Goal: Task Accomplishment & Management: Manage account settings

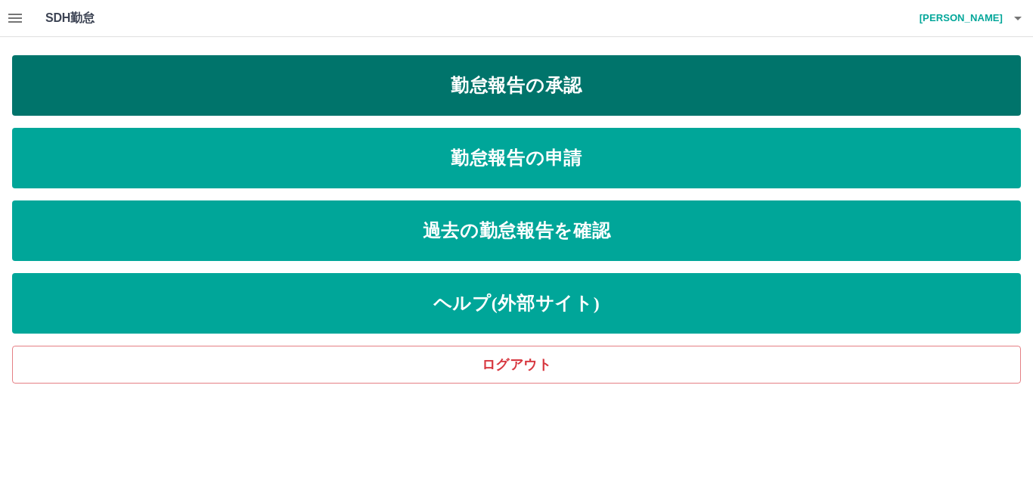
click at [551, 88] on link "勤怠報告の承認" at bounding box center [516, 85] width 1009 height 60
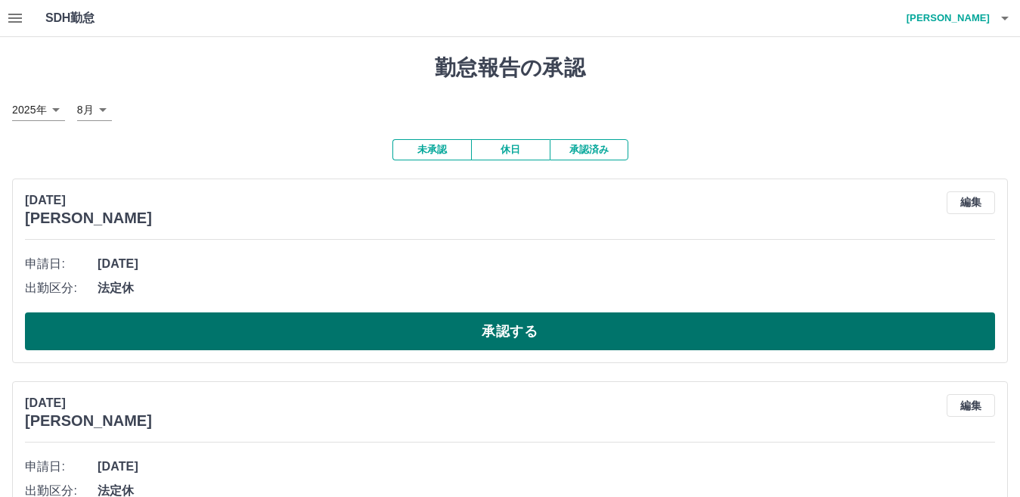
click at [510, 330] on button "承認する" at bounding box center [510, 331] width 970 height 38
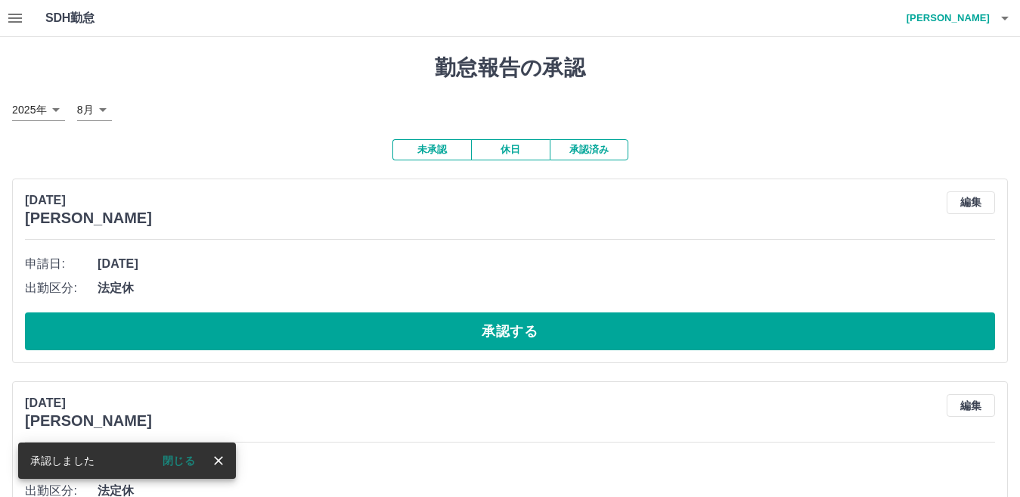
click at [508, 329] on button "承認する" at bounding box center [510, 331] width 970 height 38
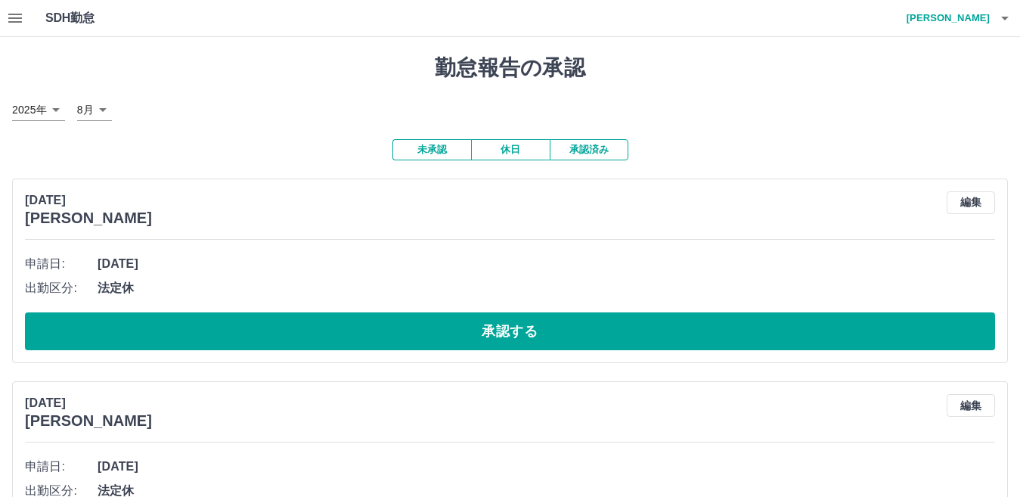
click at [508, 329] on button "承認する" at bounding box center [510, 331] width 970 height 38
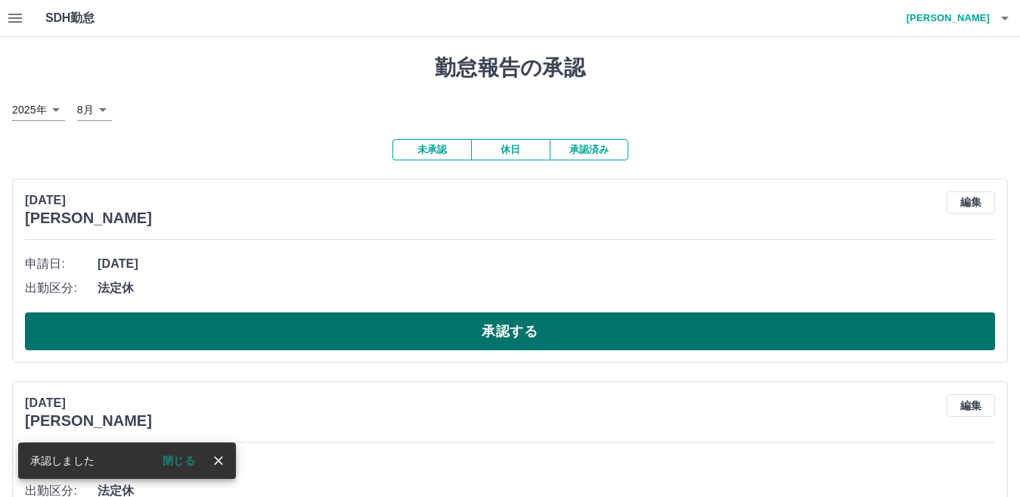
click at [510, 333] on button "承認する" at bounding box center [510, 331] width 970 height 38
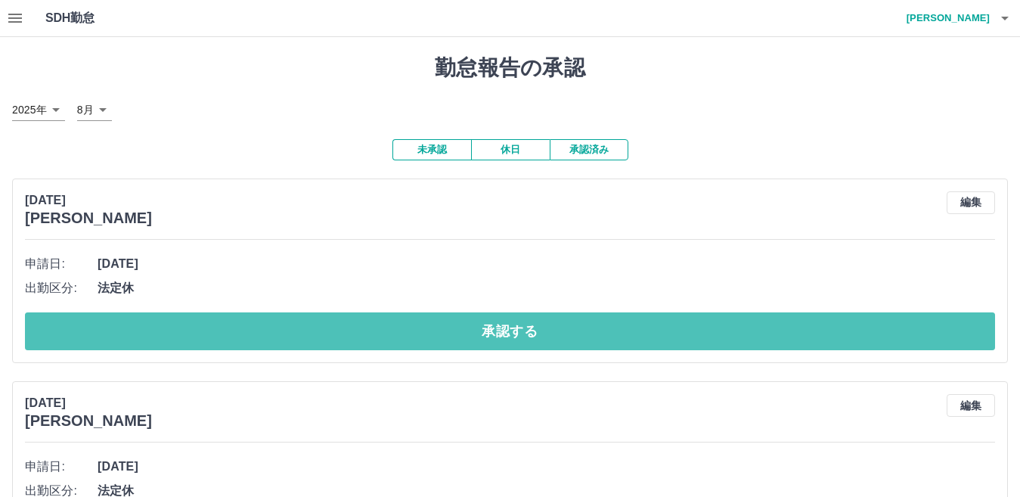
click at [510, 333] on button "承認する" at bounding box center [510, 331] width 970 height 38
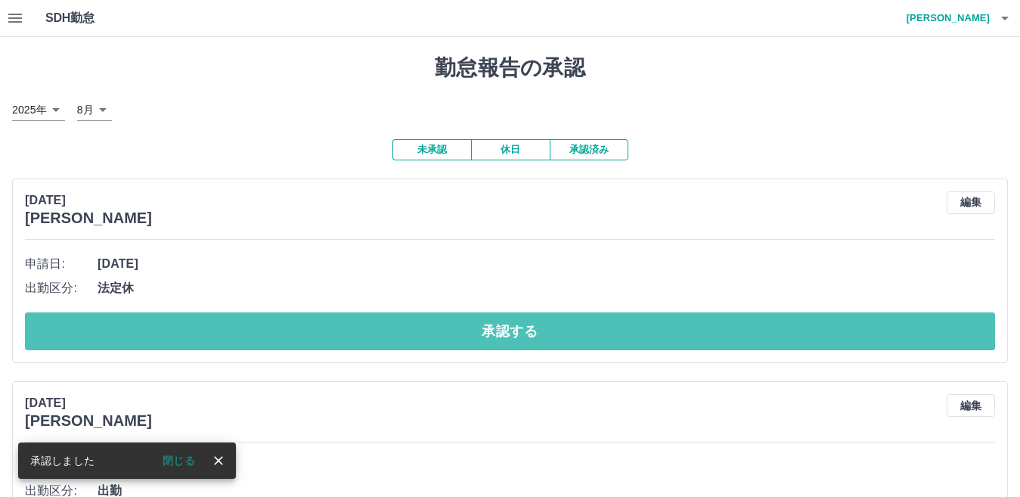
click at [511, 333] on button "承認する" at bounding box center [510, 331] width 970 height 38
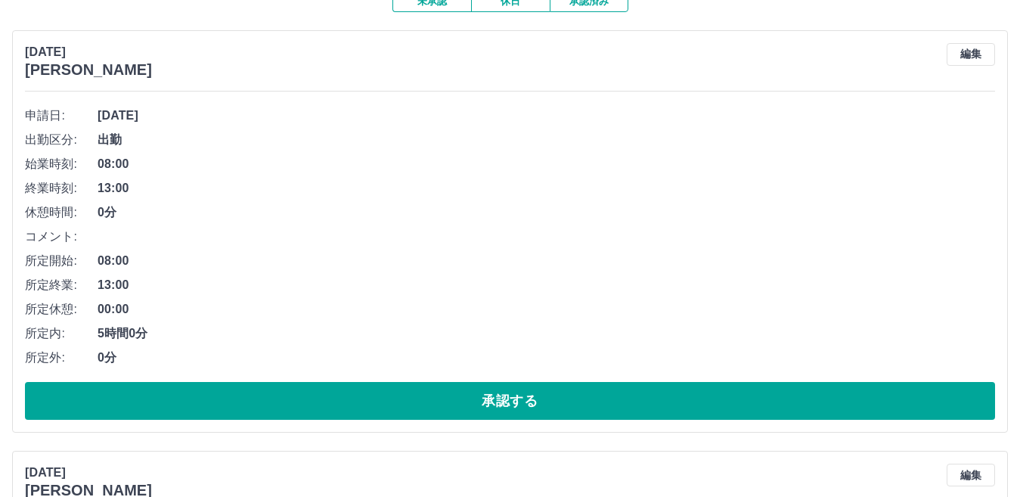
scroll to position [151, 0]
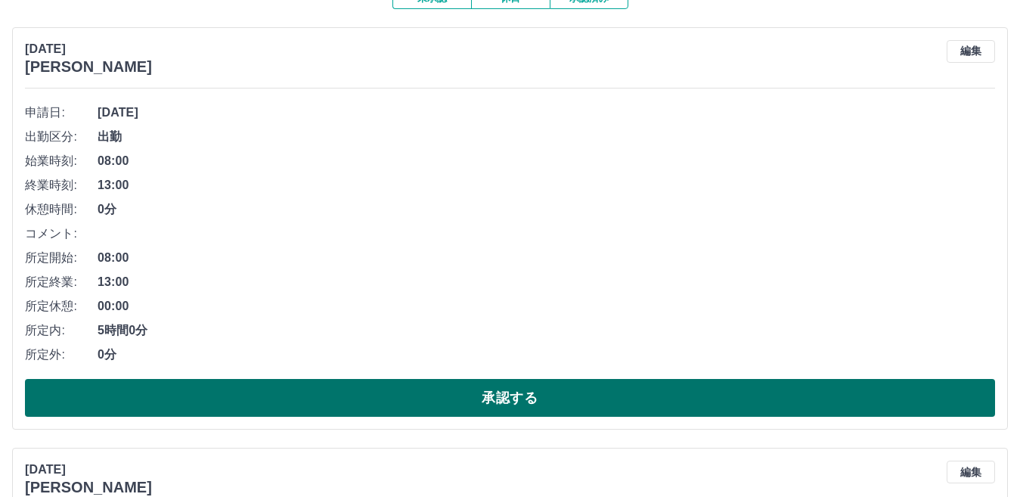
click at [513, 392] on button "承認する" at bounding box center [510, 398] width 970 height 38
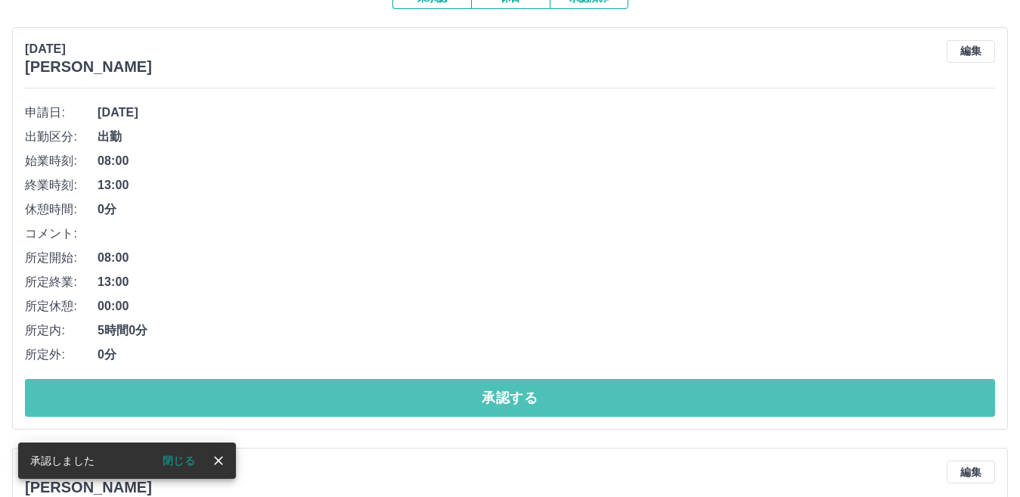
click at [514, 392] on button "承認する" at bounding box center [510, 398] width 970 height 38
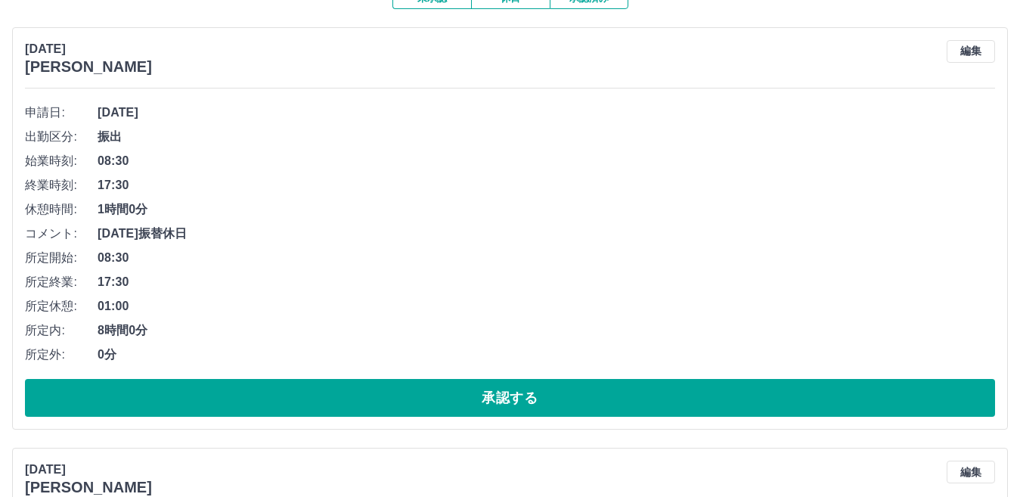
click at [514, 392] on button "承認する" at bounding box center [510, 398] width 970 height 38
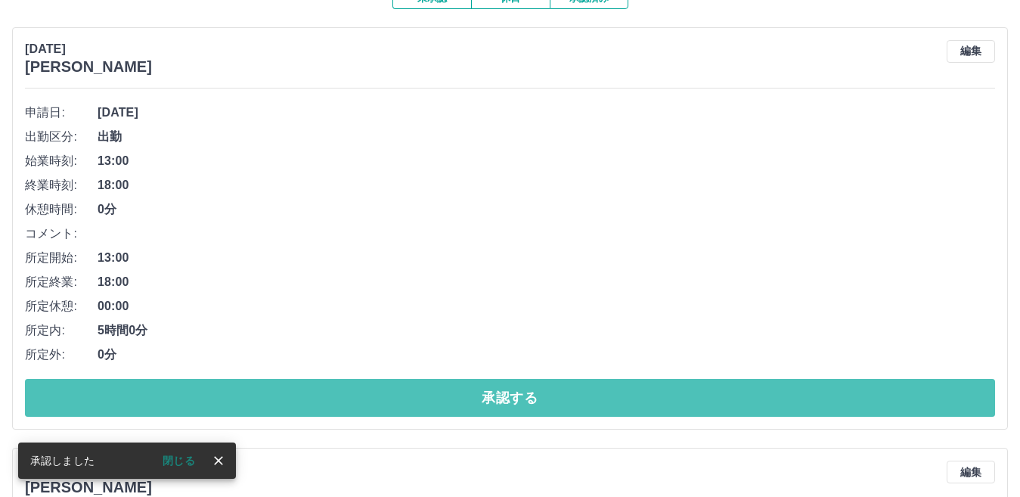
click at [514, 392] on button "承認する" at bounding box center [510, 398] width 970 height 38
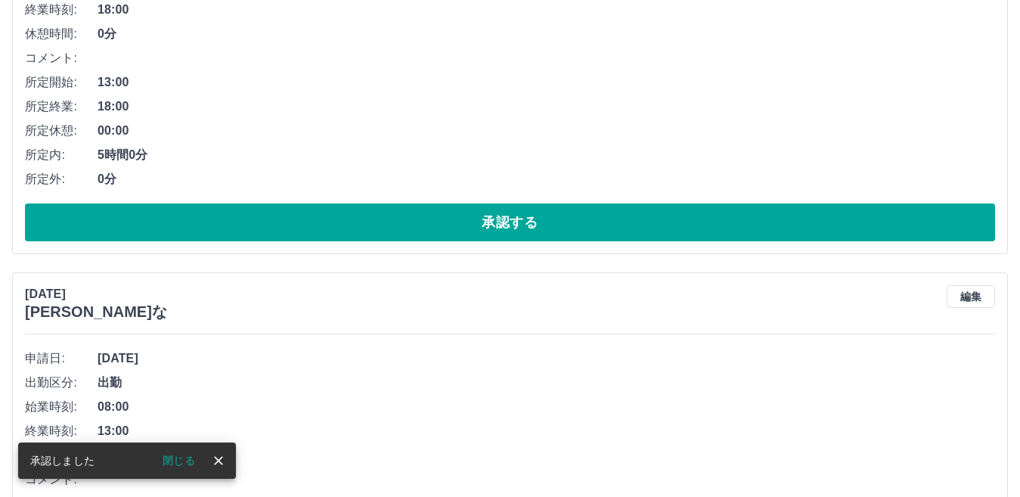
scroll to position [109, 0]
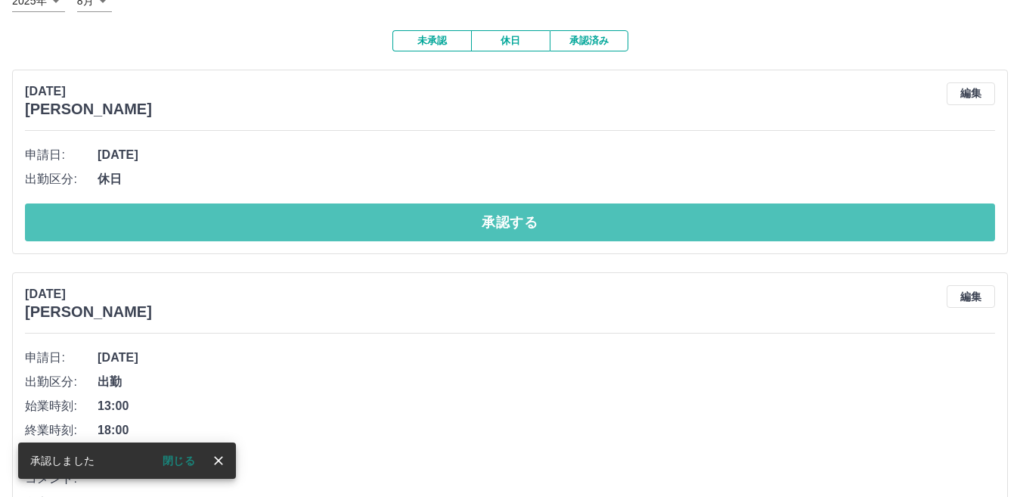
click at [543, 227] on button "承認する" at bounding box center [510, 222] width 970 height 38
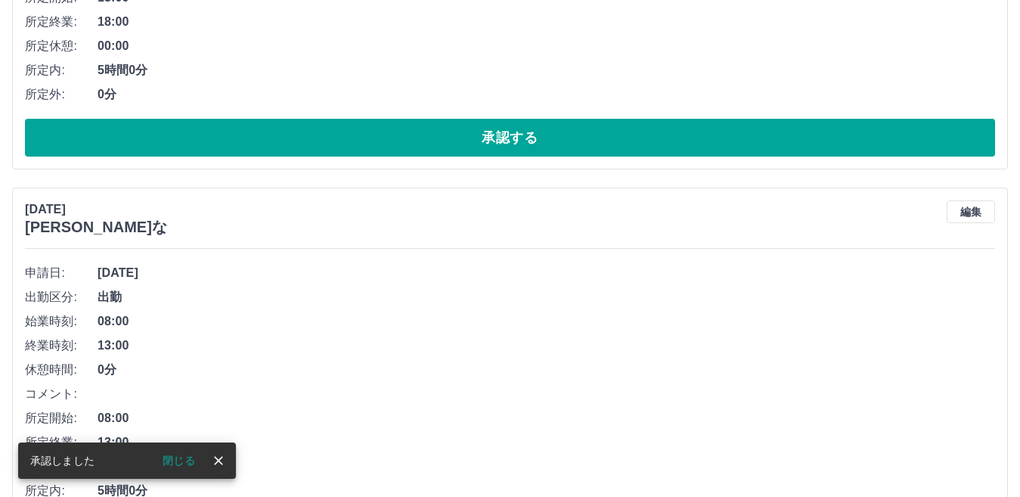
scroll to position [209, 0]
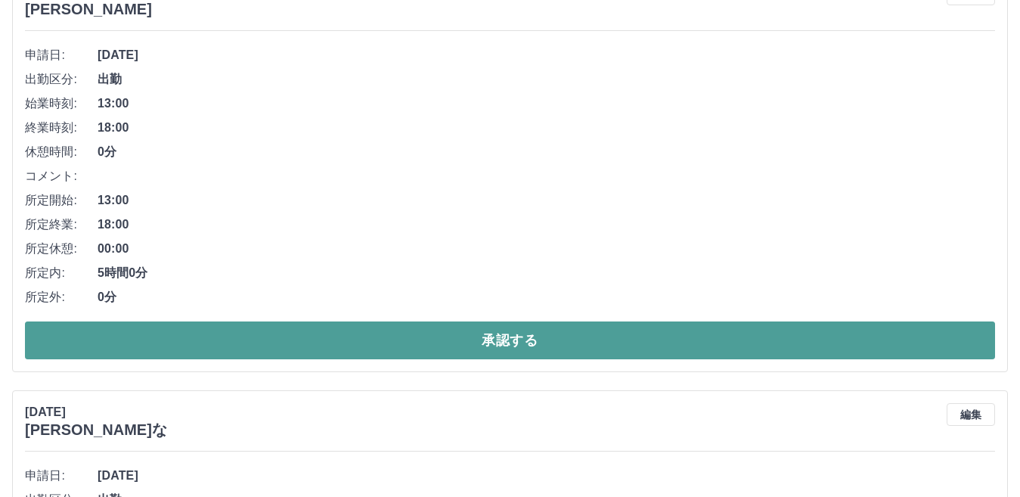
click at [488, 330] on button "承認する" at bounding box center [510, 340] width 970 height 38
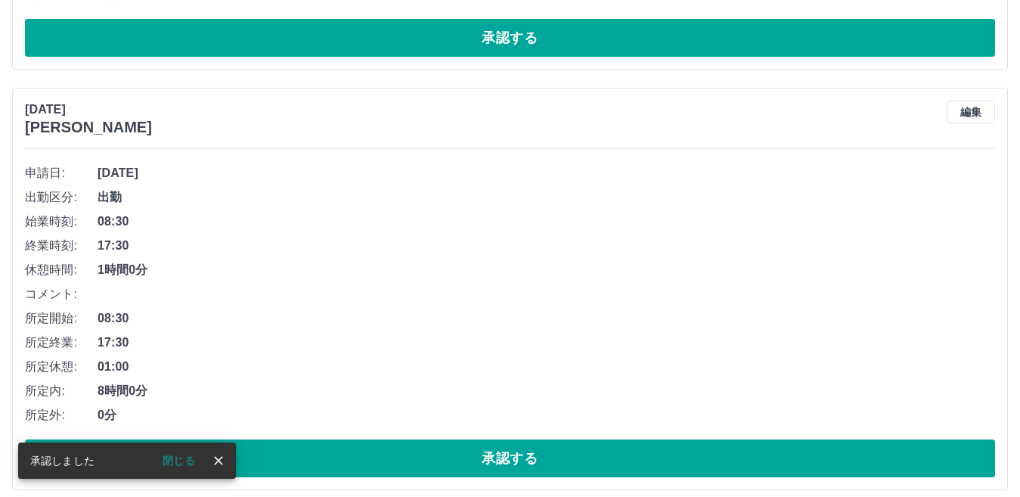
scroll to position [91, 0]
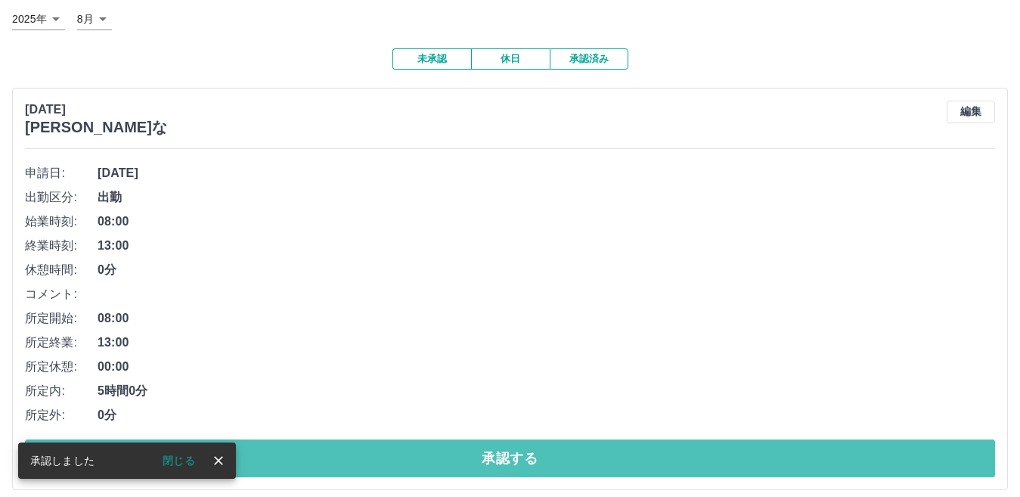
click at [507, 462] on button "承認する" at bounding box center [510, 458] width 970 height 38
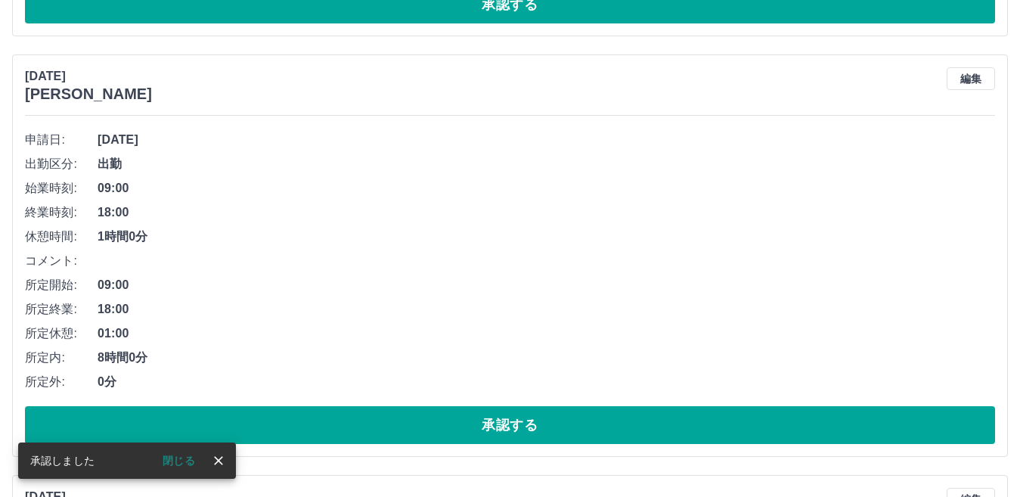
scroll to position [124, 0]
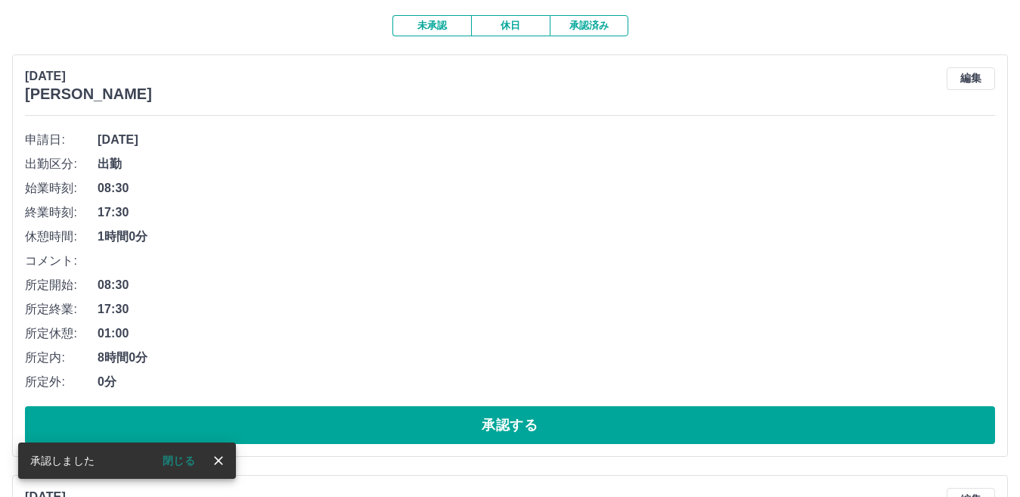
click at [514, 423] on button "承認する" at bounding box center [510, 425] width 970 height 38
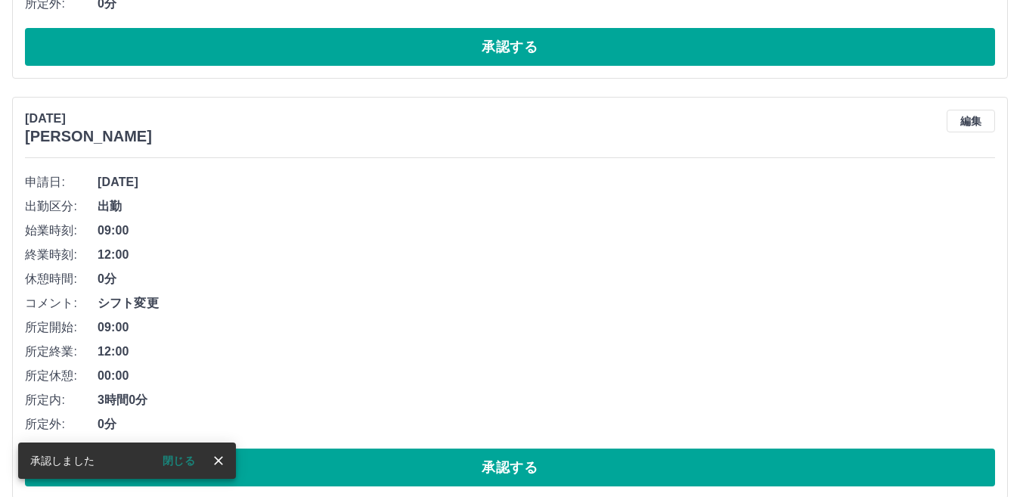
scroll to position [82, 0]
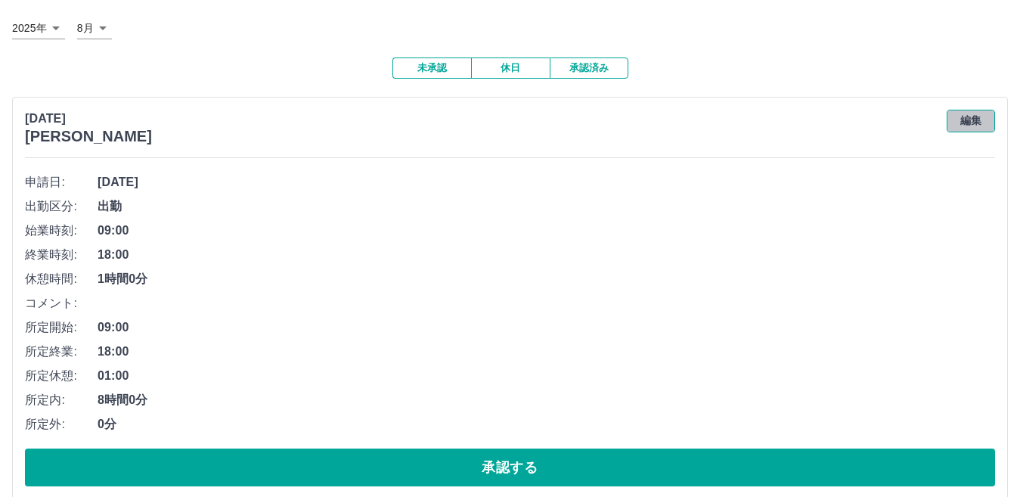
click at [977, 125] on button "編集" at bounding box center [971, 121] width 48 height 23
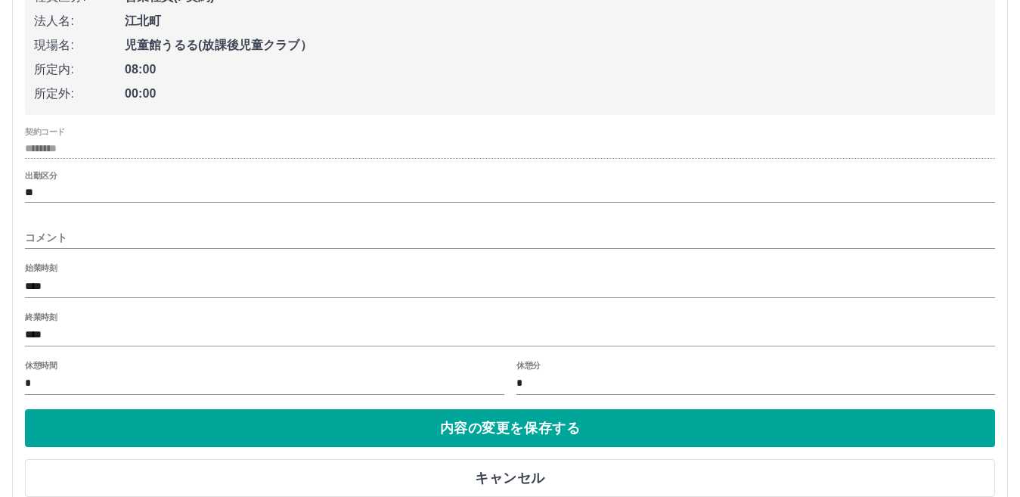
scroll to position [384, 0]
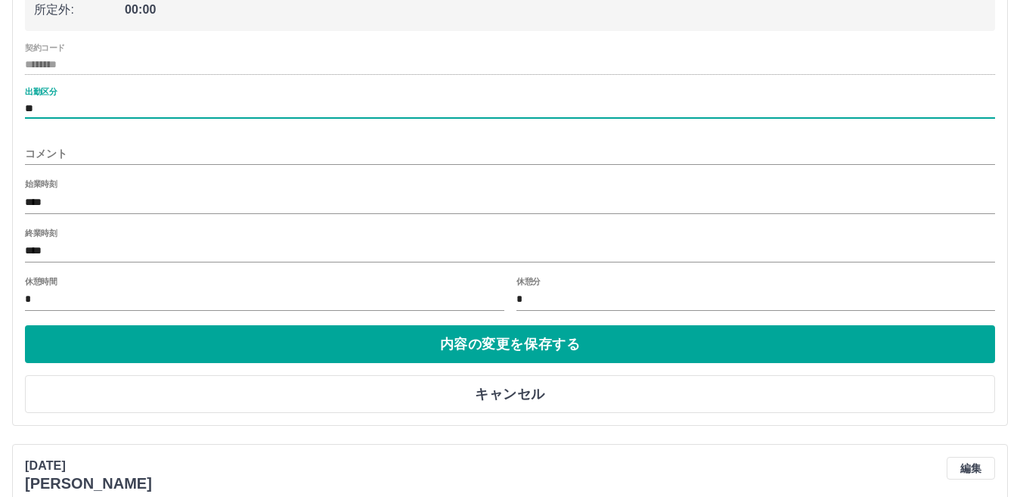
click at [169, 112] on input "**" at bounding box center [510, 108] width 970 height 19
click at [155, 279] on li "振出" at bounding box center [510, 275] width 970 height 27
type input "**"
click at [131, 156] on input "コメント" at bounding box center [510, 154] width 970 height 22
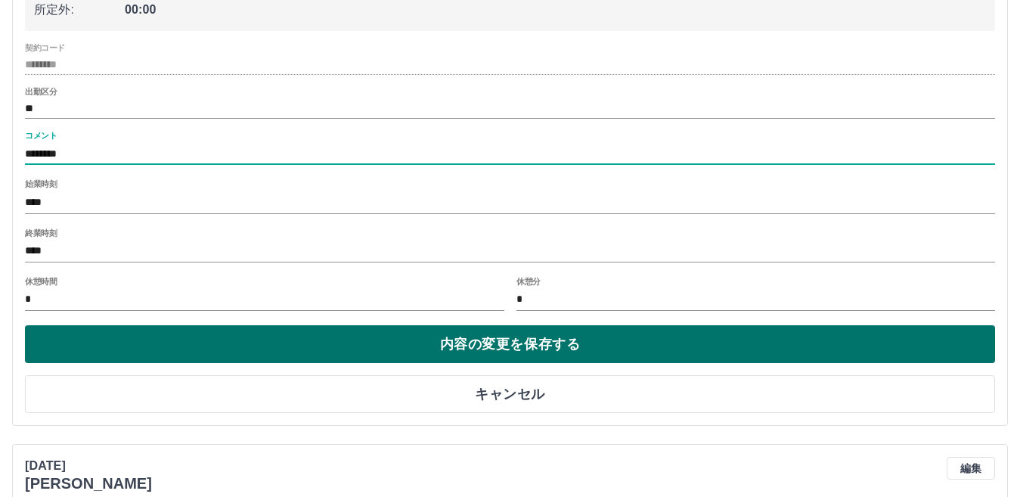
type input "********"
click at [228, 349] on button "内容の変更を保存する" at bounding box center [510, 344] width 970 height 38
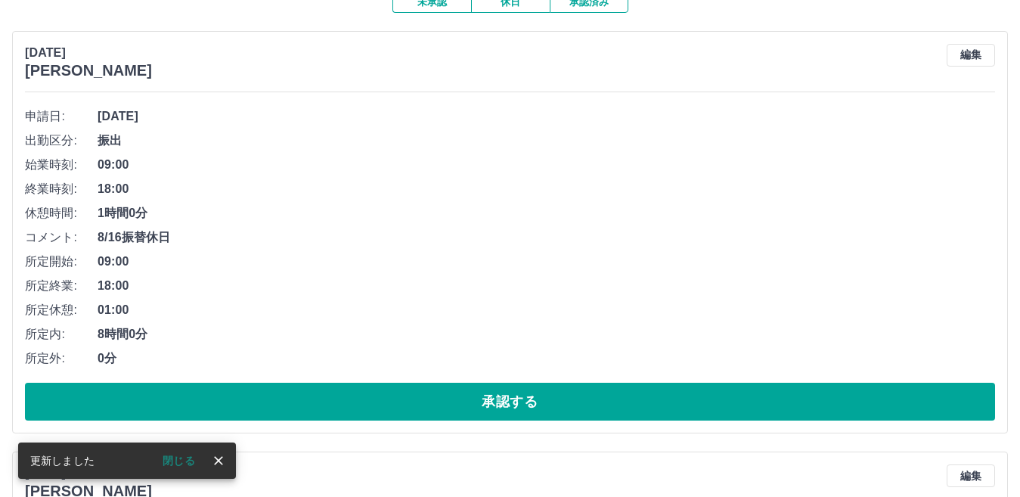
scroll to position [157, 0]
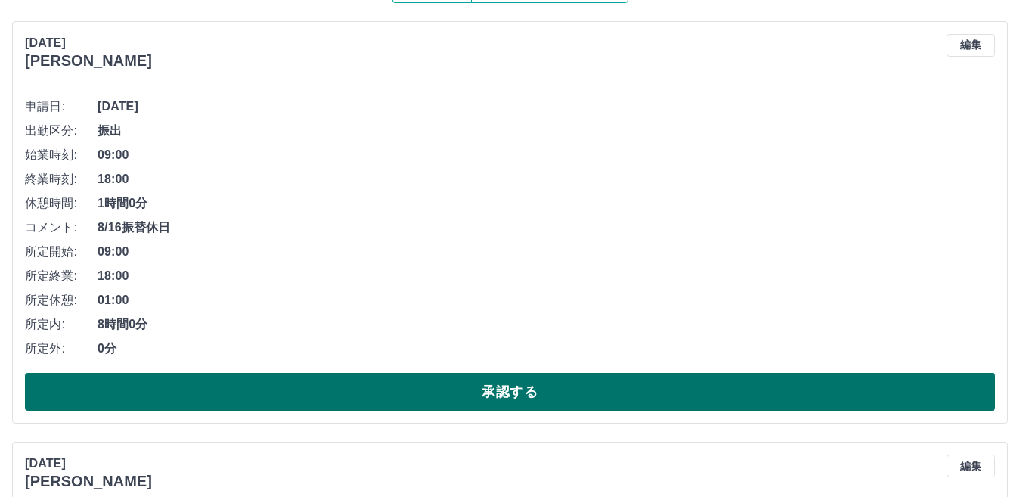
click at [247, 387] on button "承認する" at bounding box center [510, 392] width 970 height 38
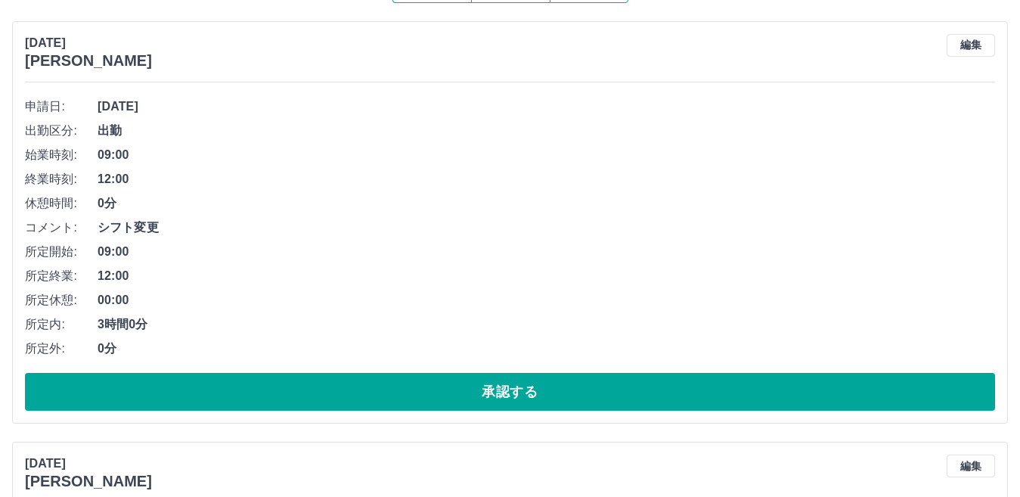
click at [315, 365] on div "申請日: [DATE] 出勤区分: 出勤 始業時刻: 09:00 終業時刻: 12:00 休憩時間: 0分 コメント: シフト変更 所定開始: 09:00 所…" at bounding box center [510, 253] width 970 height 316
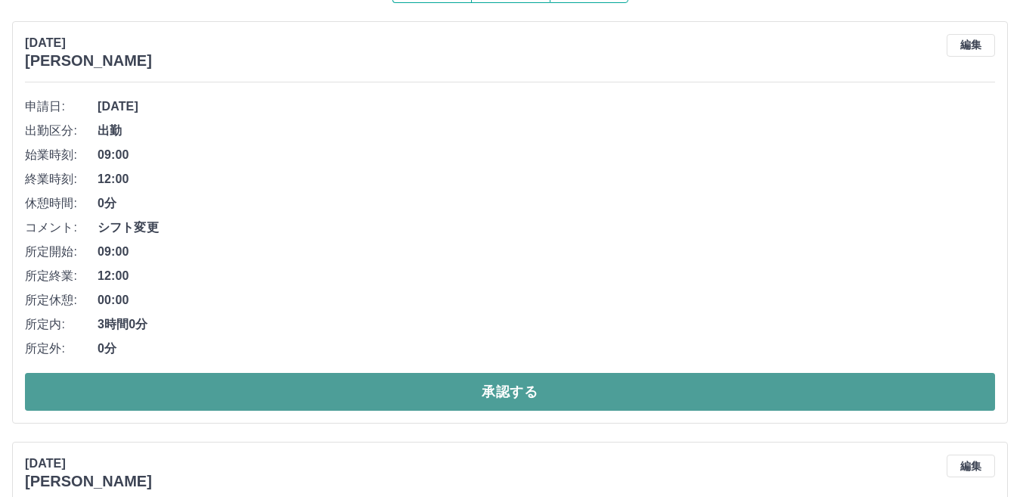
click at [320, 388] on button "承認する" at bounding box center [510, 392] width 970 height 38
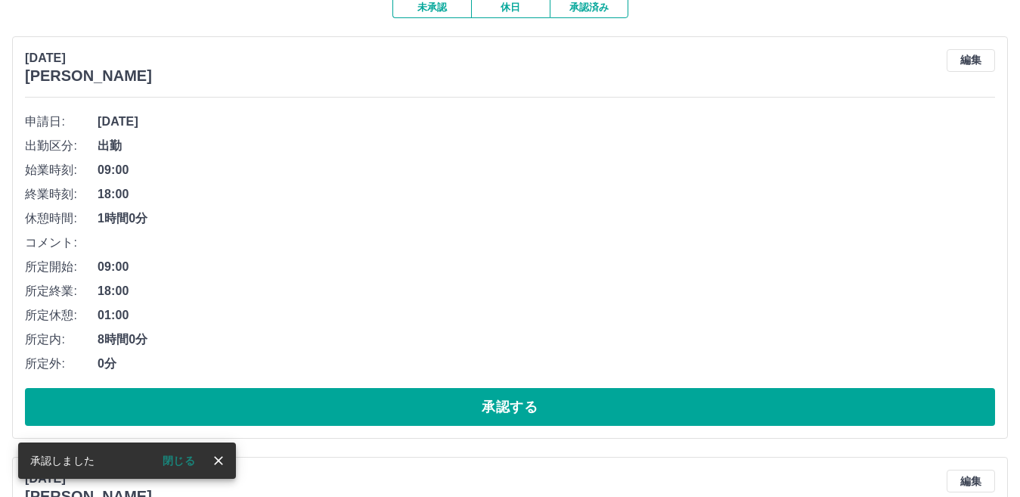
scroll to position [115, 0]
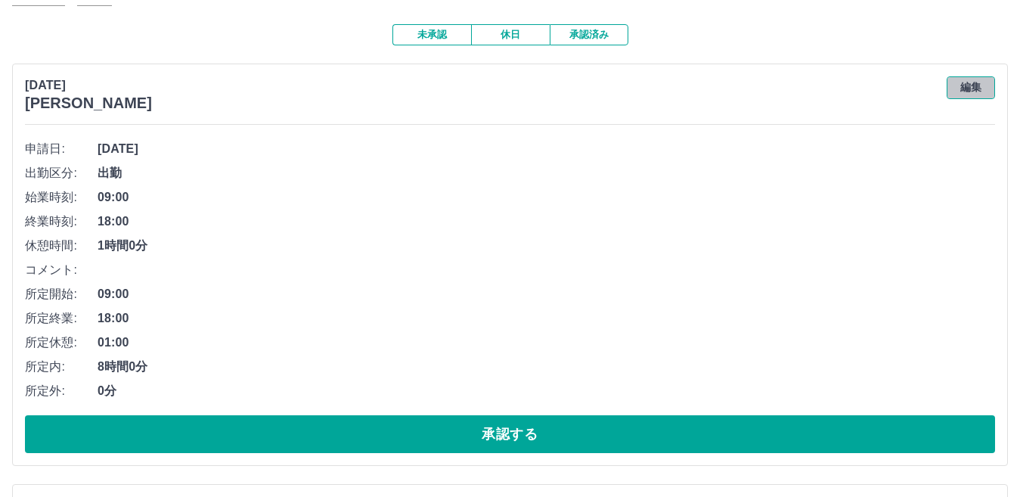
click at [979, 92] on button "編集" at bounding box center [971, 87] width 48 height 23
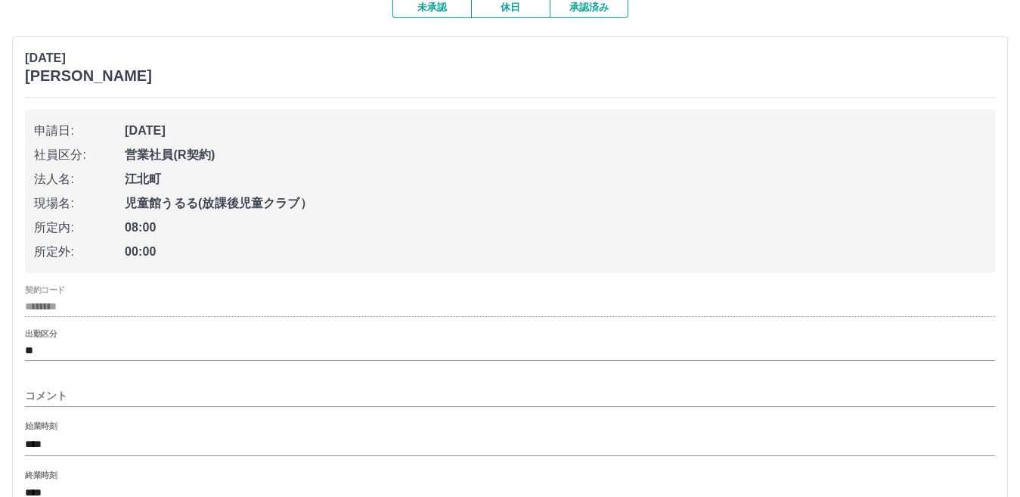
scroll to position [191, 0]
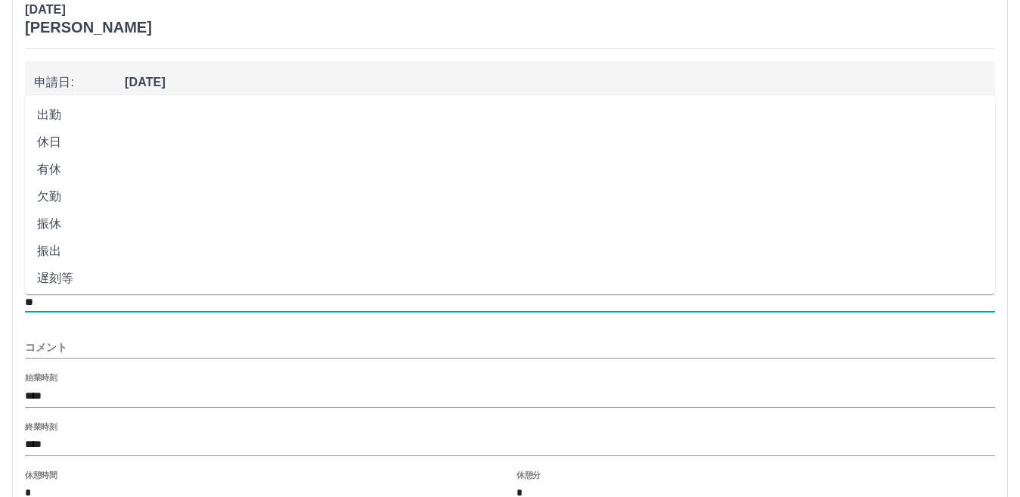
click at [166, 304] on input "**" at bounding box center [510, 302] width 970 height 19
click at [168, 253] on li "振出" at bounding box center [510, 250] width 970 height 27
type input "**"
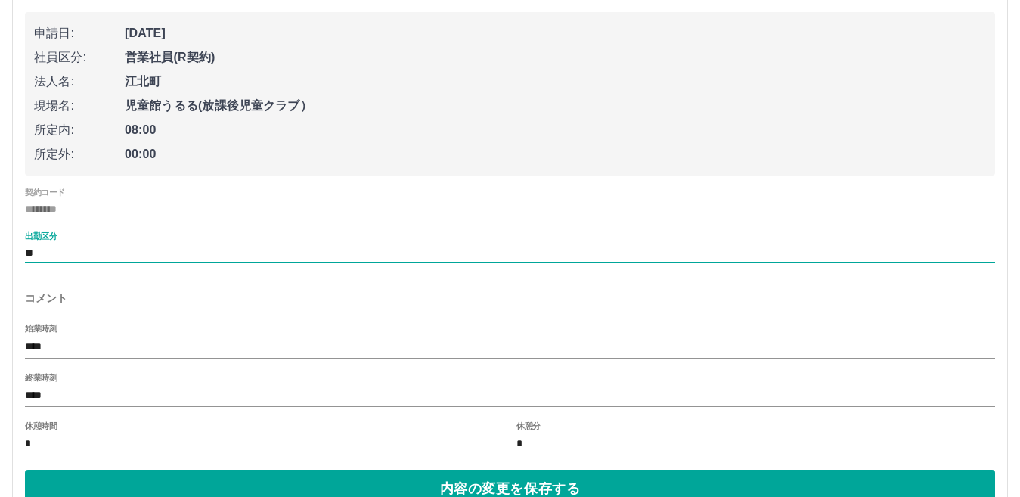
scroll to position [266, 0]
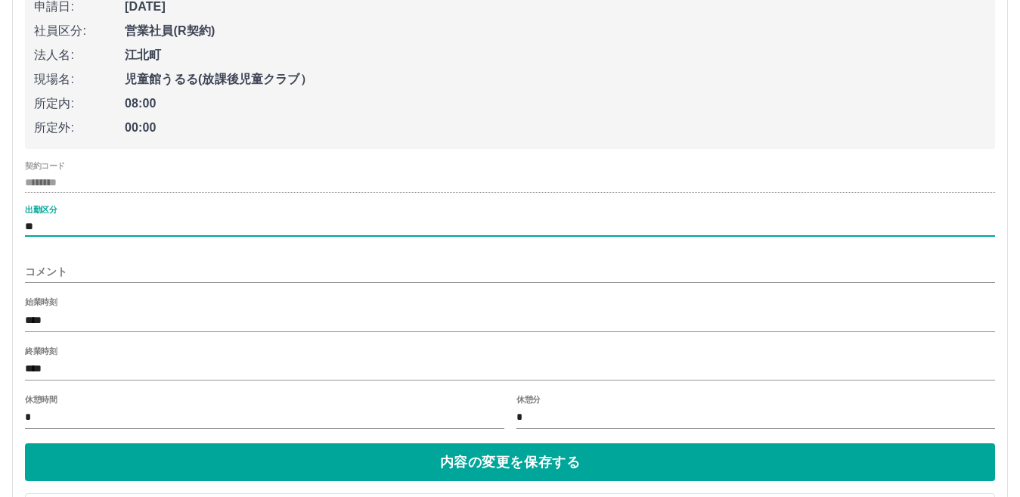
click at [136, 276] on input "コメント" at bounding box center [510, 272] width 970 height 22
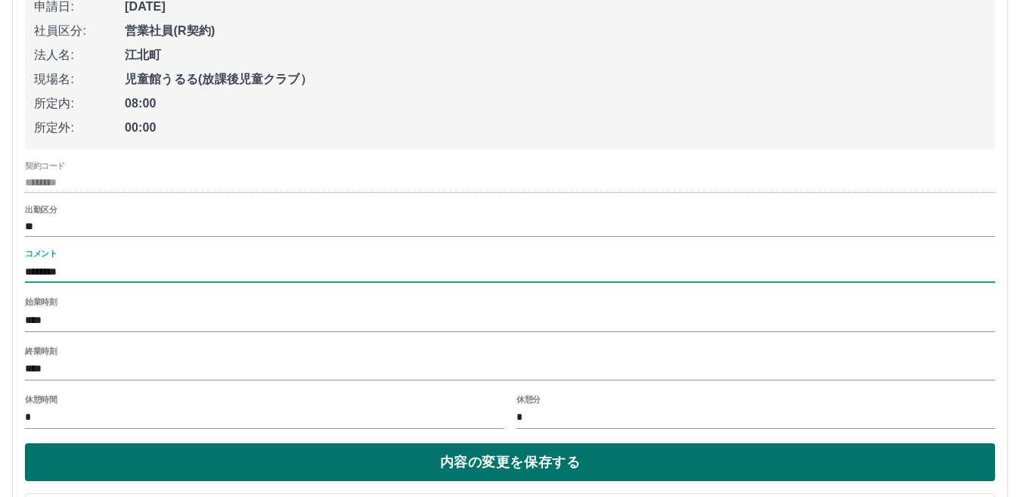
type input "********"
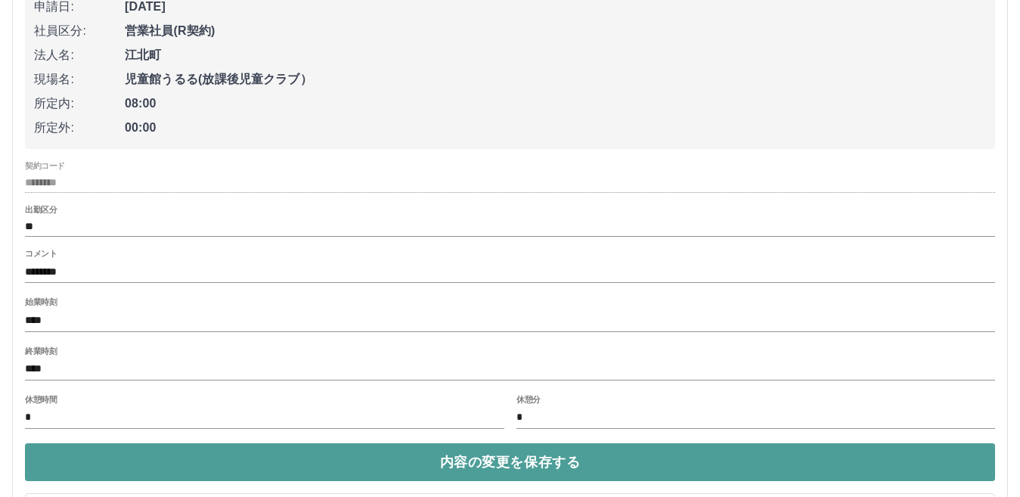
click at [278, 469] on button "内容の変更を保存する" at bounding box center [510, 462] width 970 height 38
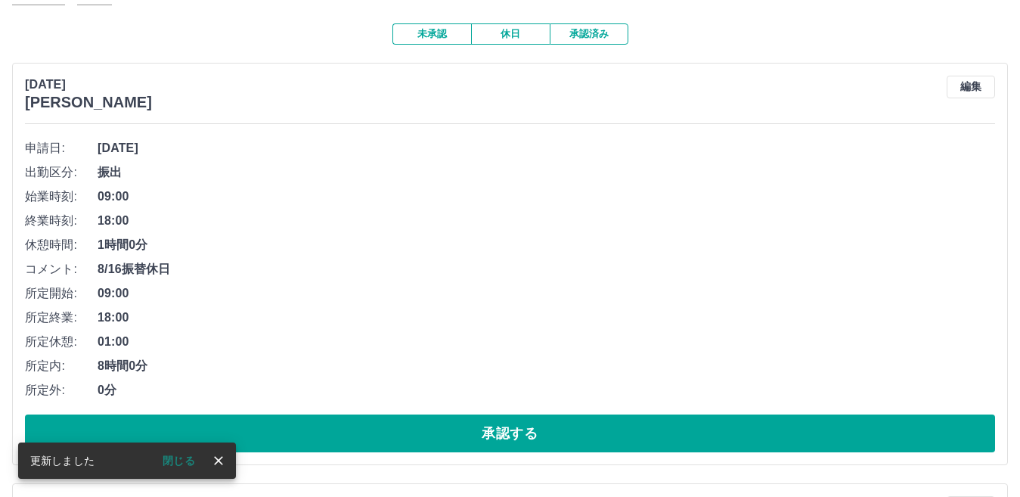
scroll to position [115, 0]
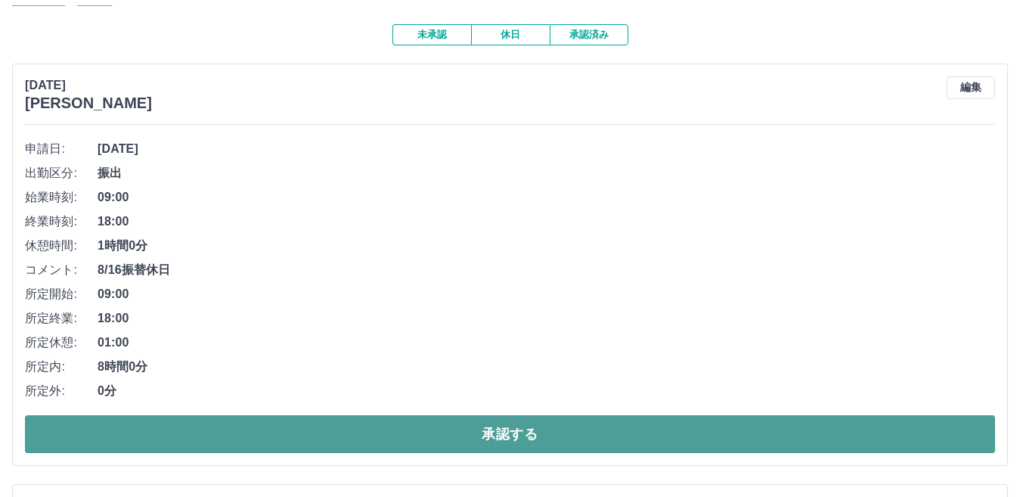
click at [438, 433] on button "承認する" at bounding box center [510, 434] width 970 height 38
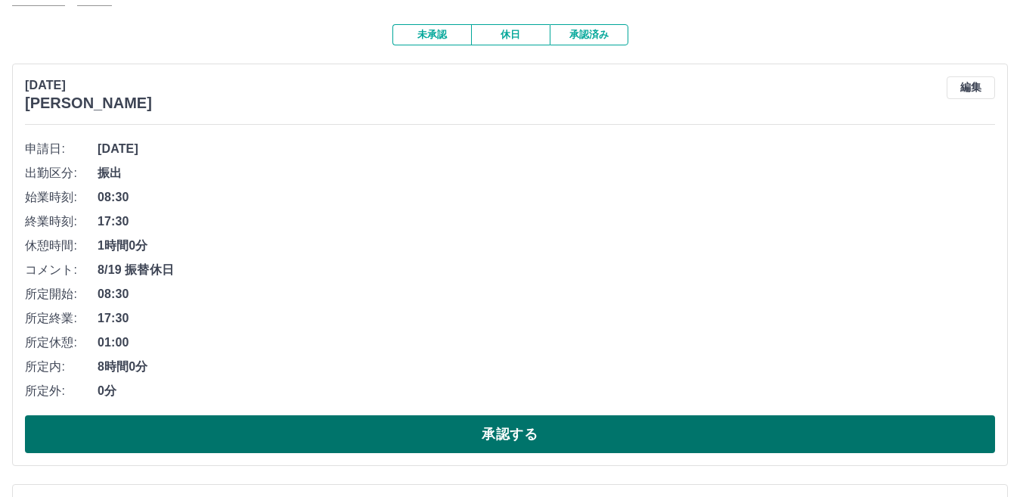
click at [272, 426] on button "承認する" at bounding box center [510, 434] width 970 height 38
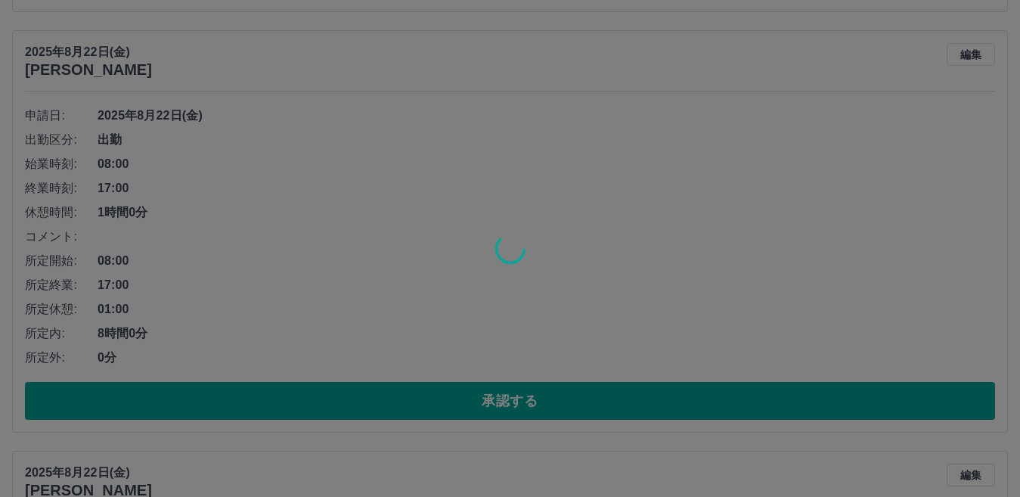
scroll to position [148, 0]
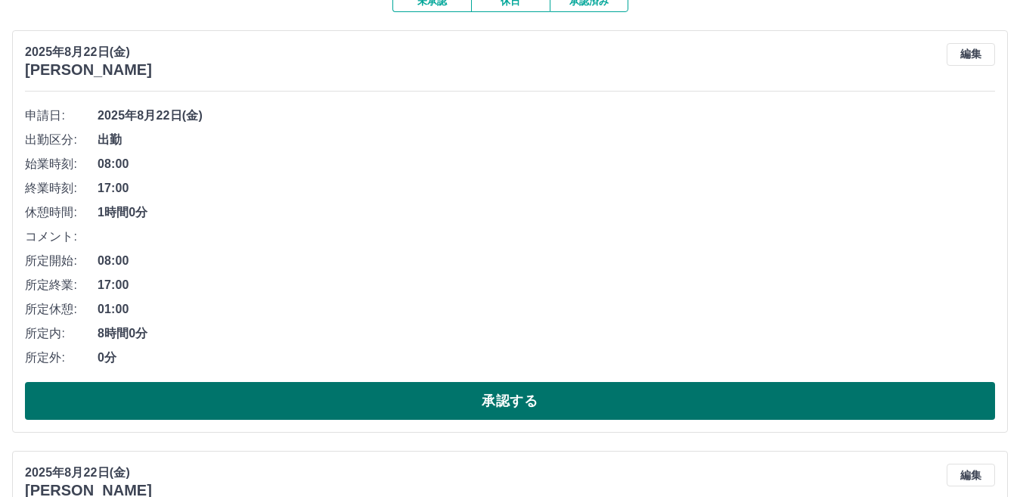
click at [496, 391] on button "承認する" at bounding box center [510, 401] width 970 height 38
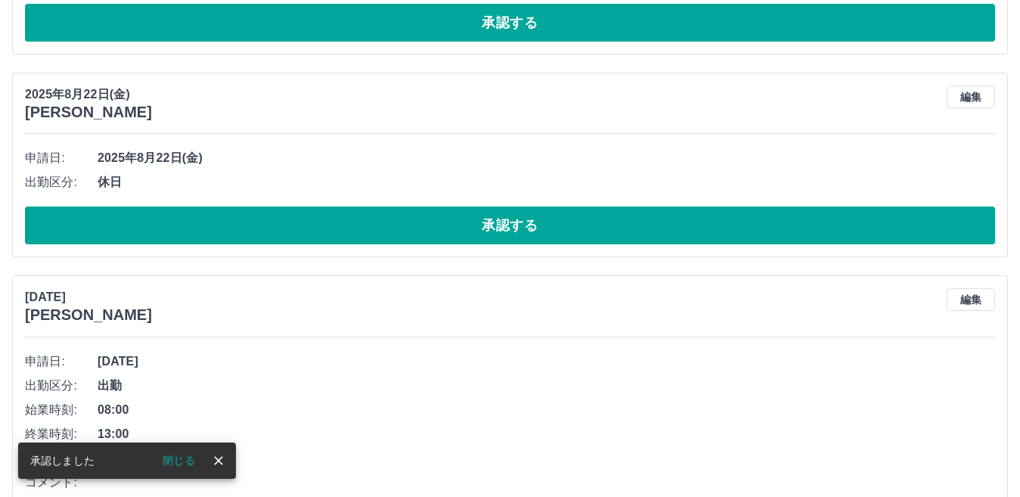
scroll to position [106, 0]
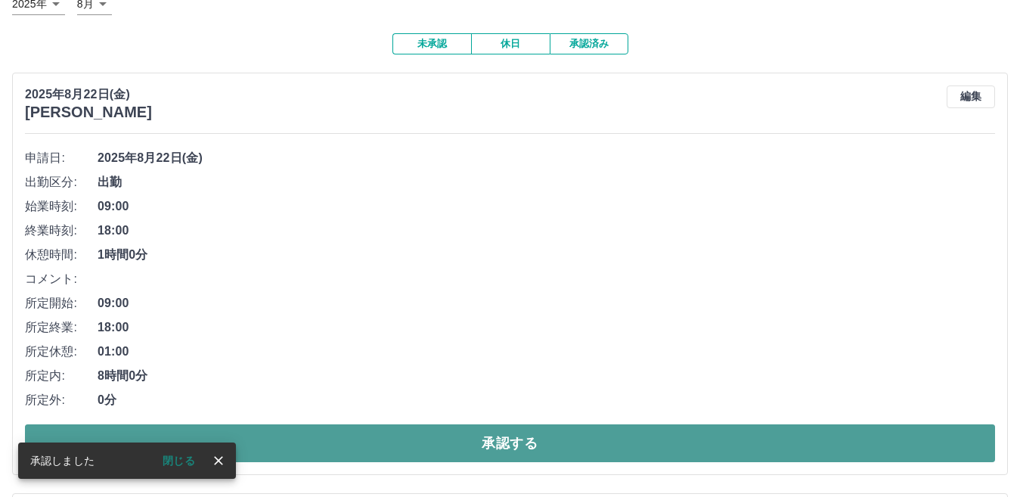
click at [461, 436] on button "承認する" at bounding box center [510, 443] width 970 height 38
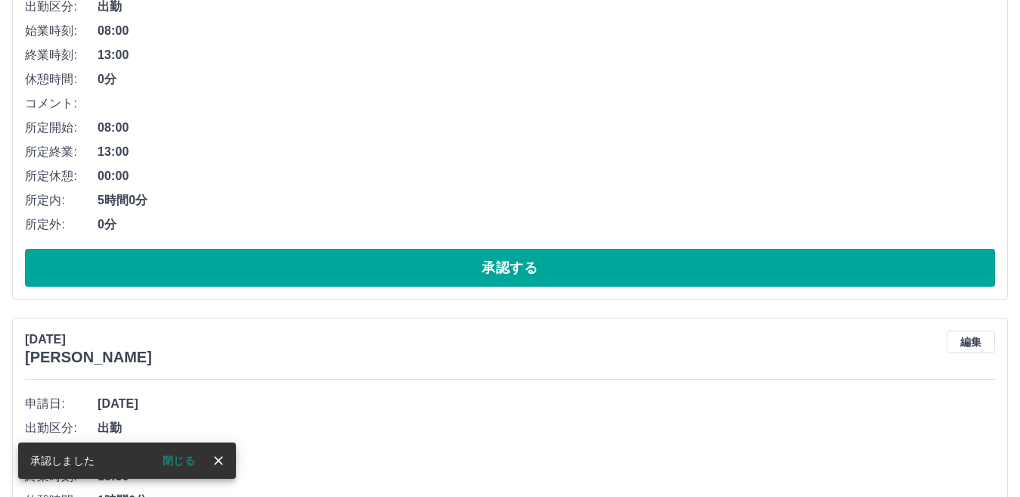
scroll to position [64, 0]
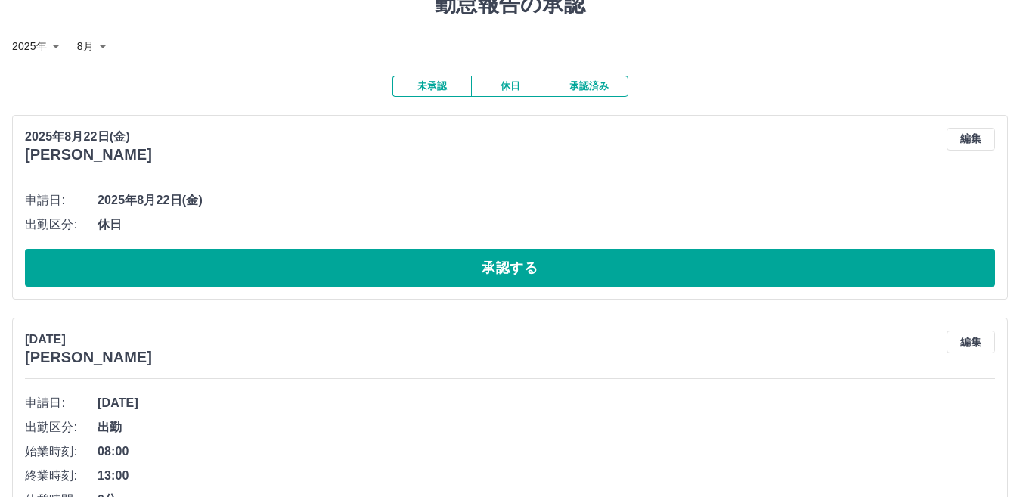
click at [566, 278] on button "承認する" at bounding box center [510, 268] width 970 height 38
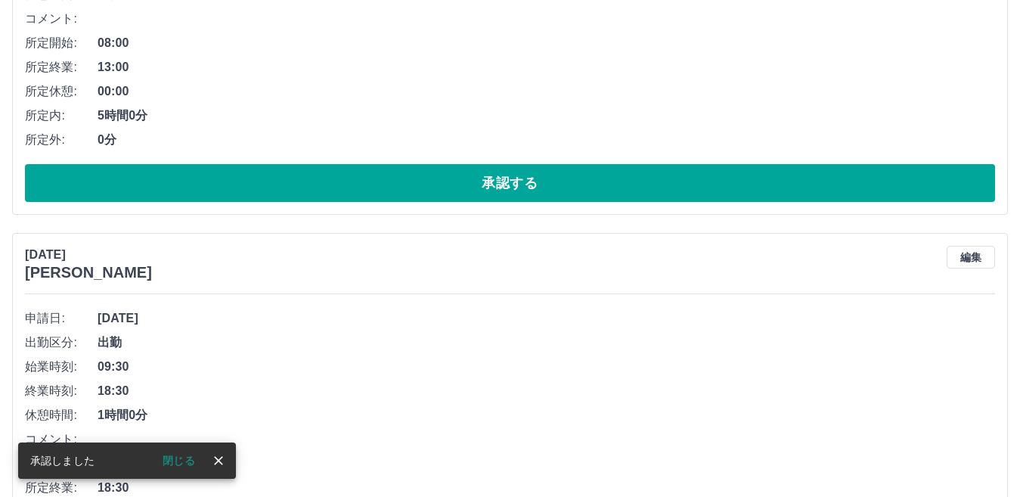
scroll to position [163, 0]
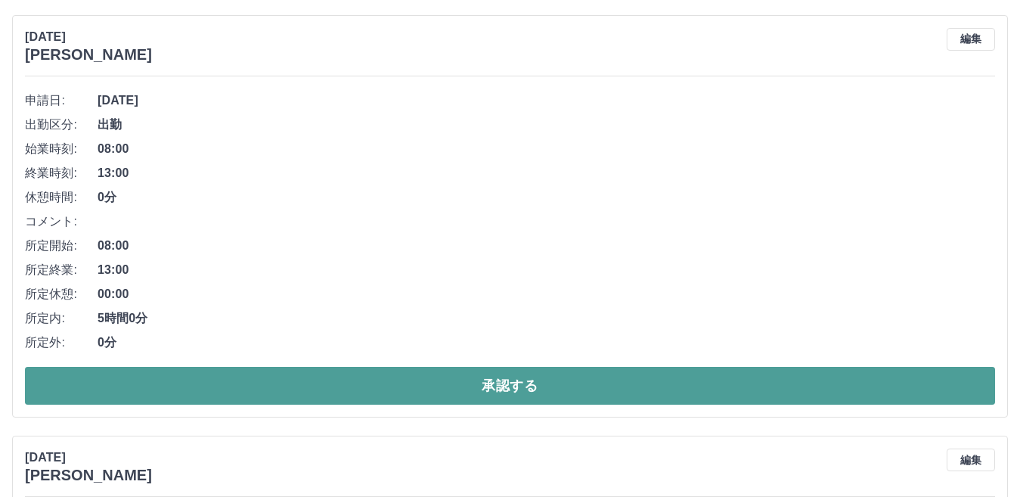
click at [510, 387] on button "承認する" at bounding box center [510, 386] width 970 height 38
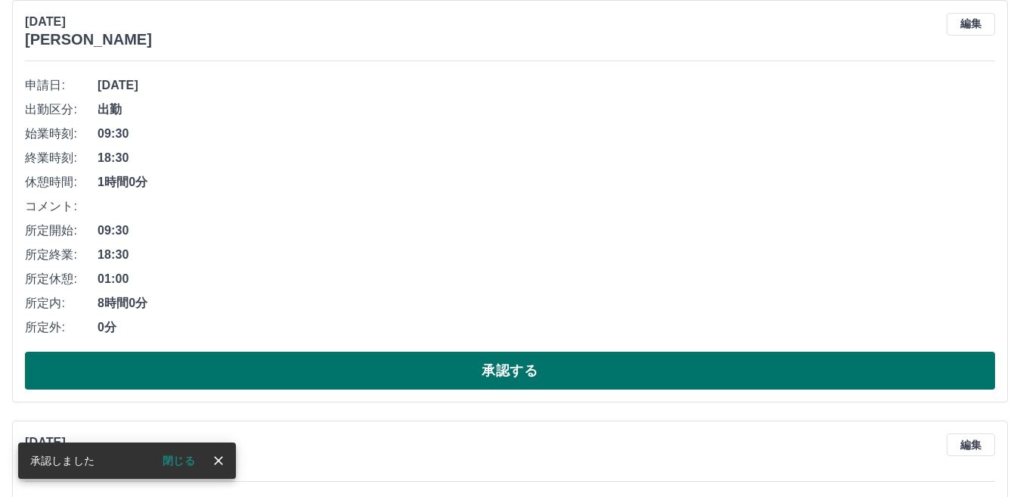
scroll to position [151, 0]
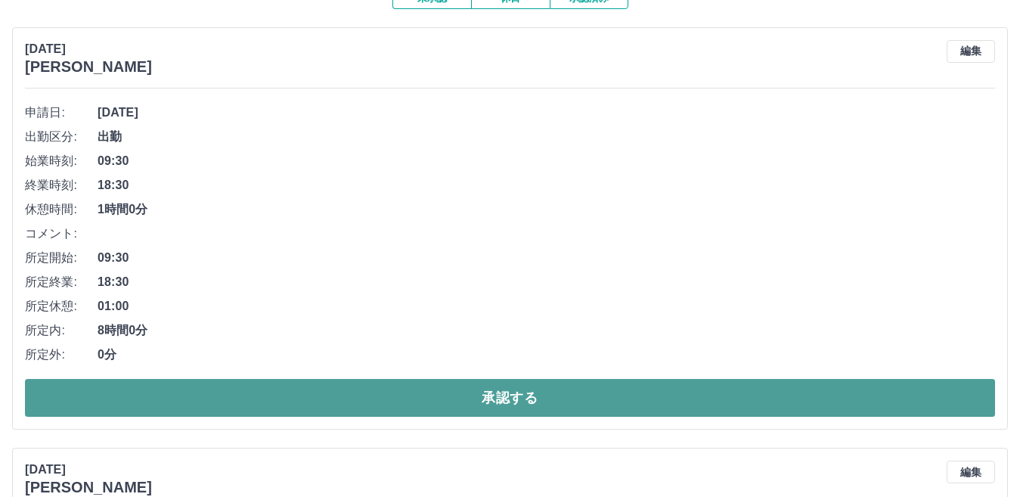
click at [483, 393] on button "承認する" at bounding box center [510, 398] width 970 height 38
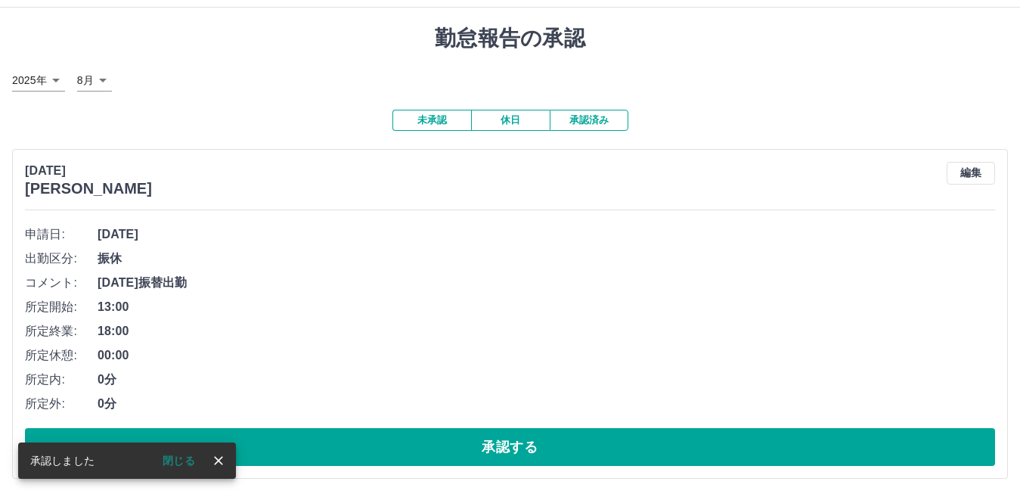
scroll to position [31, 0]
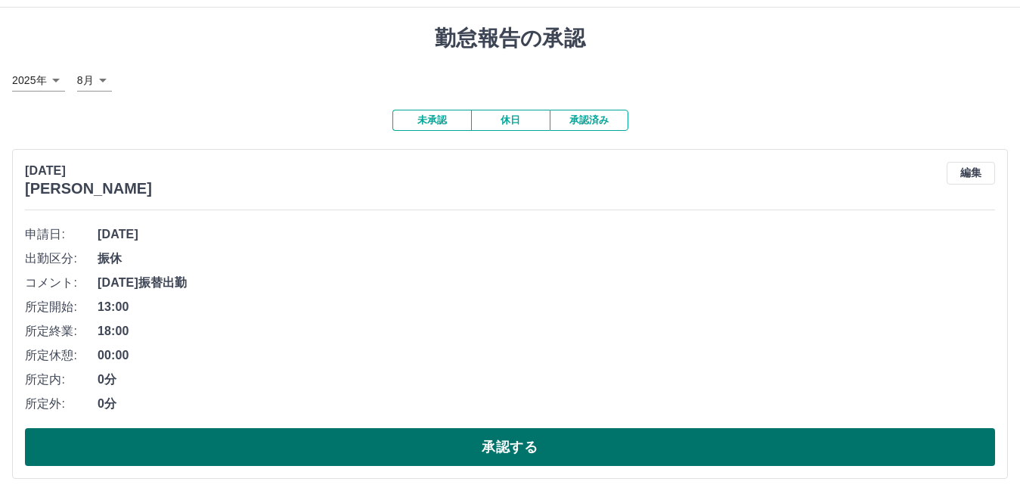
click at [501, 439] on button "承認する" at bounding box center [510, 447] width 970 height 38
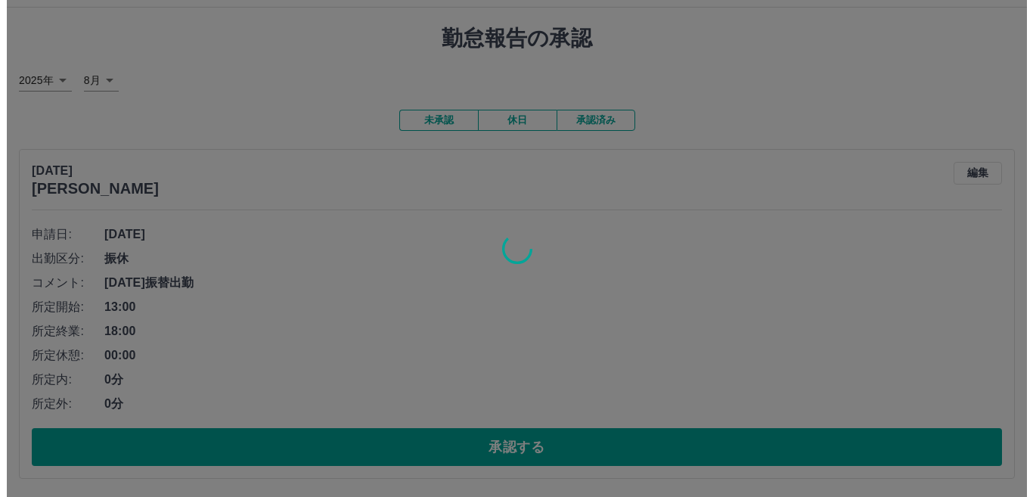
scroll to position [0, 0]
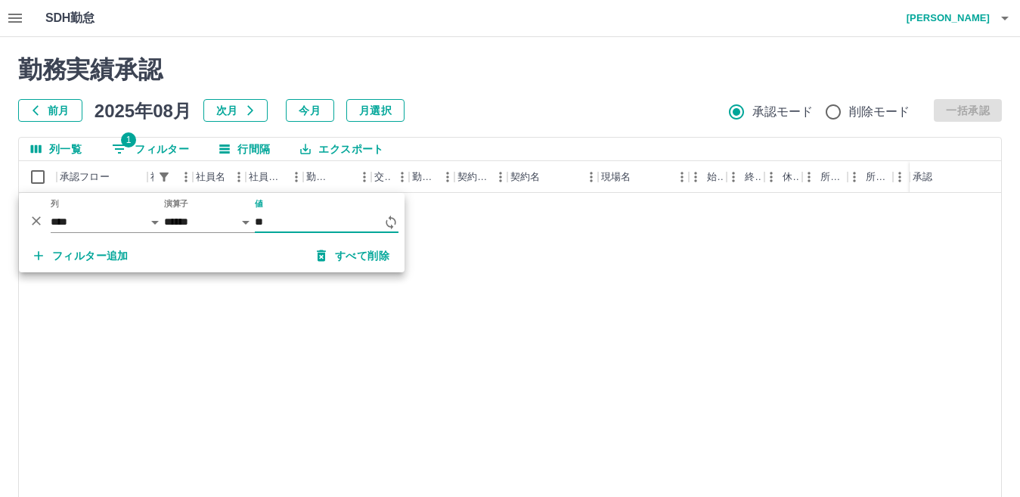
type input "*"
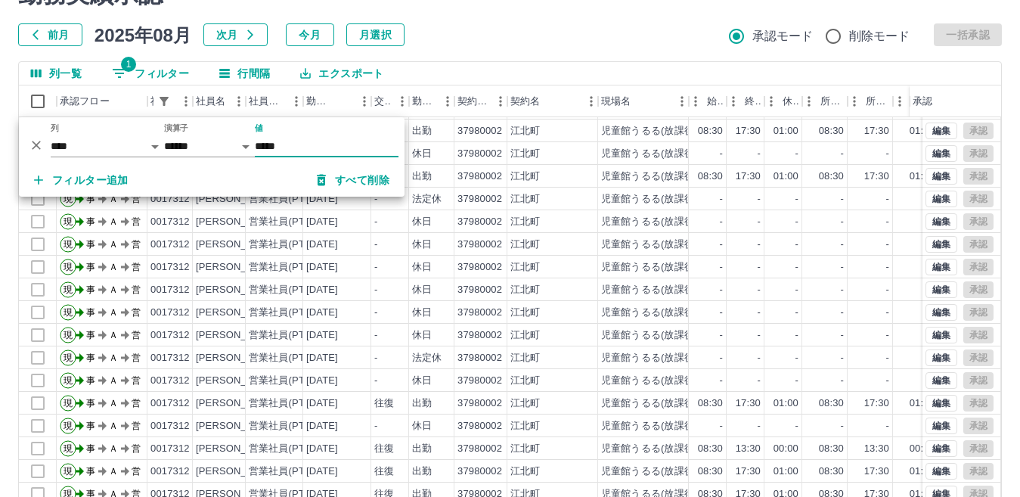
scroll to position [142, 0]
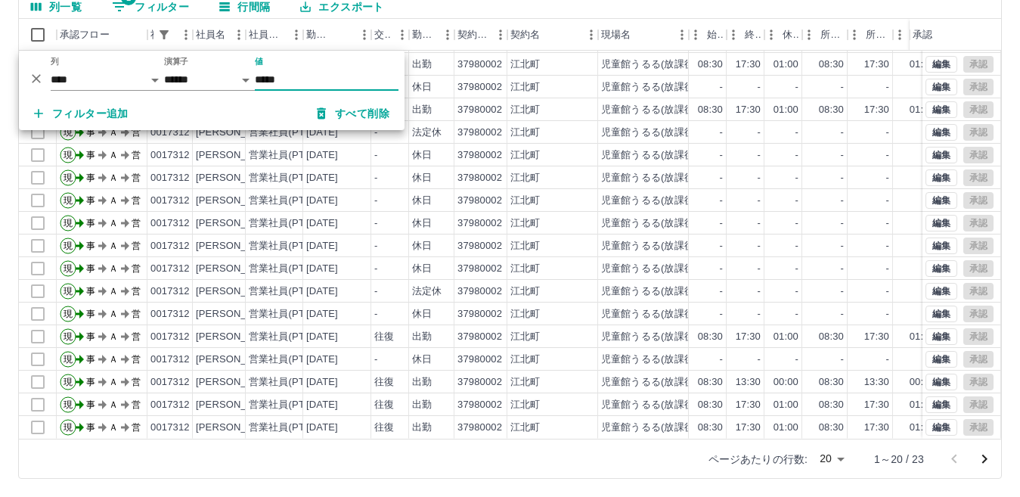
type input "*****"
click at [839, 456] on body "SDH勤怠 永田　絵里佳 勤務実績承認 前月 2025年08月 次月 今月 月選択 承認モード 削除モード 一括承認 列一覧 1 フィルター 行間隔 エクスポ…" at bounding box center [510, 177] width 1020 height 639
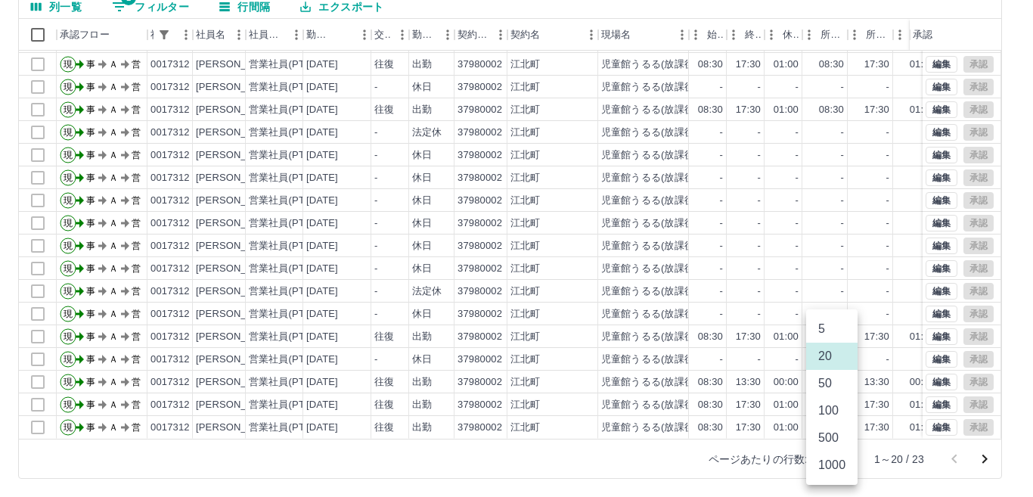
click at [827, 414] on li "100" at bounding box center [831, 410] width 51 height 27
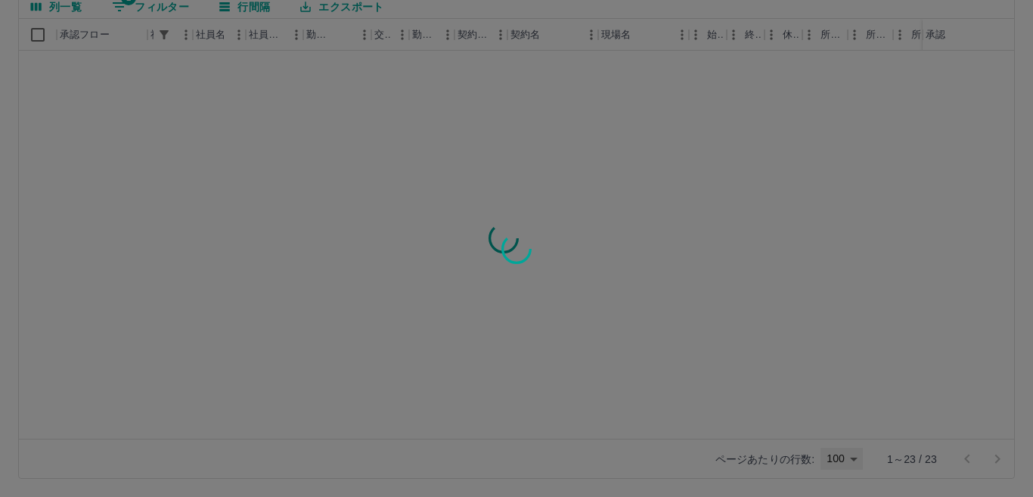
type input "***"
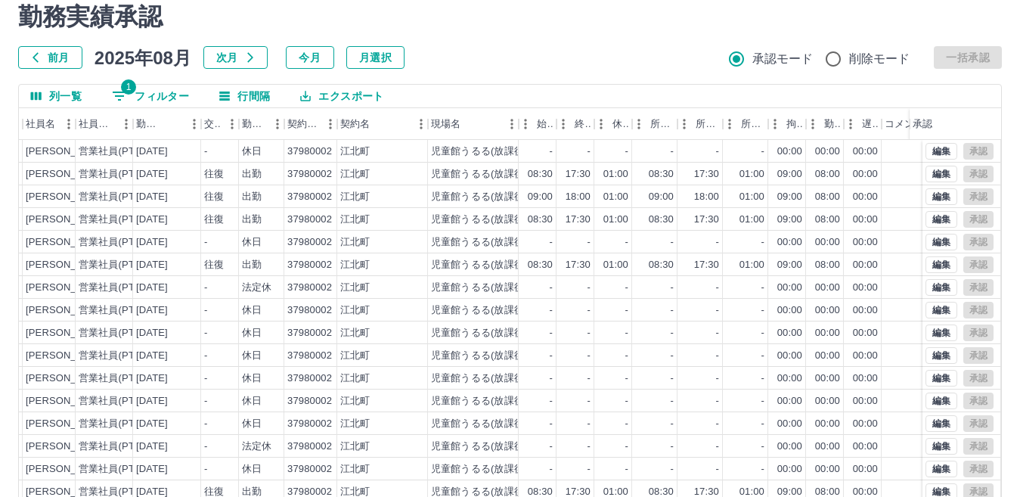
scroll to position [0, 0]
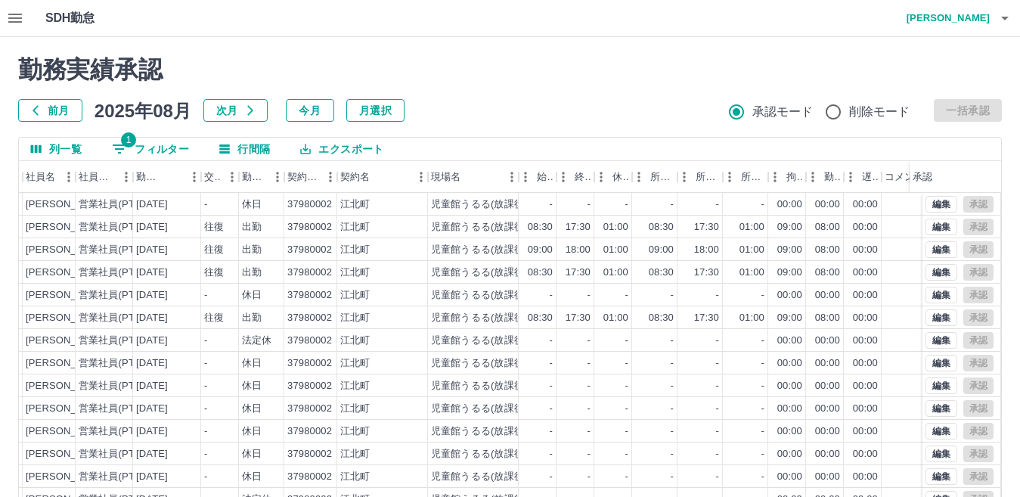
click at [163, 147] on button "1 フィルター" at bounding box center [150, 149] width 101 height 23
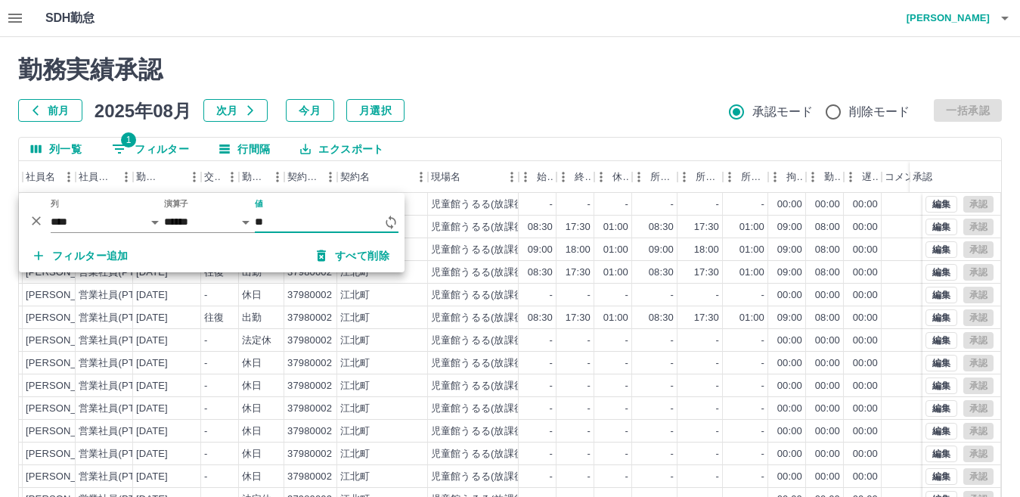
type input "*"
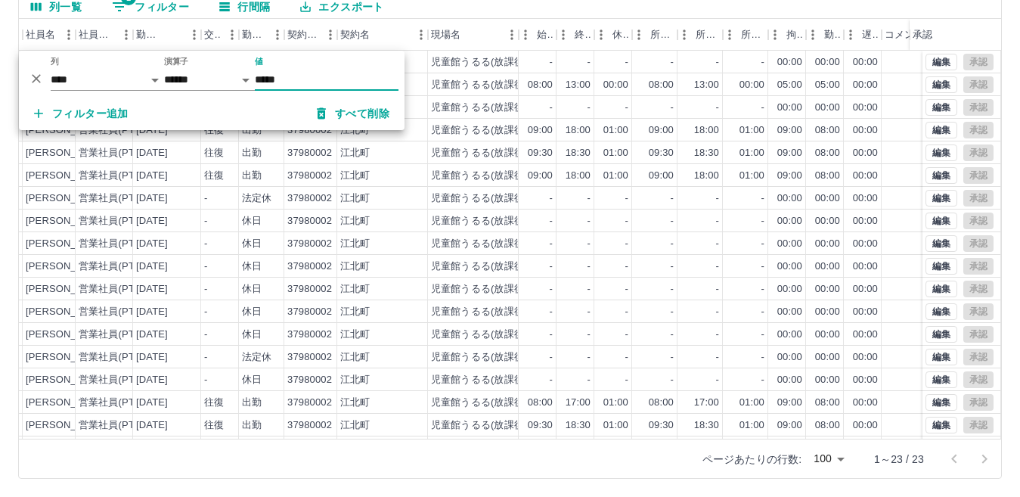
scroll to position [67, 0]
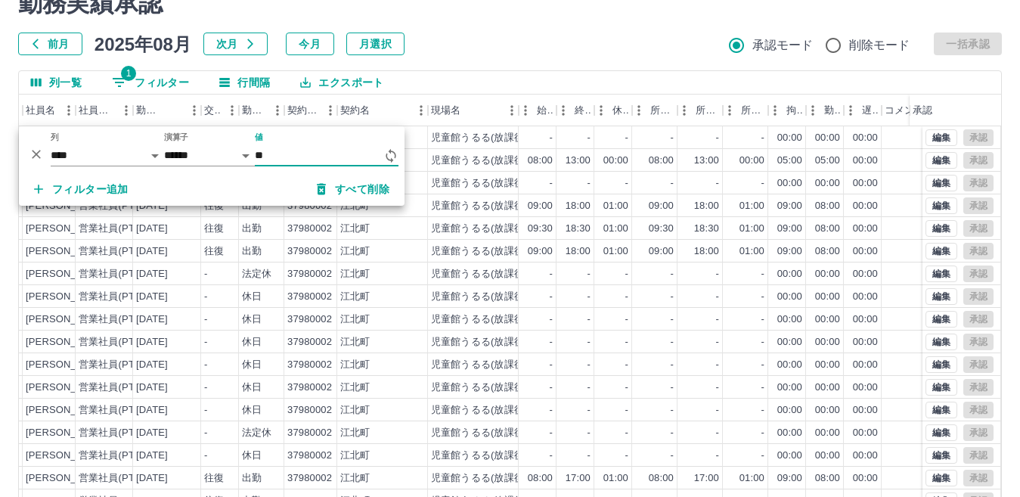
type input "*"
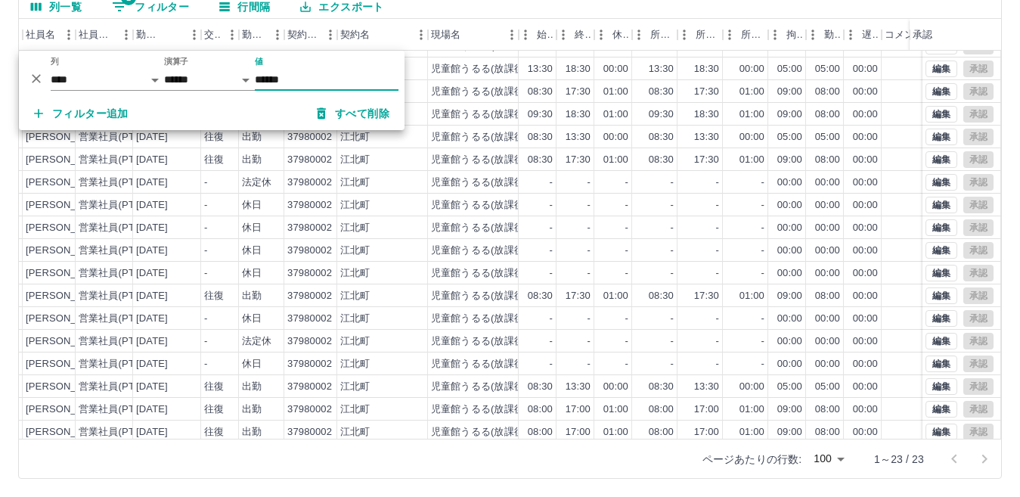
scroll to position [0, 170]
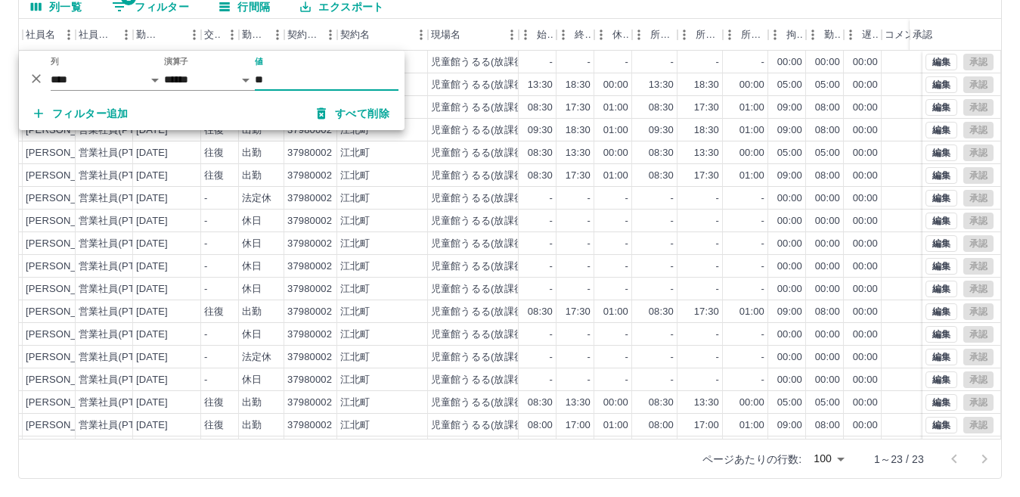
type input "*"
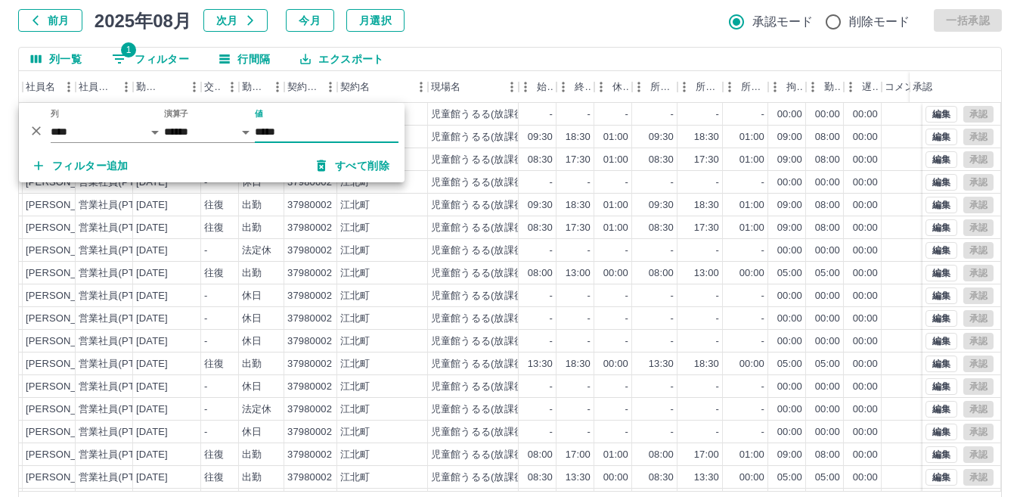
scroll to position [0, 0]
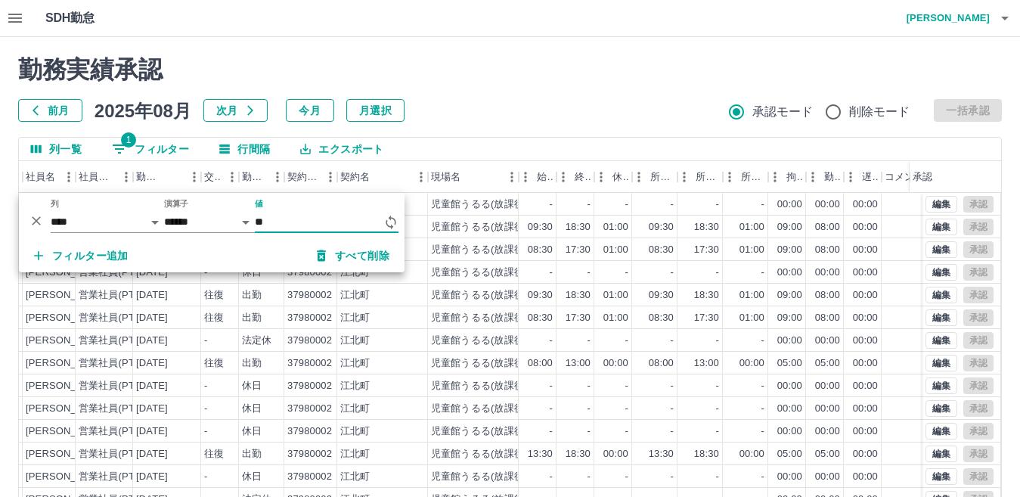
type input "*"
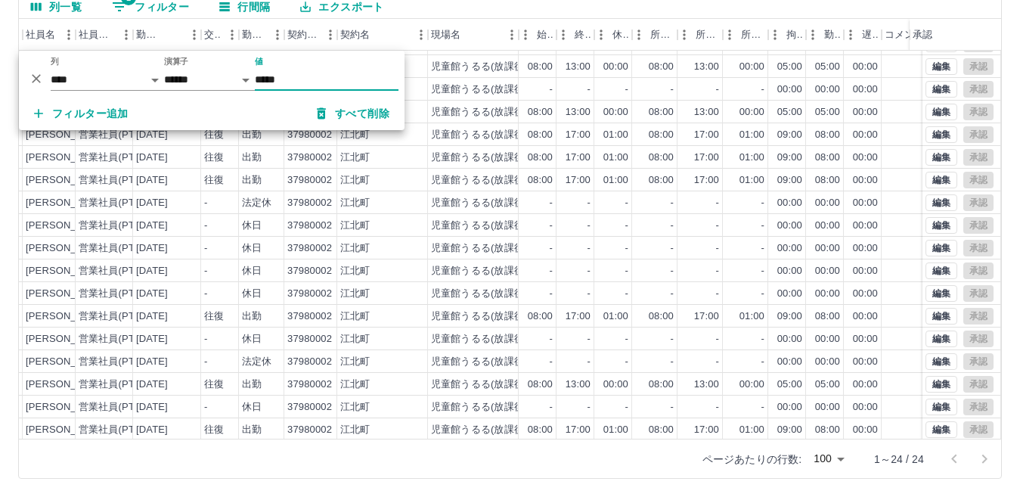
scroll to position [0, 170]
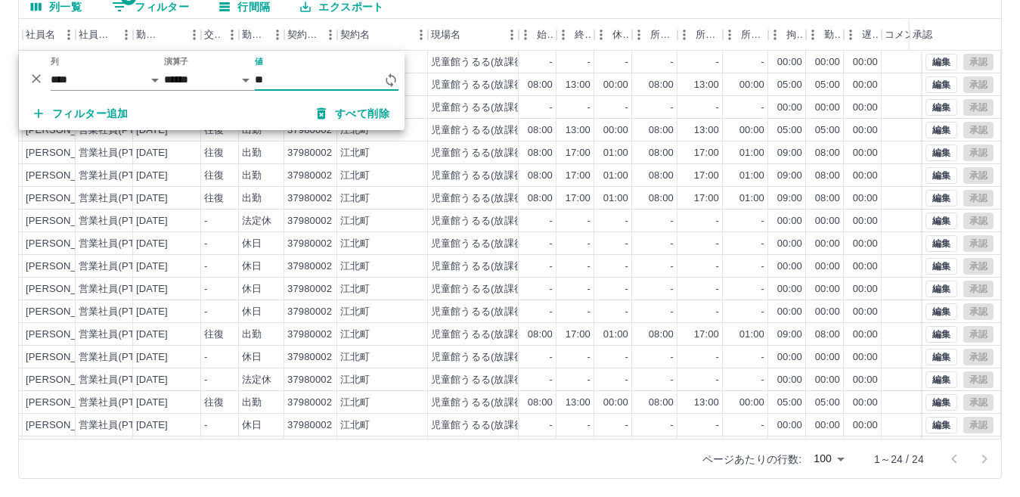
type input "*"
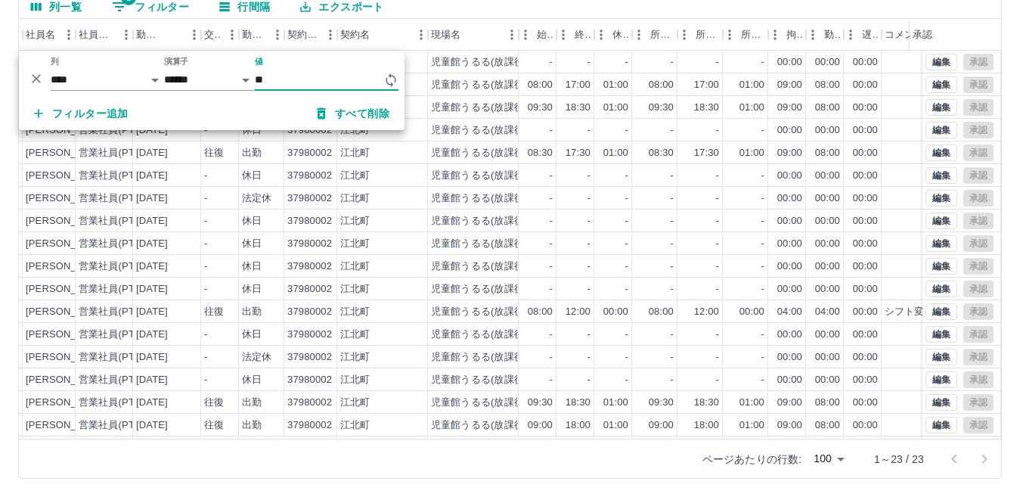
type input "*"
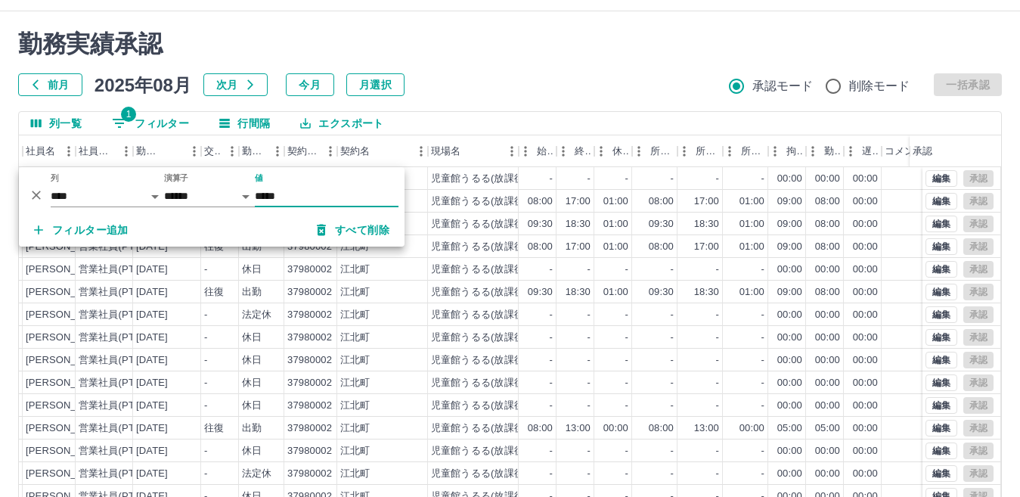
scroll to position [0, 0]
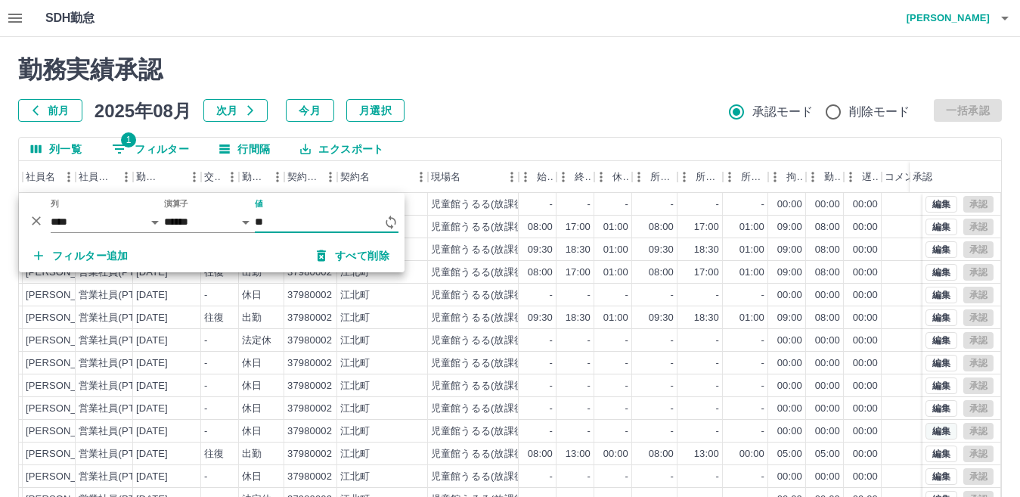
type input "*"
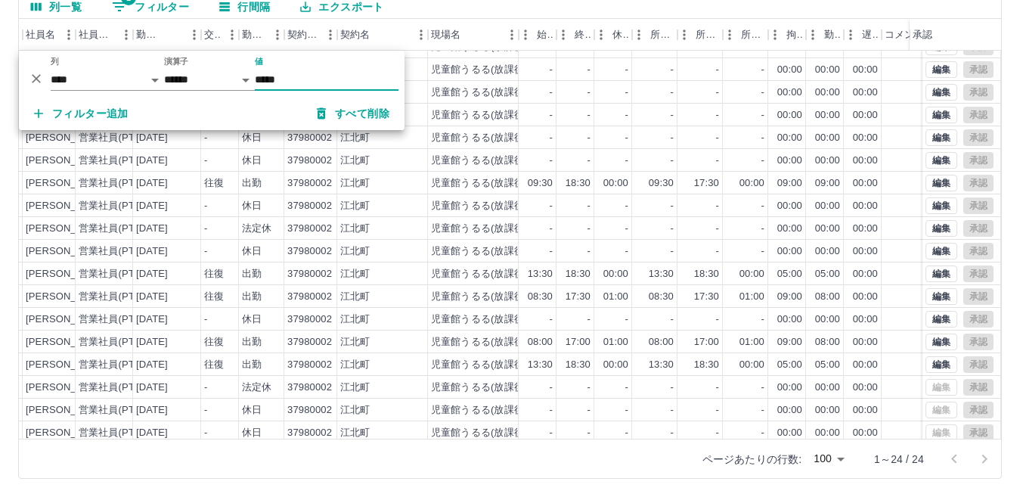
scroll to position [169, 170]
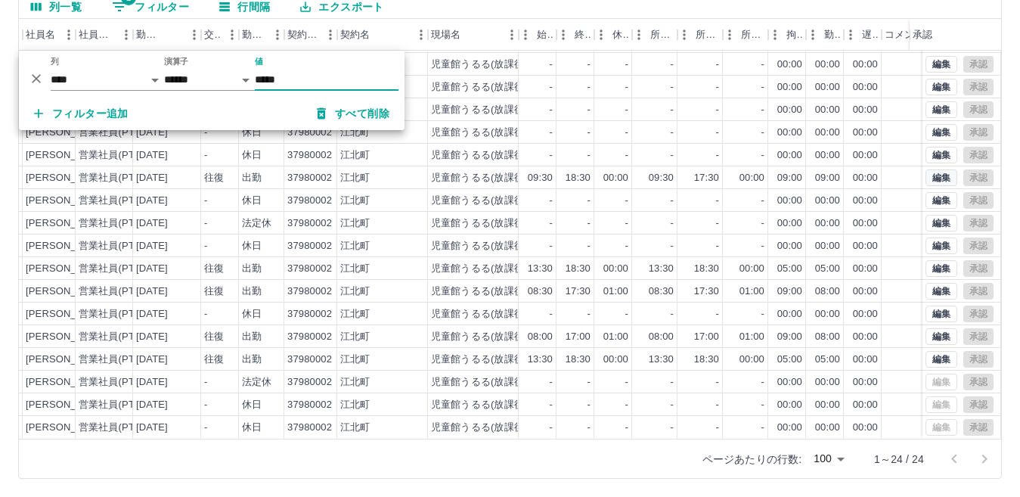
type input "*****"
click at [933, 172] on button "編集" at bounding box center [942, 177] width 32 height 17
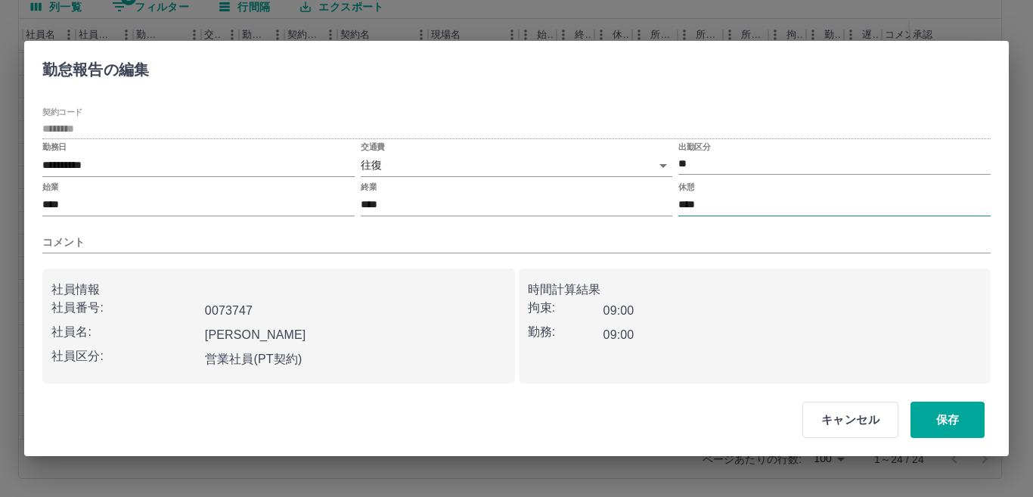
click at [691, 203] on input "****" at bounding box center [834, 205] width 312 height 22
type input "****"
click at [947, 416] on button "保存" at bounding box center [947, 420] width 74 height 36
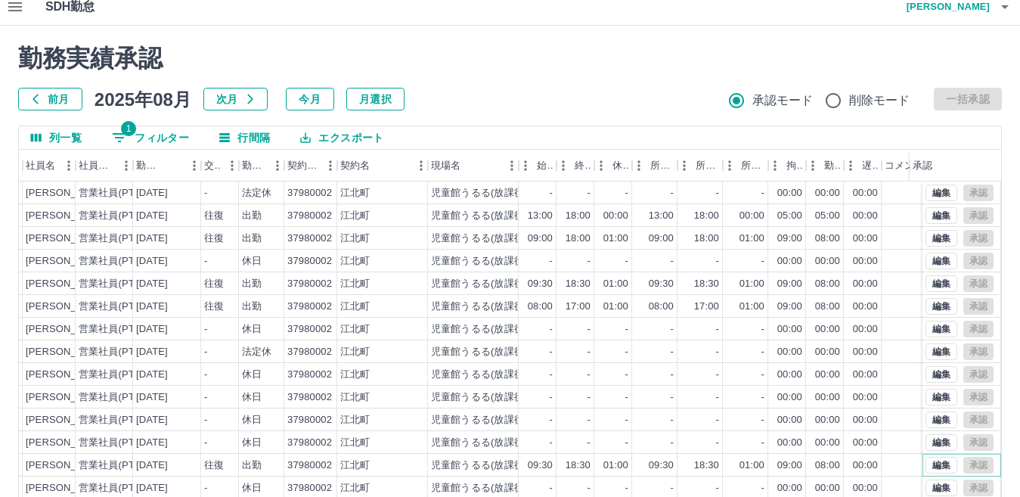
scroll to position [0, 0]
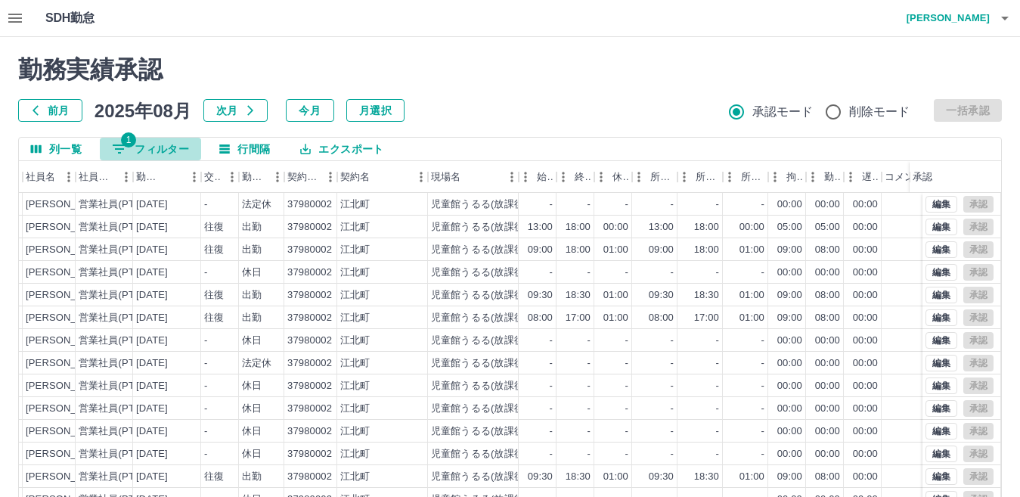
click at [187, 147] on button "1 フィルター" at bounding box center [150, 149] width 101 height 23
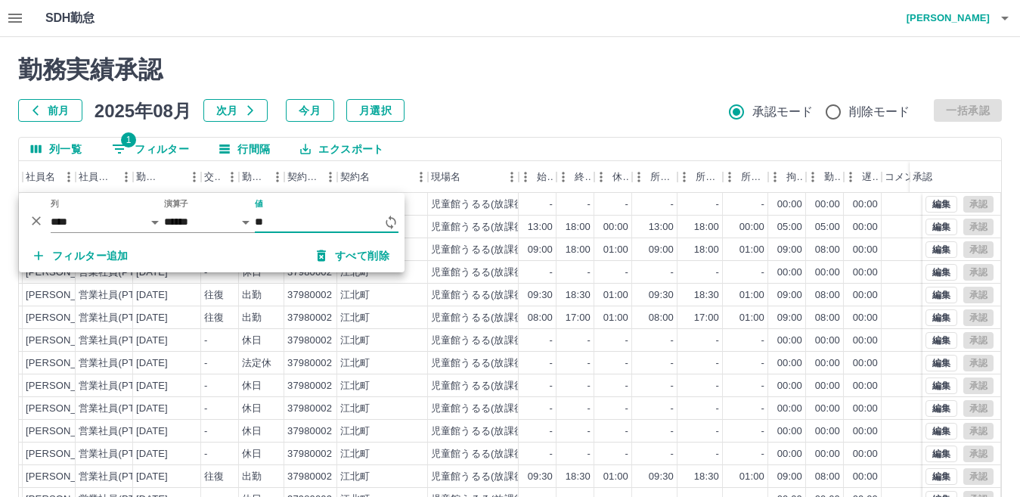
type input "*"
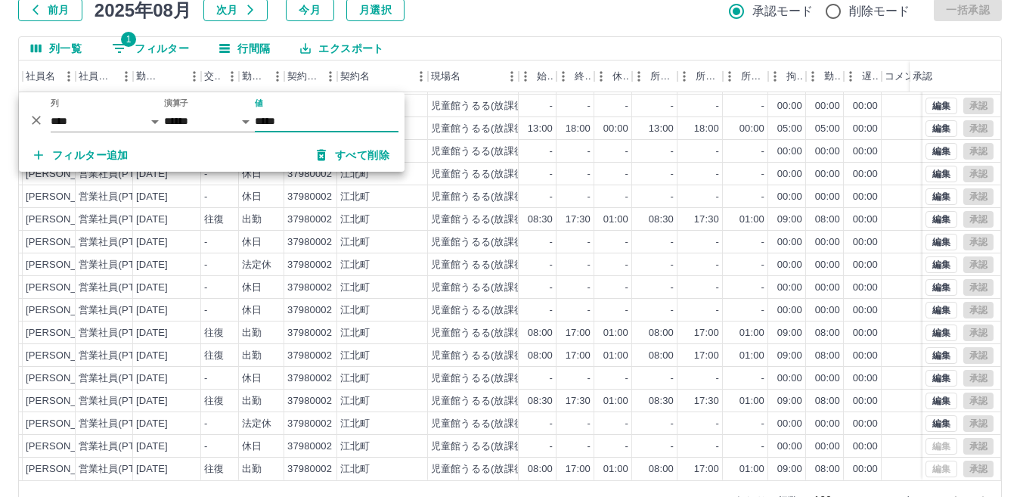
scroll to position [142, 0]
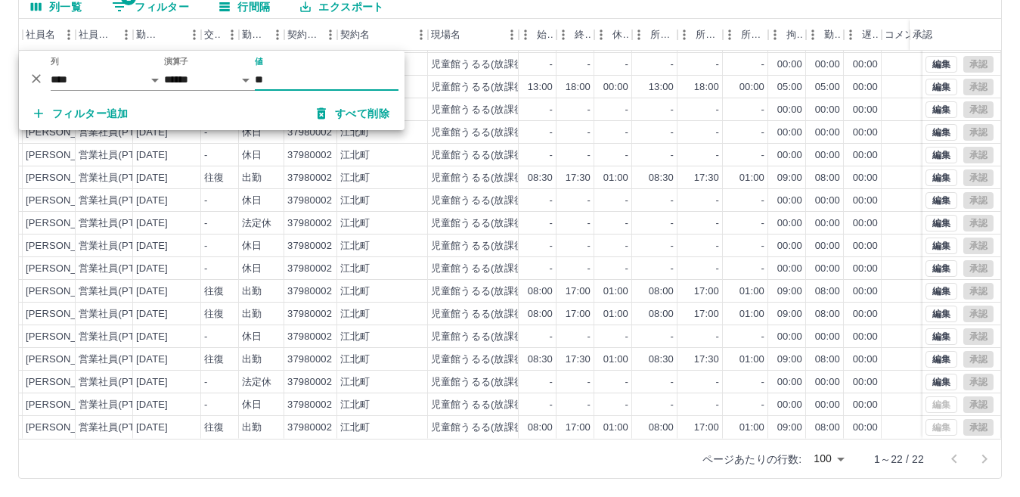
type input "*"
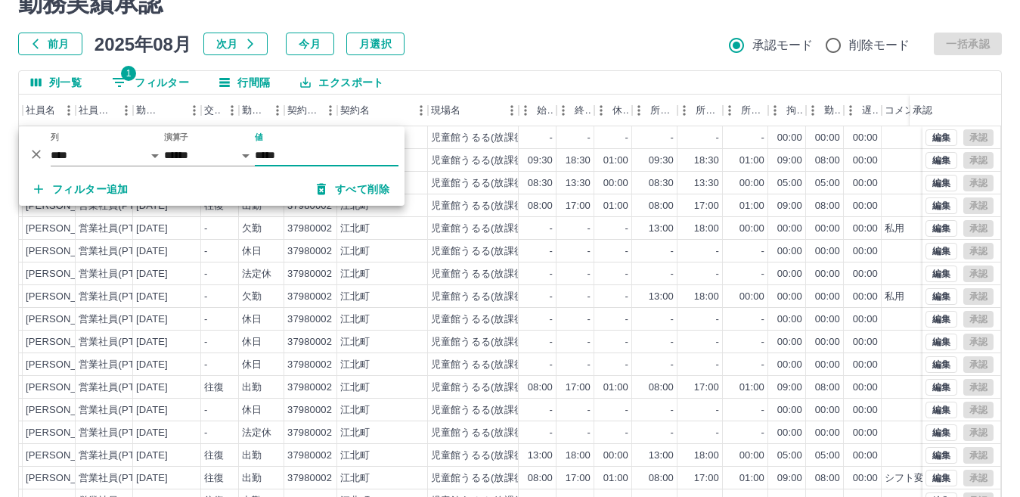
scroll to position [0, 0]
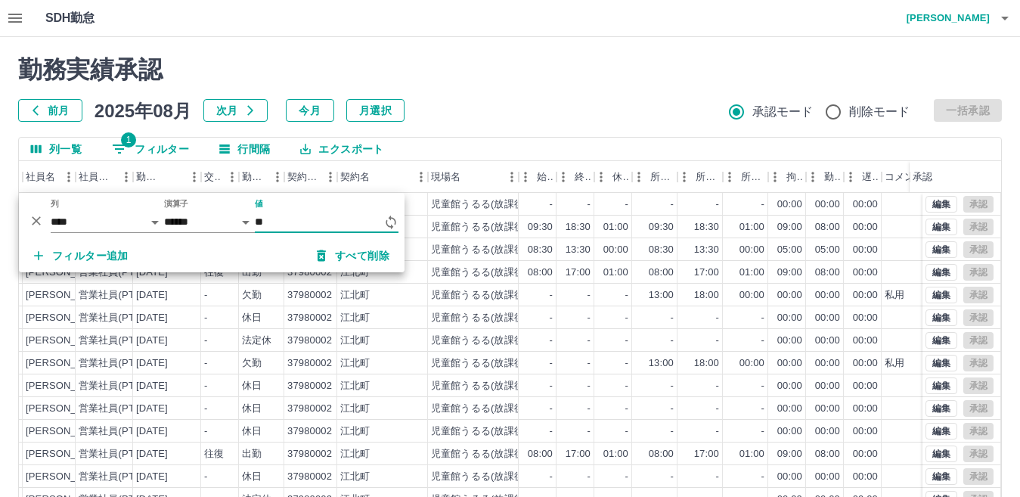
type input "*"
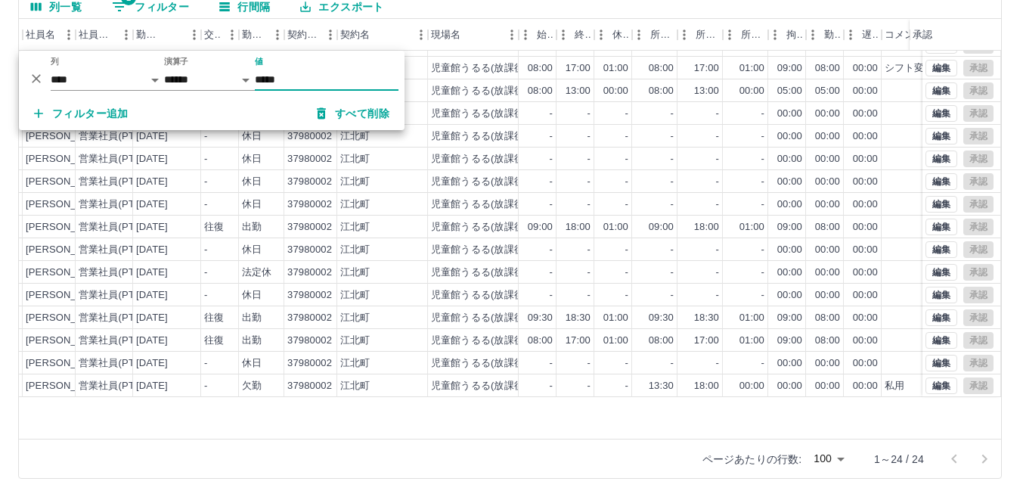
scroll to position [0, 170]
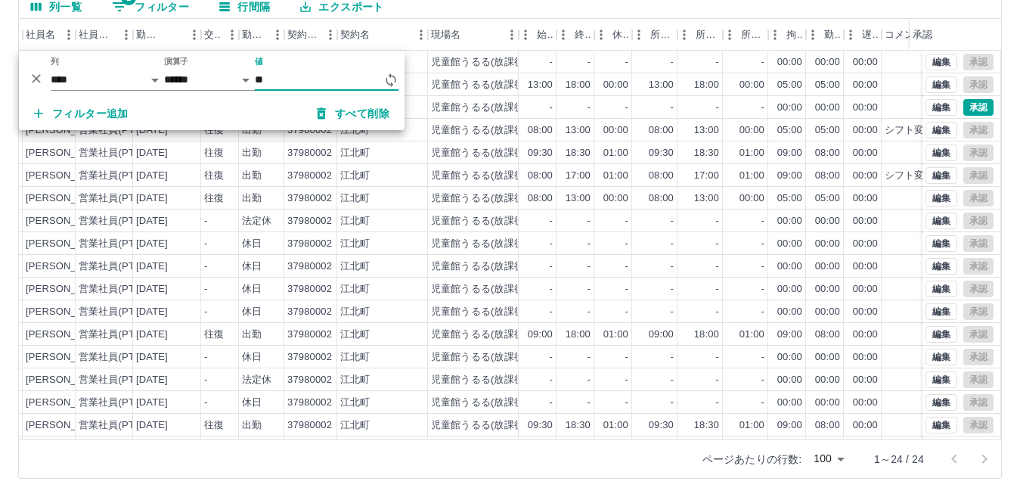
type input "*"
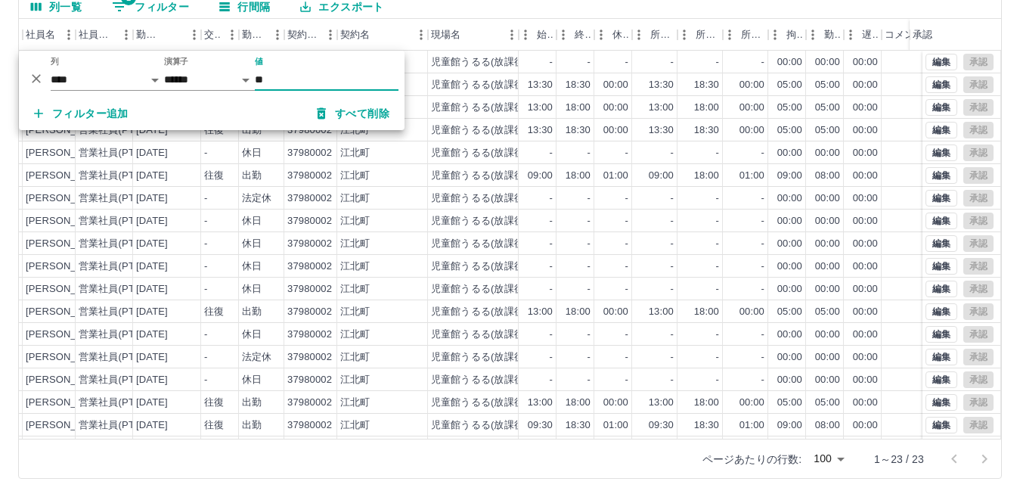
type input "*"
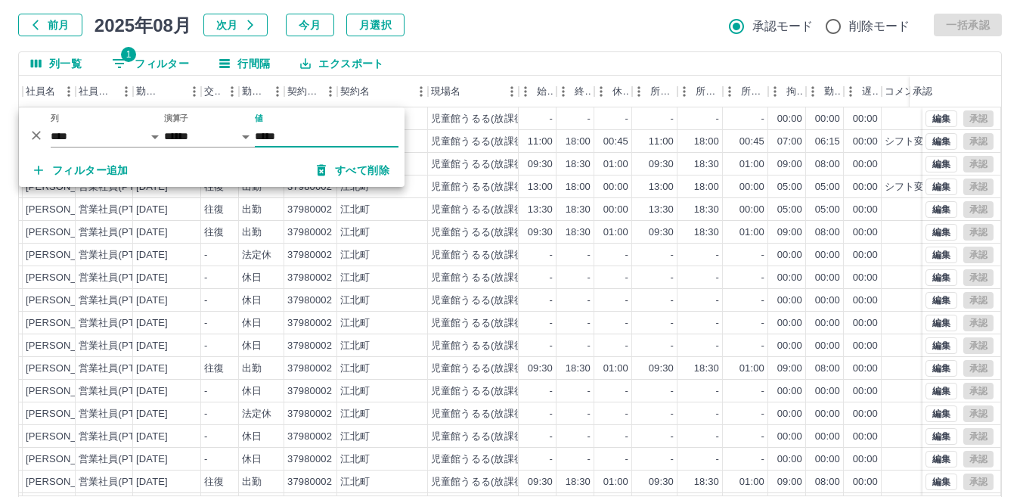
scroll to position [0, 0]
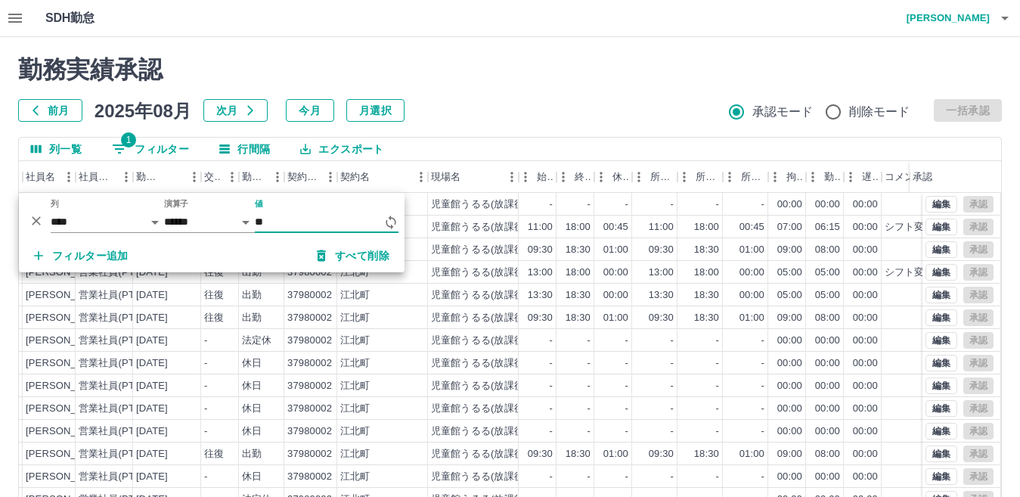
type input "*"
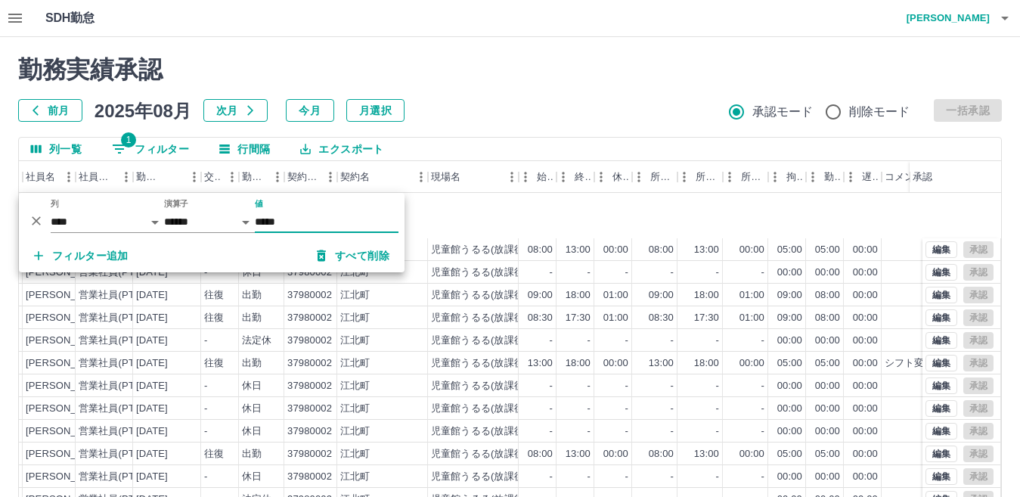
scroll to position [147, 170]
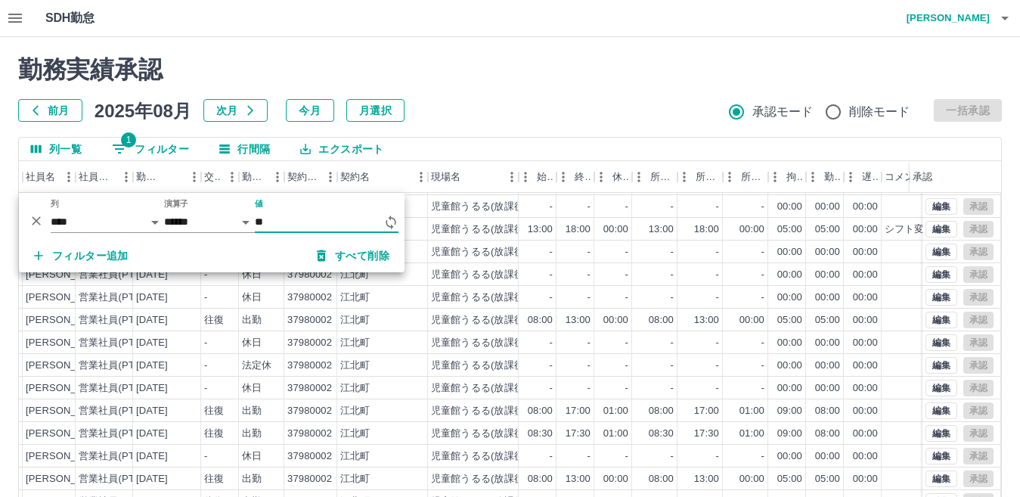
type input "*"
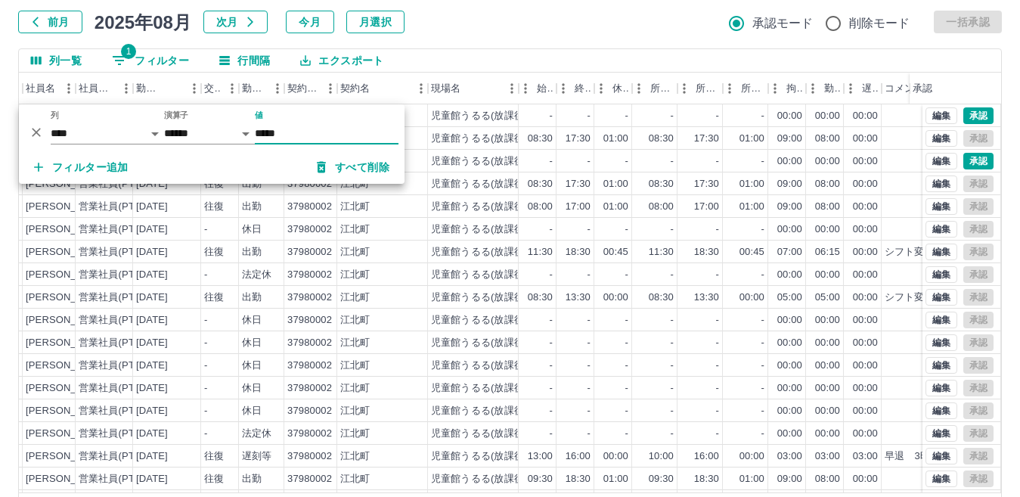
scroll to position [67, 0]
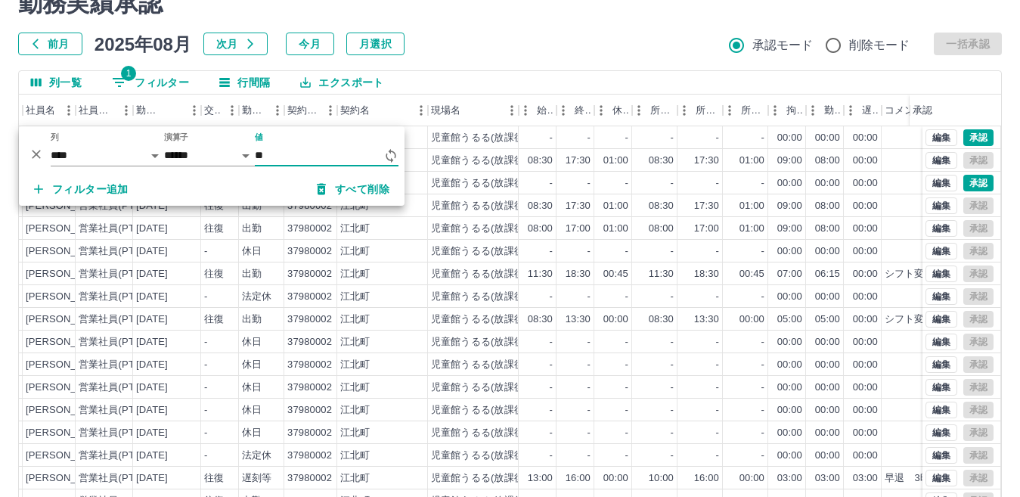
type input "*"
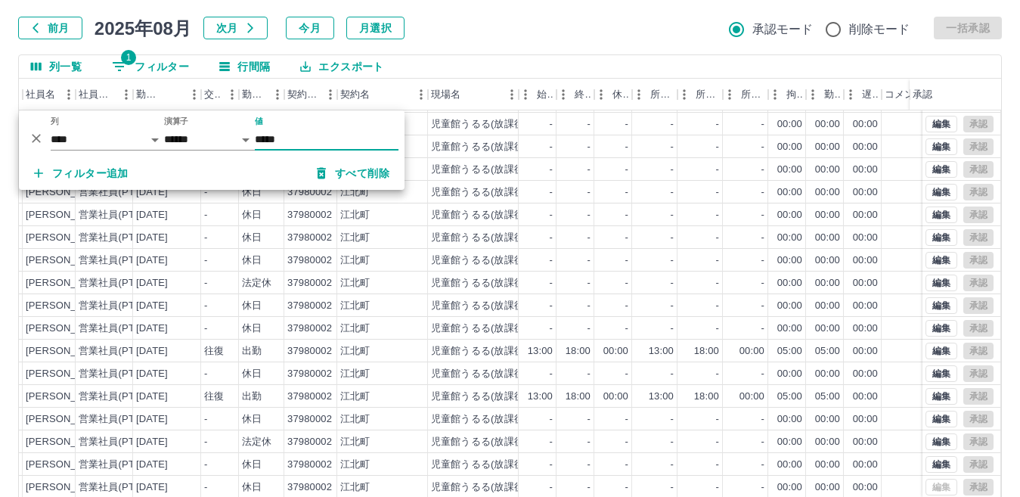
scroll to position [142, 0]
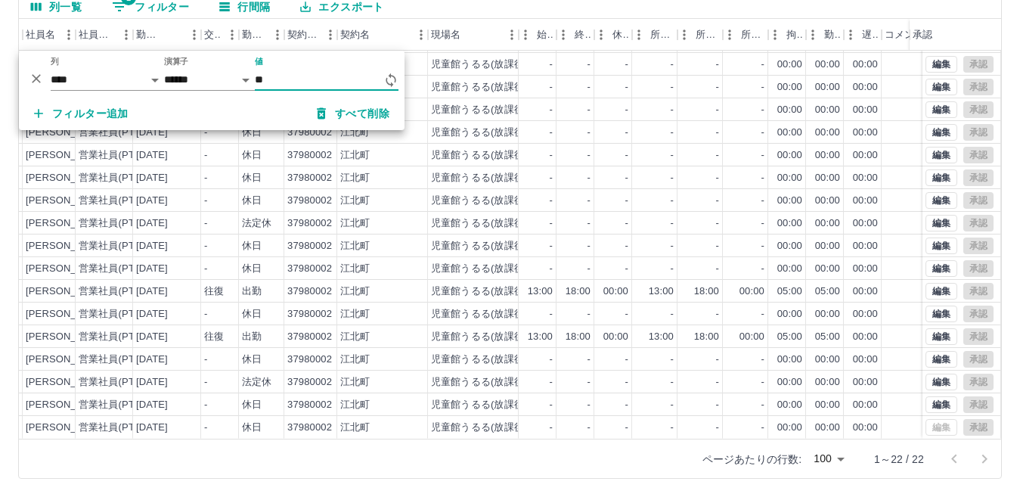
type input "*"
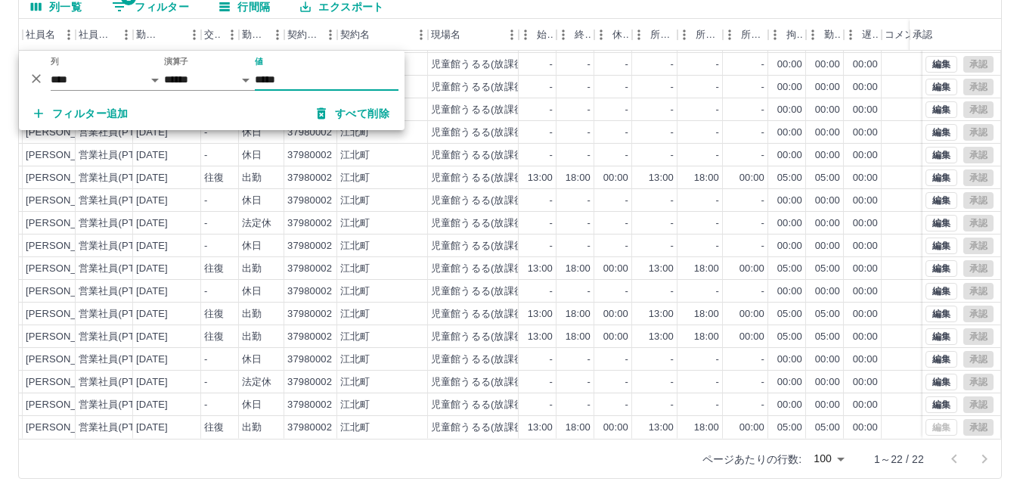
scroll to position [0, 170]
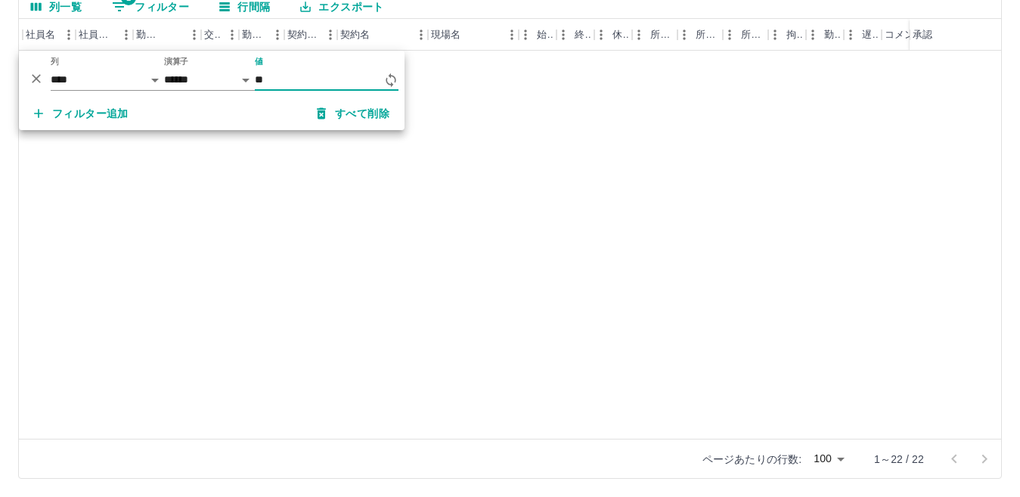
type input "*"
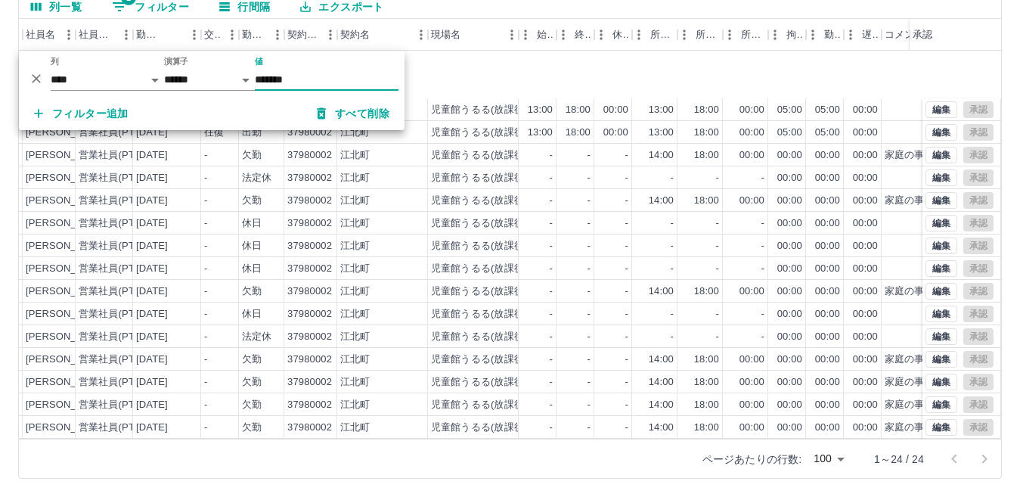
scroll to position [169, 170]
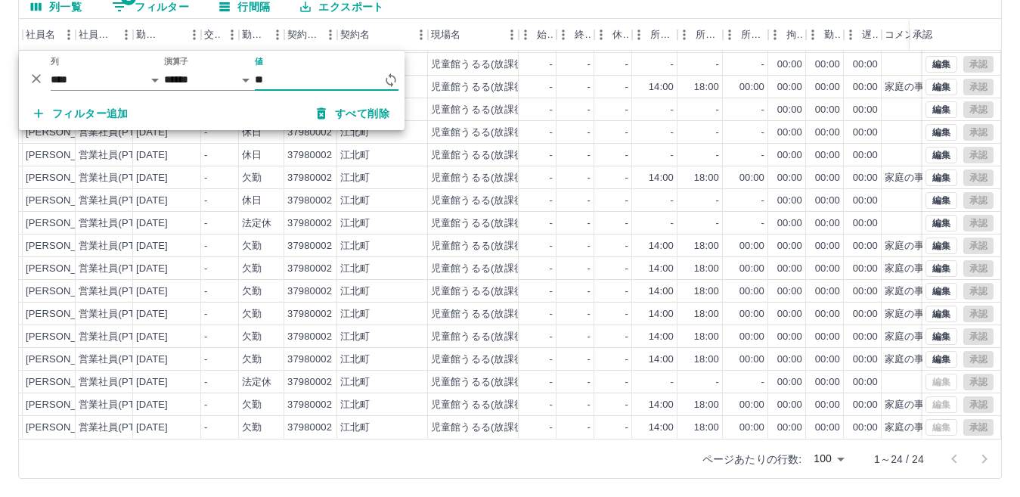
type input "*"
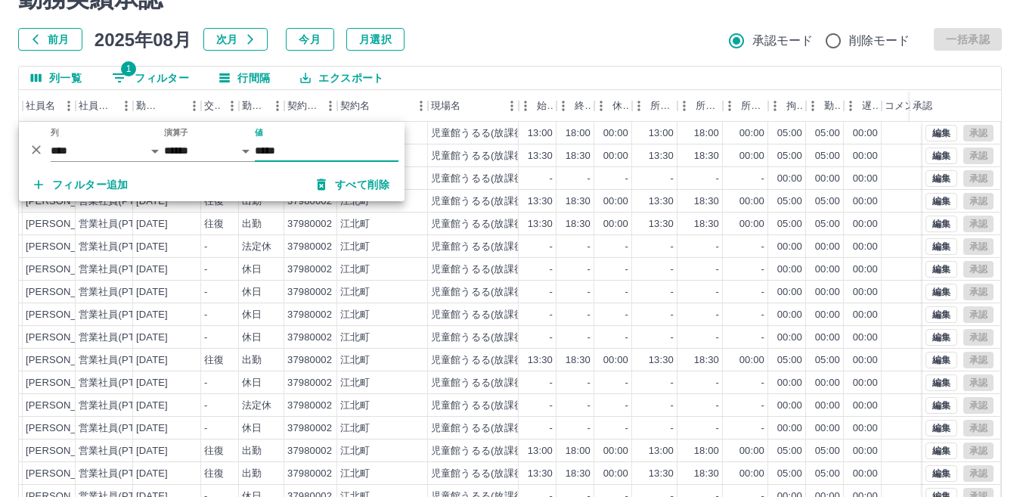
scroll to position [0, 0]
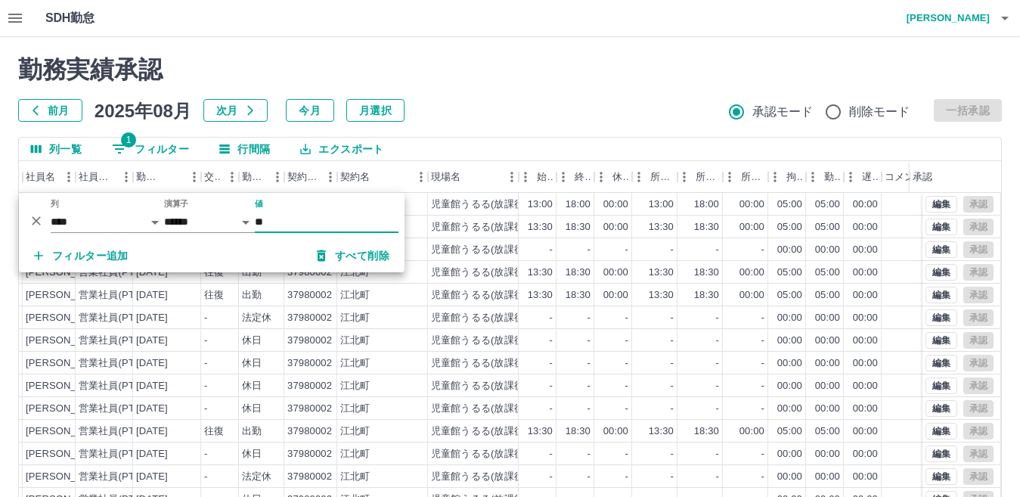
type input "*"
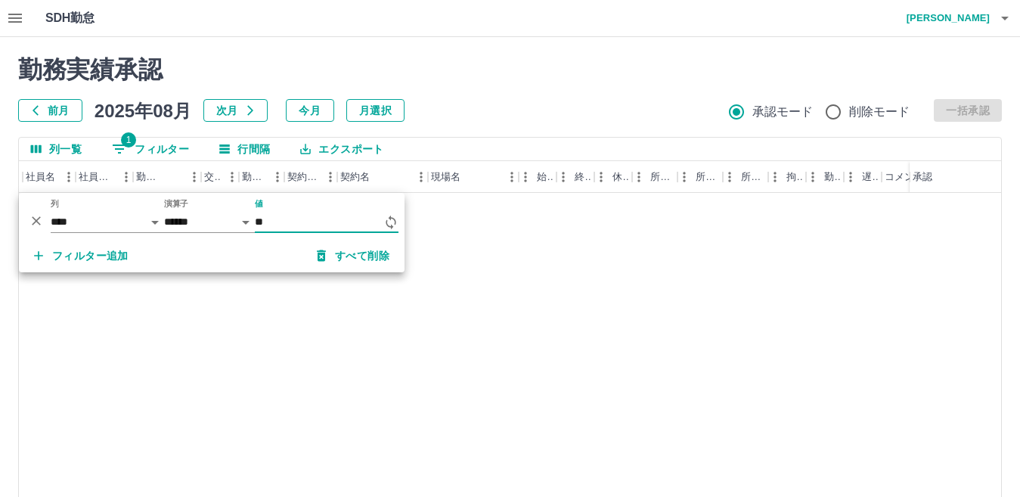
type input "*"
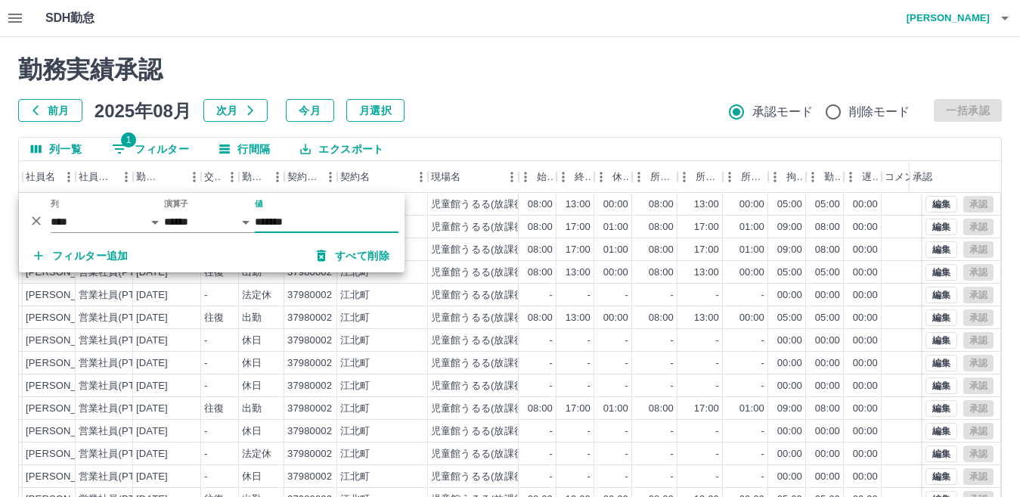
type input "*******"
click at [387, 306] on div "江北町" at bounding box center [382, 317] width 91 height 23
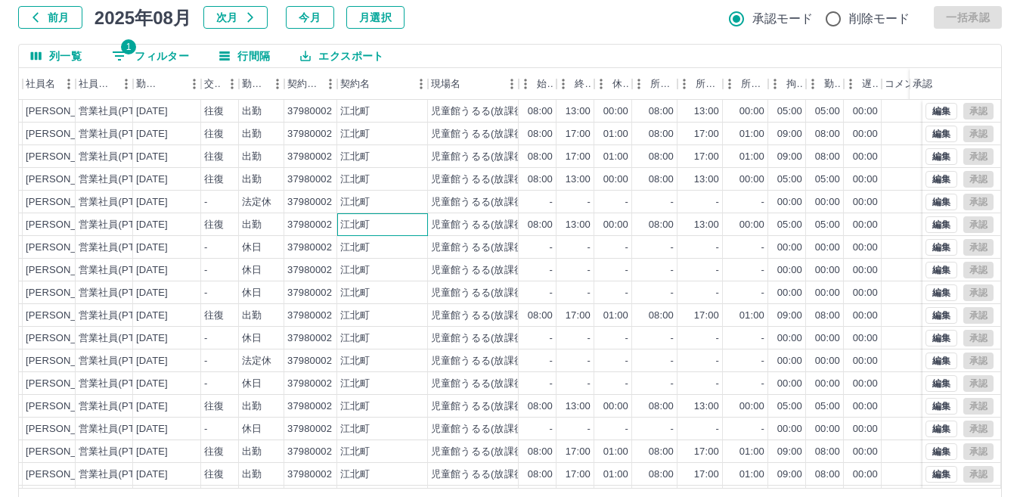
scroll to position [67, 0]
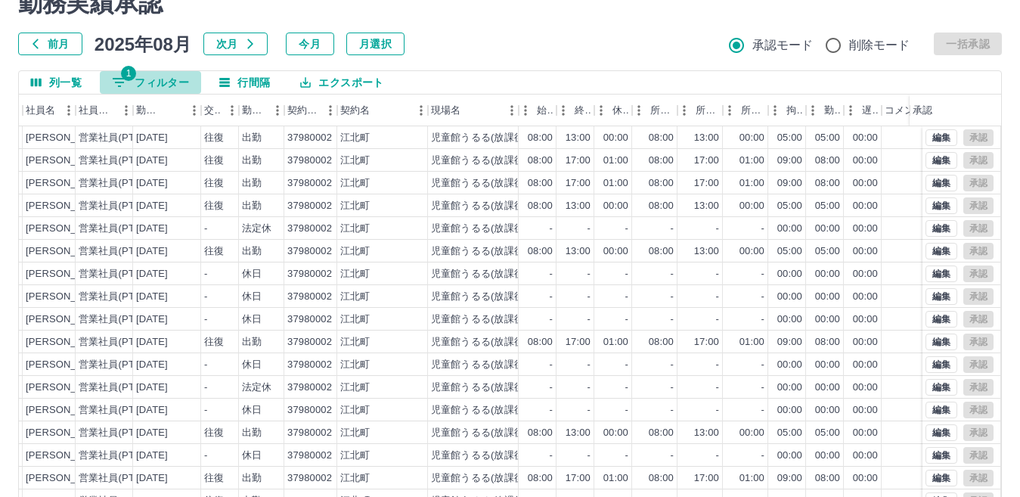
click at [154, 83] on button "1 フィルター" at bounding box center [150, 82] width 101 height 23
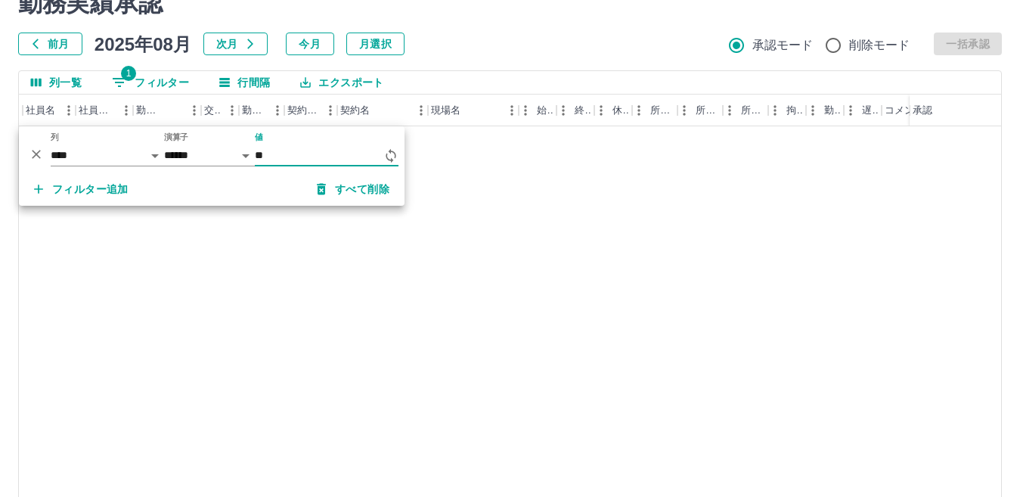
type input "*"
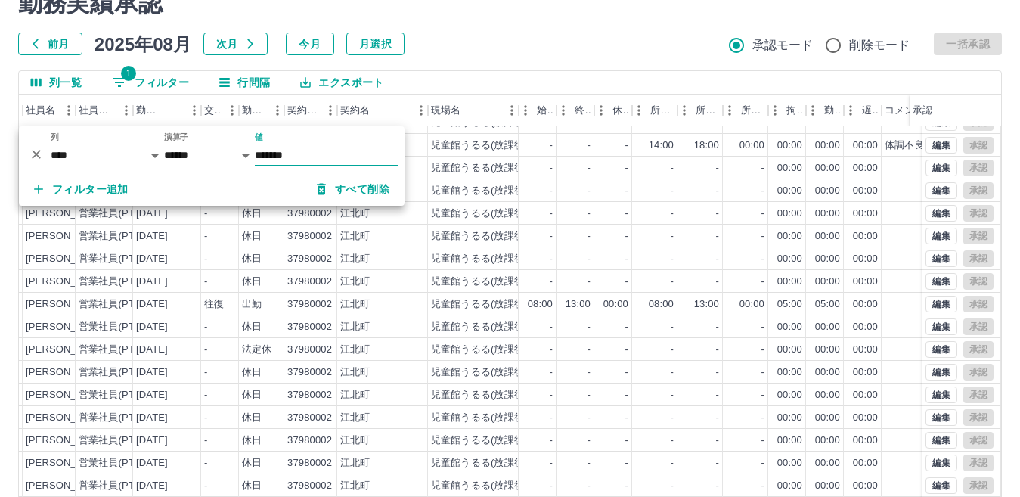
scroll to position [0, 170]
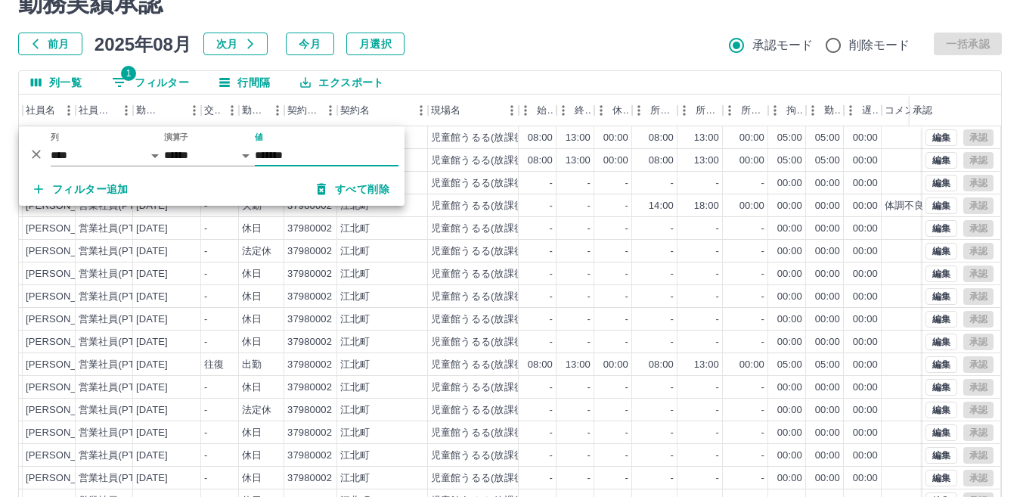
type input "*******"
click at [573, 264] on div "-" at bounding box center [576, 273] width 38 height 23
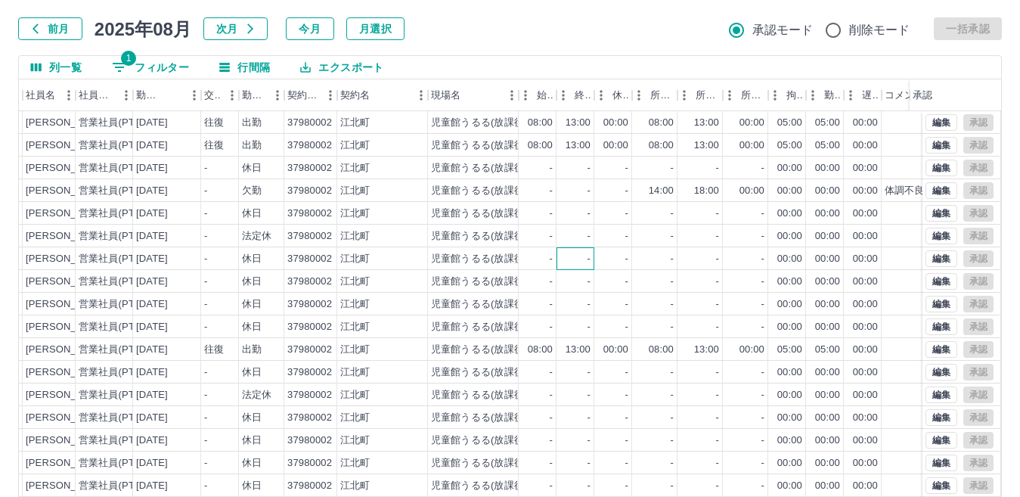
scroll to position [0, 0]
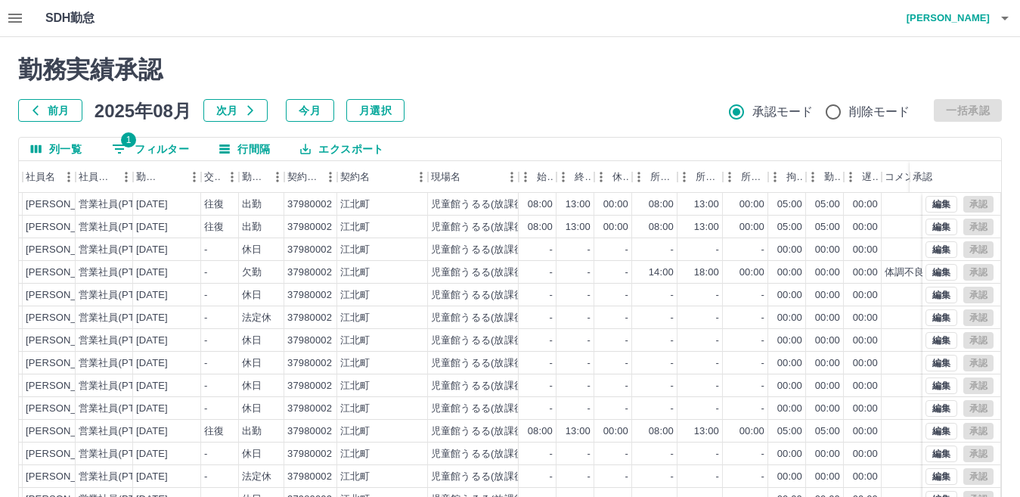
click at [177, 147] on button "1 フィルター" at bounding box center [150, 149] width 101 height 23
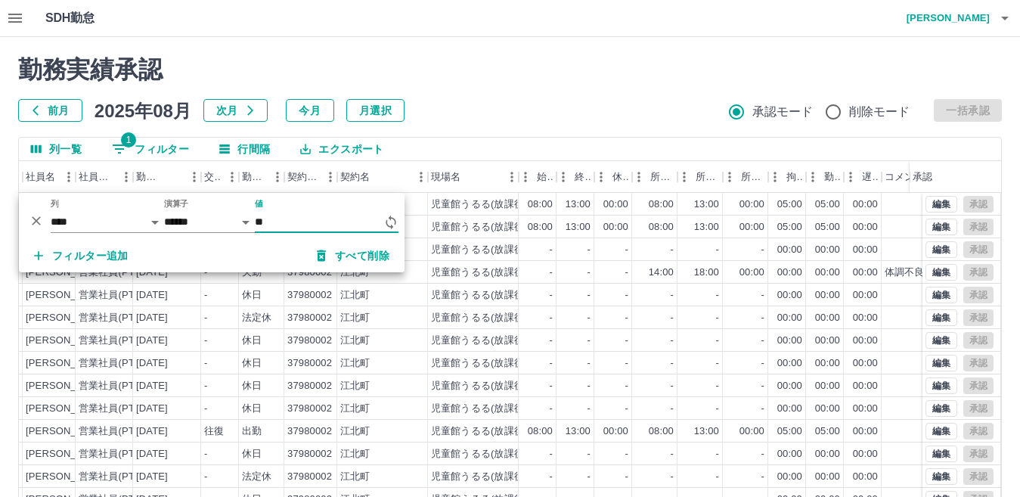
type input "*"
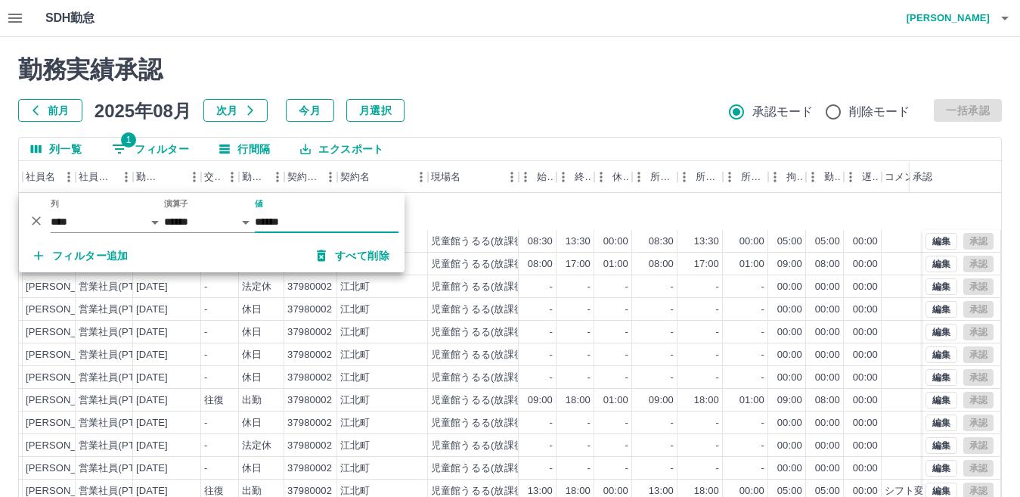
scroll to position [124, 170]
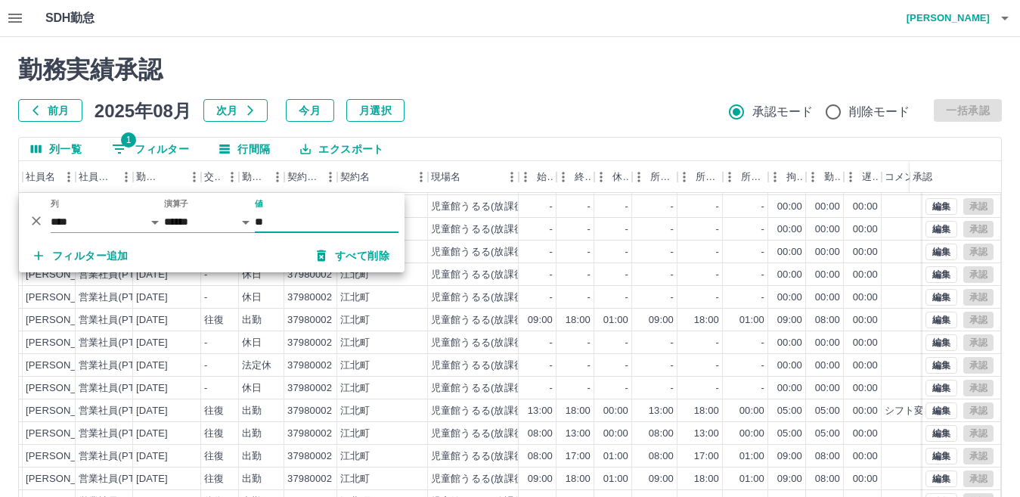
type input "*"
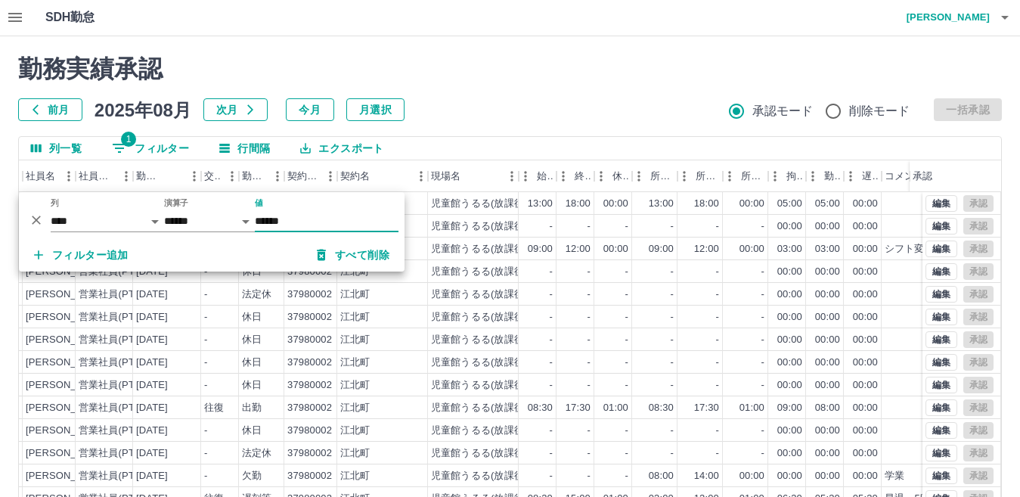
scroll to position [0, 0]
type input "*"
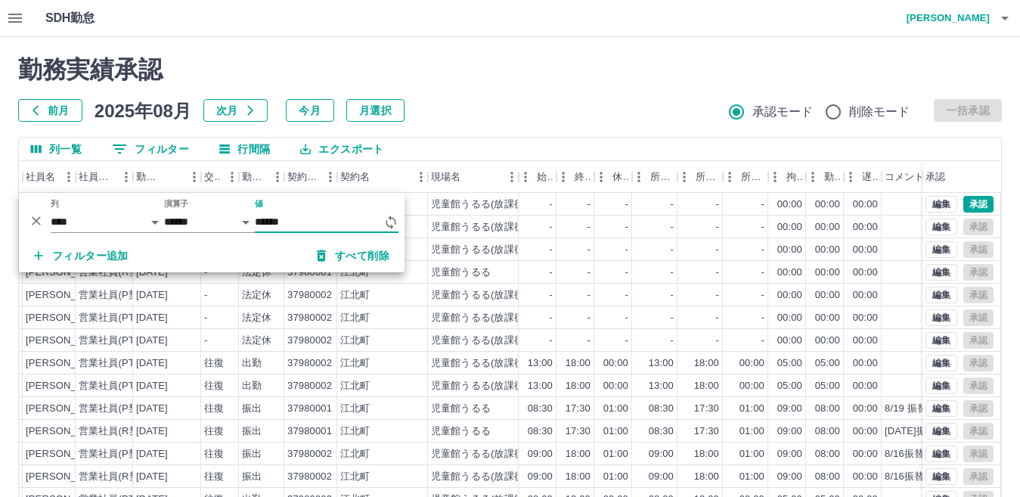
type input "*******"
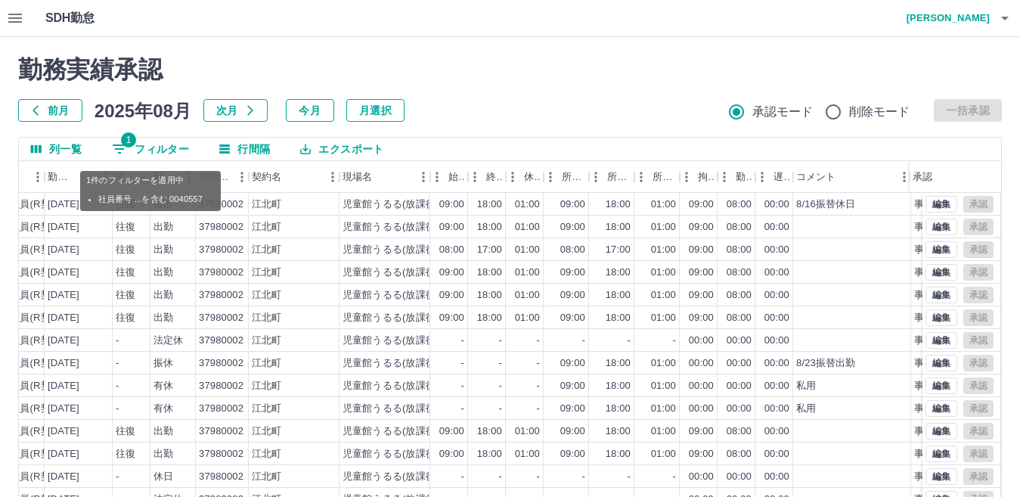
click at [141, 141] on button "1 フィルター" at bounding box center [150, 149] width 101 height 23
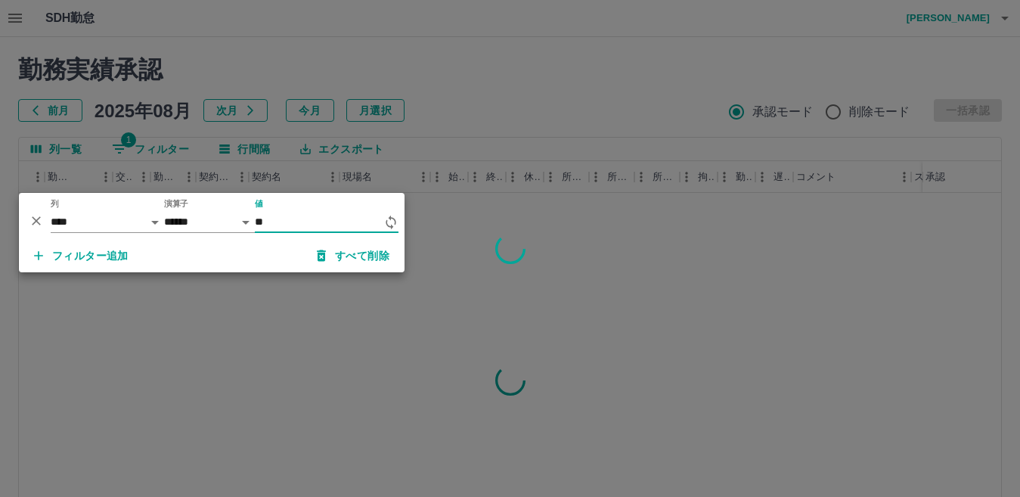
type input "*"
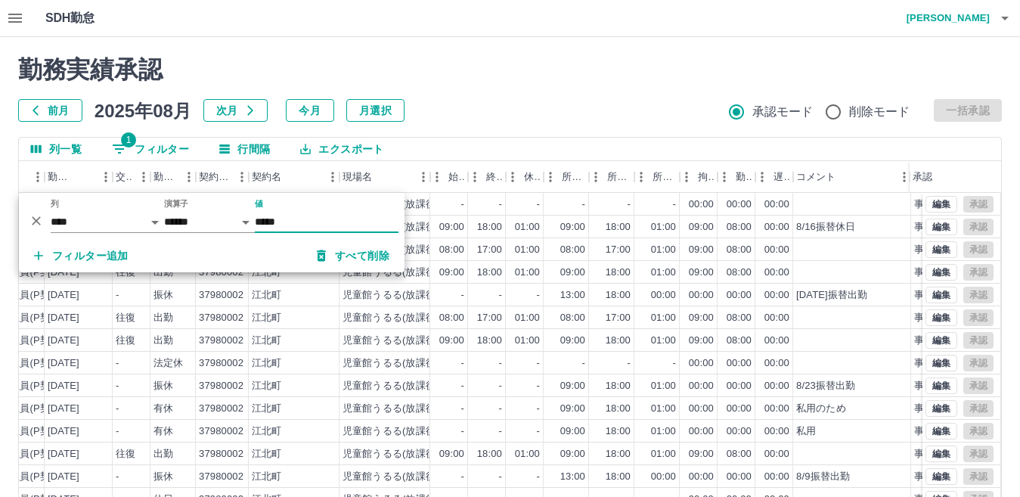
type input "*****"
click at [306, 337] on div "江北町" at bounding box center [294, 340] width 91 height 23
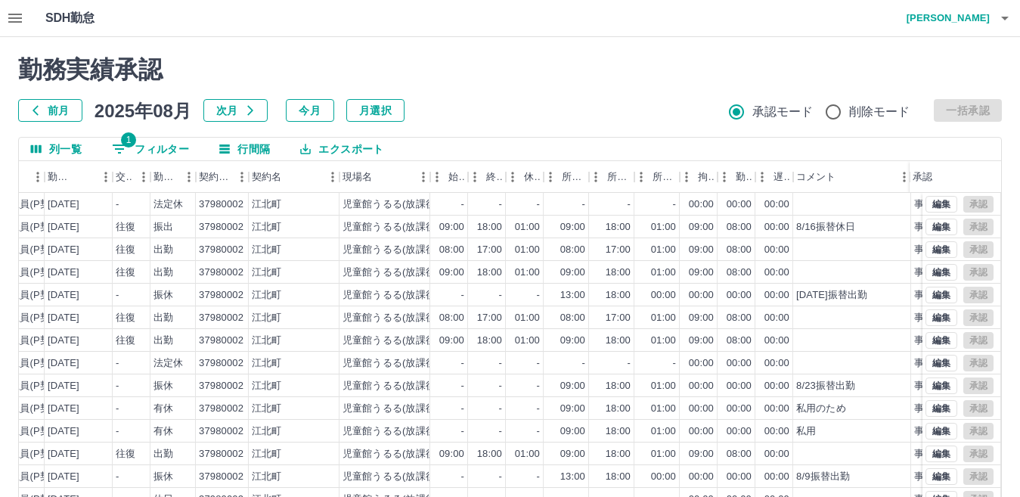
click at [173, 149] on button "1 フィルター" at bounding box center [150, 149] width 101 height 23
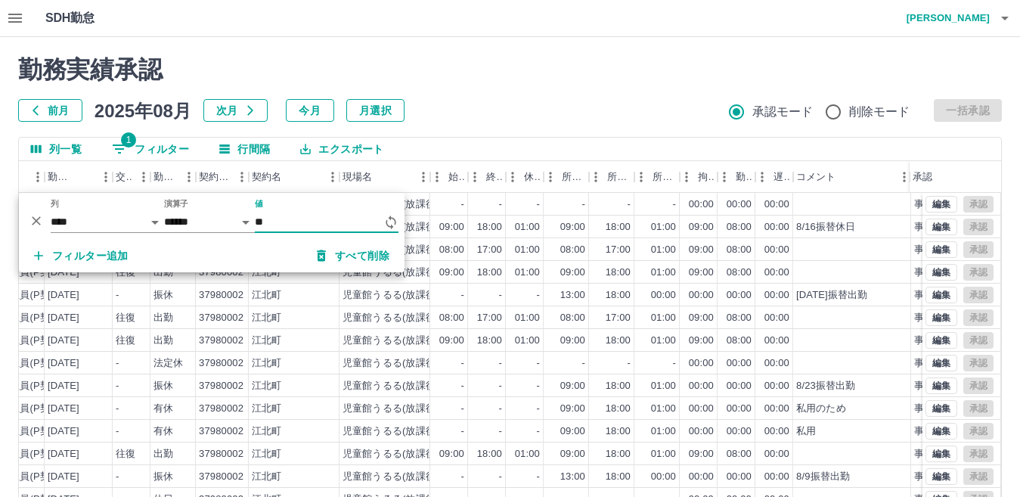
type input "*"
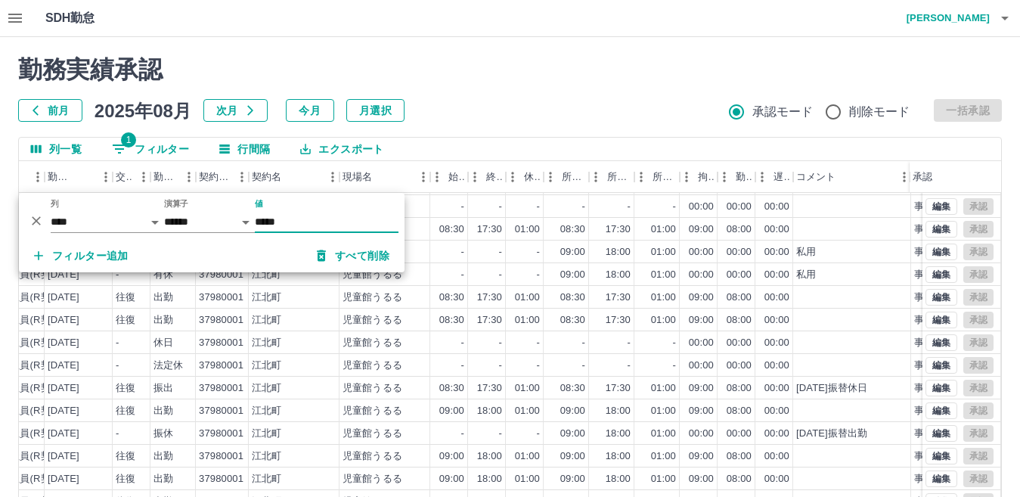
scroll to position [142, 0]
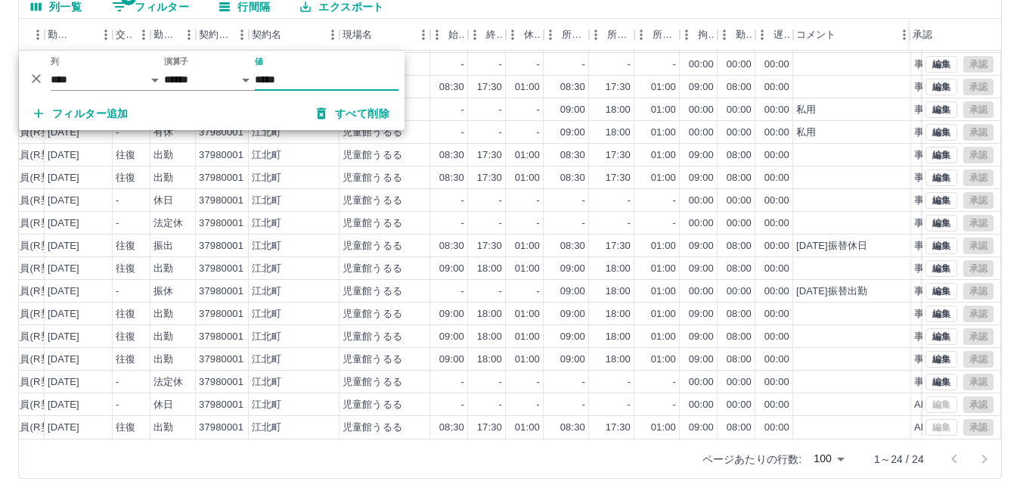
type input "*****"
click at [623, 189] on div "-" at bounding box center [611, 200] width 45 height 23
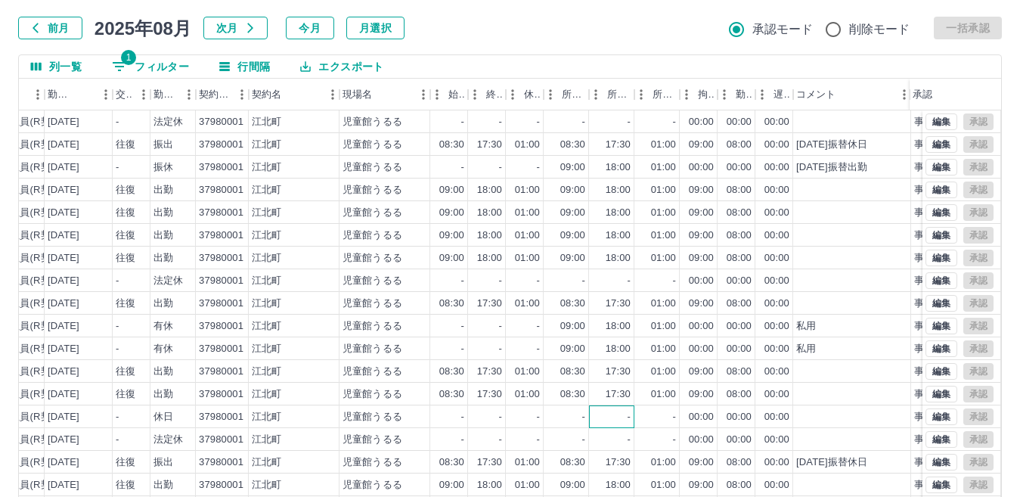
scroll to position [0, 0]
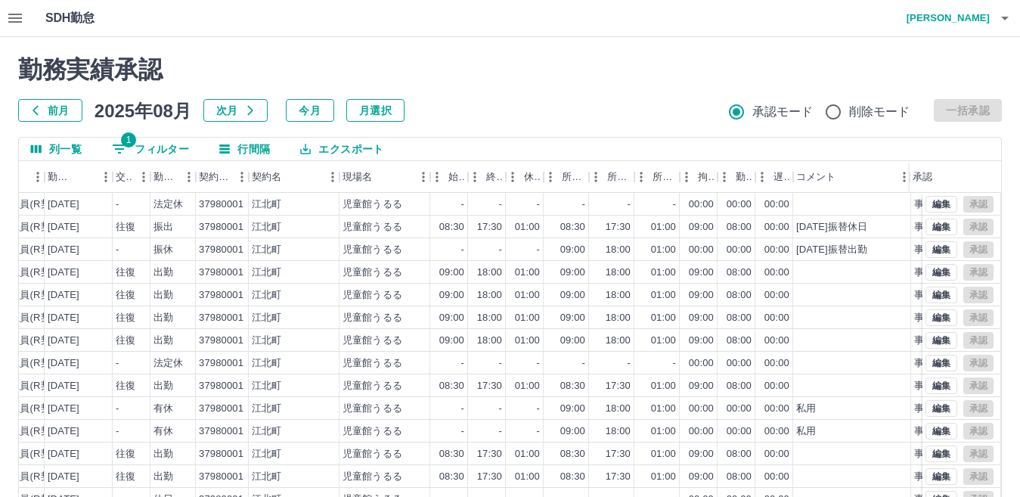
click at [166, 145] on button "1 フィルター" at bounding box center [150, 149] width 101 height 23
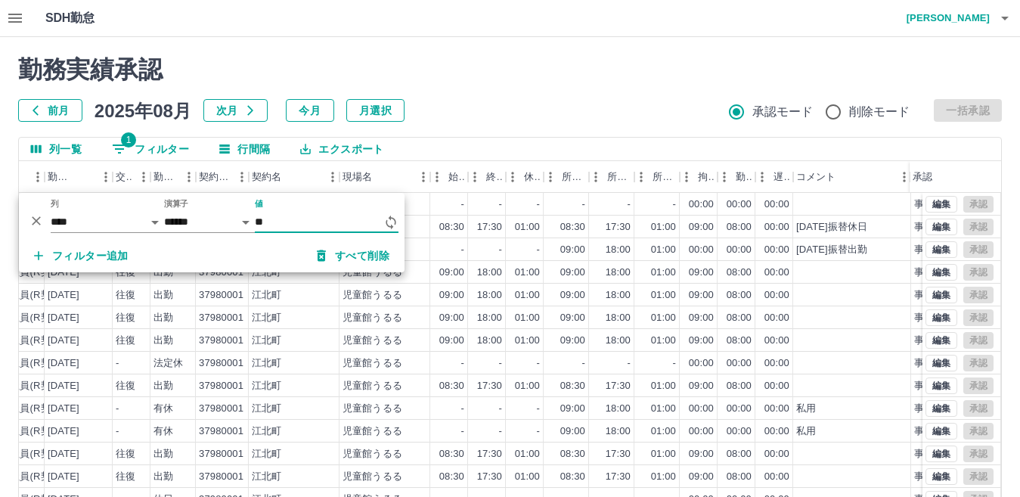
type input "*"
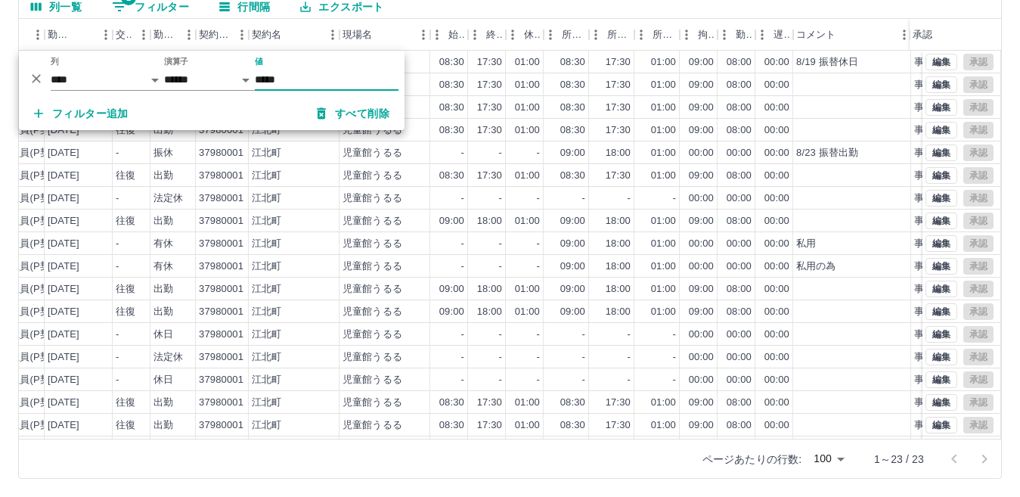
scroll to position [147, 259]
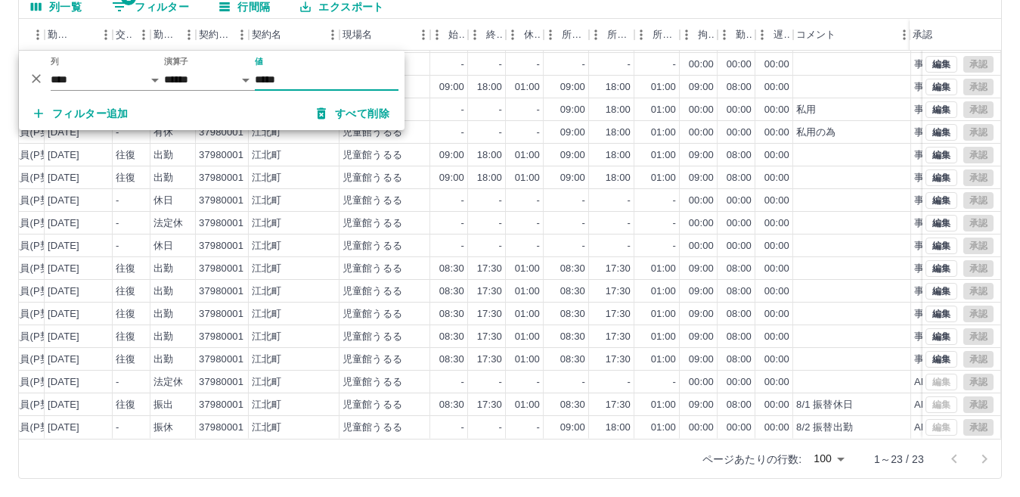
type input "*****"
click at [739, 126] on div "00:00" at bounding box center [739, 133] width 25 height 14
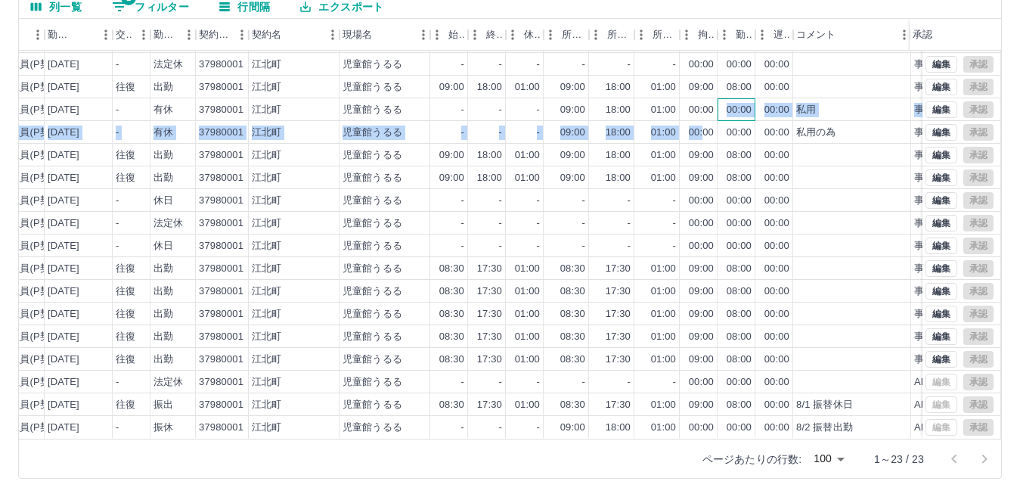
click at [701, 111] on div "0088668 森　直子 営業社員(P契約) 2025-08-19 - 振休 37980001 江北町 児童館うるる - - - 09:00 18:00 01…" at bounding box center [445, 223] width 1113 height 431
click at [725, 98] on div "00:00" at bounding box center [737, 109] width 38 height 23
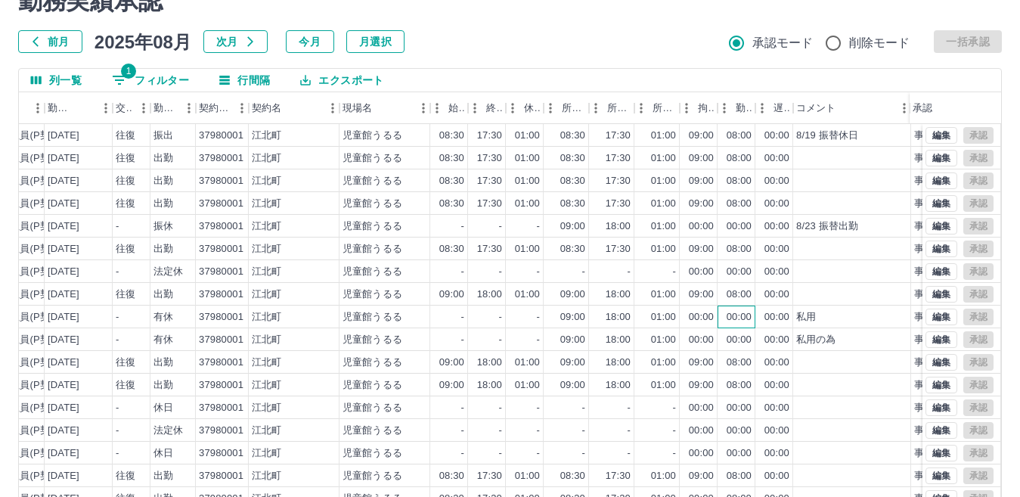
scroll to position [0, 0]
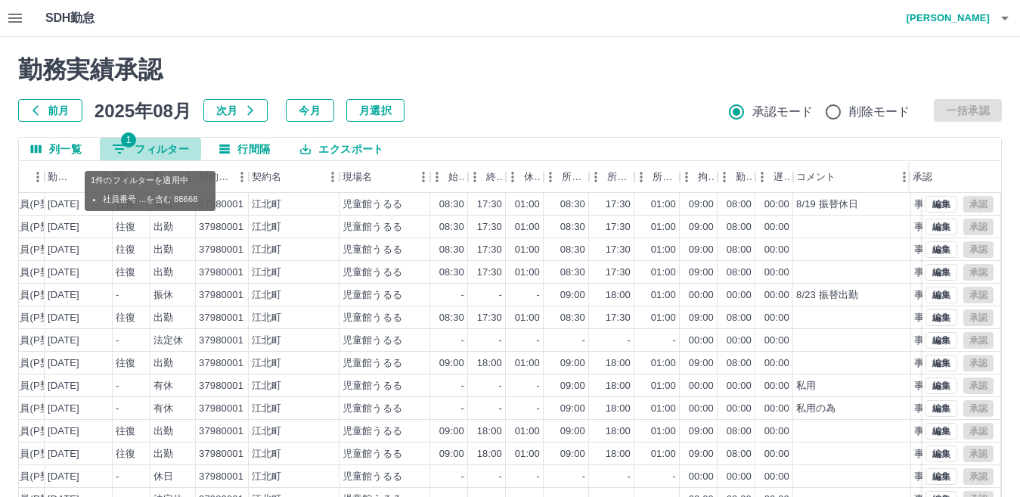
click at [153, 149] on button "1 フィルター" at bounding box center [150, 149] width 101 height 23
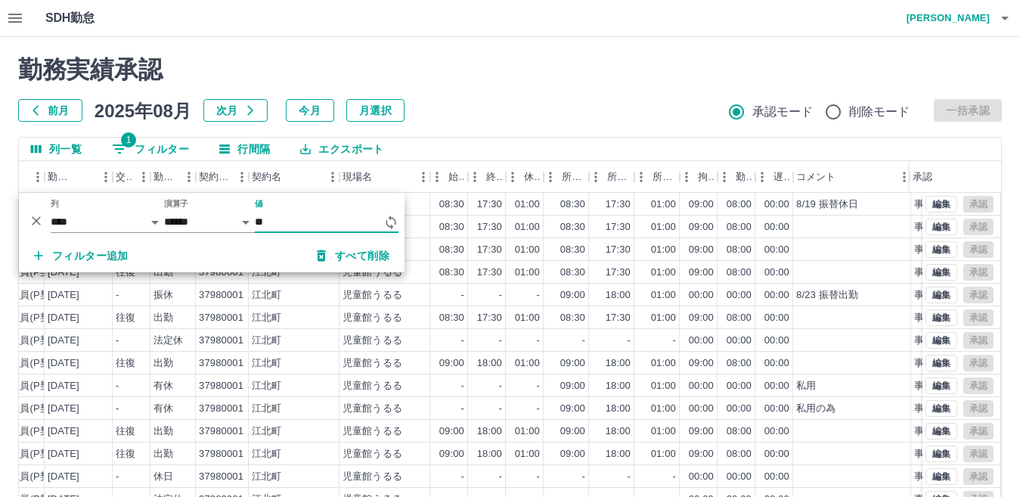
type input "*"
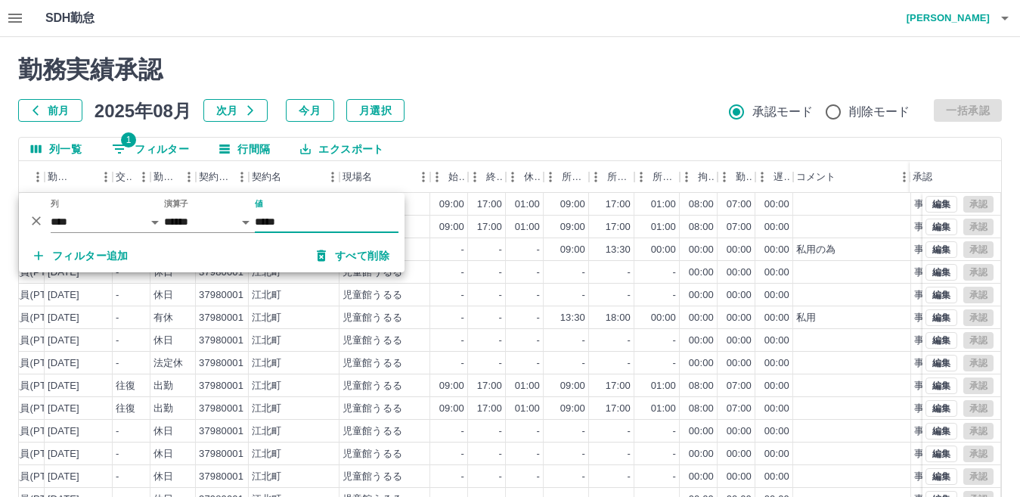
type input "*****"
click at [617, 315] on div "18:00" at bounding box center [618, 318] width 25 height 14
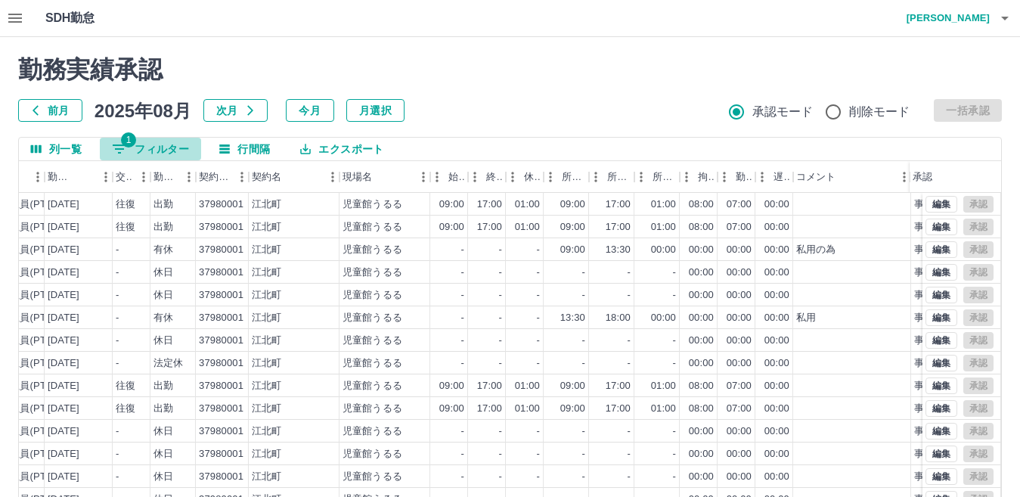
click at [174, 143] on button "1 フィルター" at bounding box center [150, 149] width 101 height 23
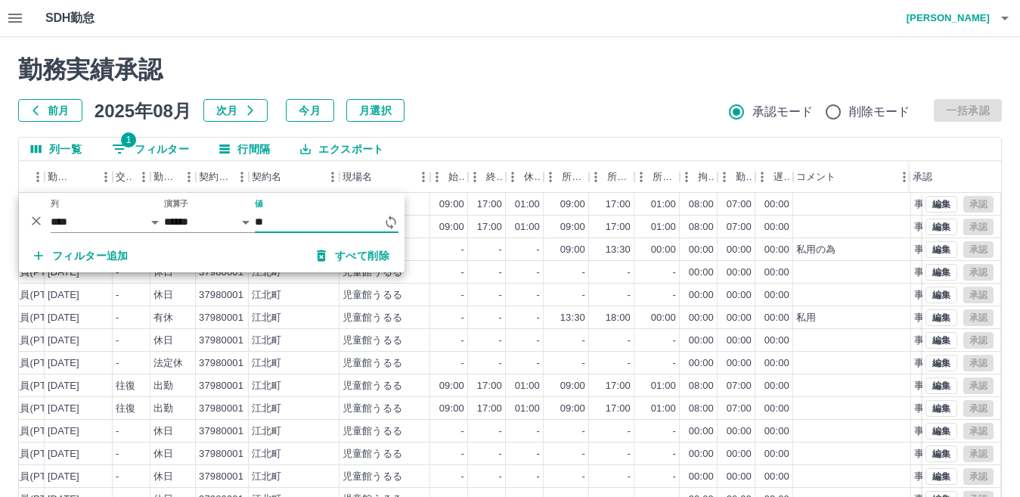
type input "*"
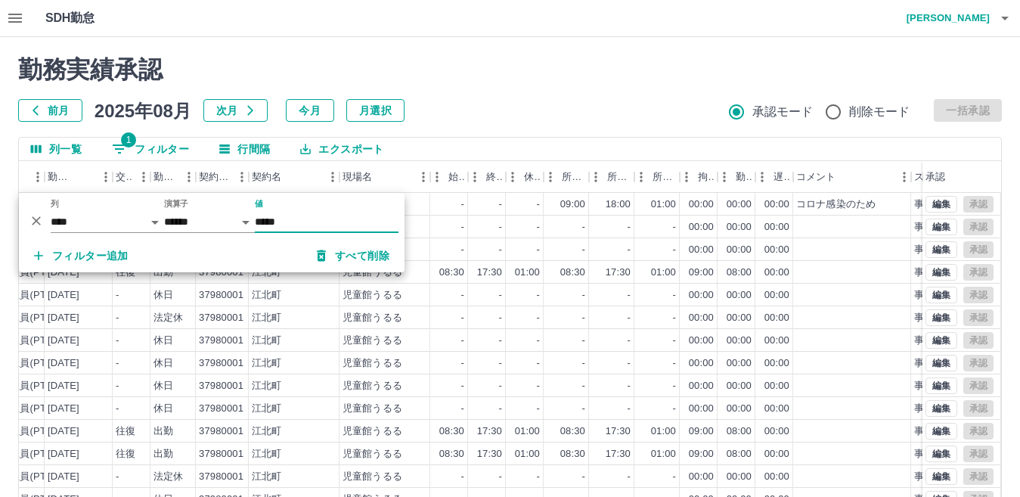
type input "*****"
click at [491, 327] on div "-" at bounding box center [487, 317] width 38 height 23
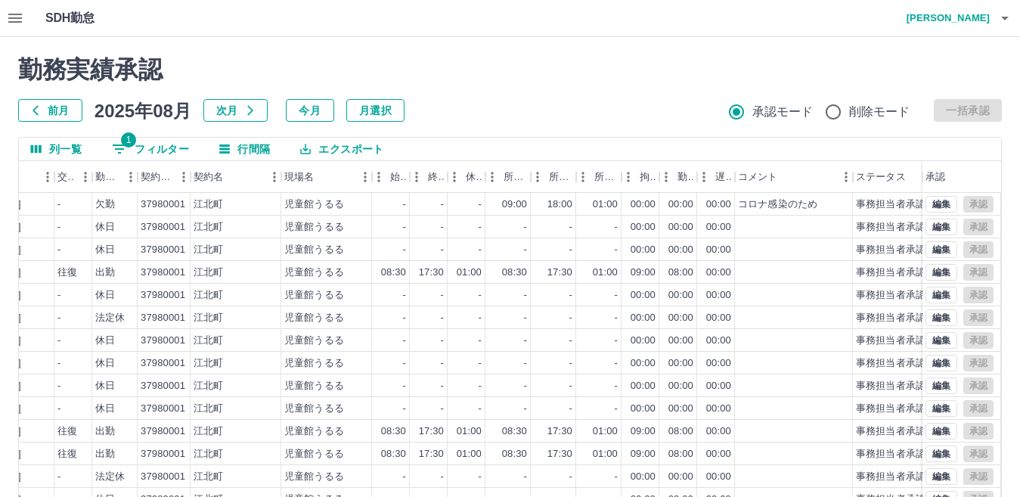
click at [23, 17] on icon "button" at bounding box center [15, 18] width 18 height 18
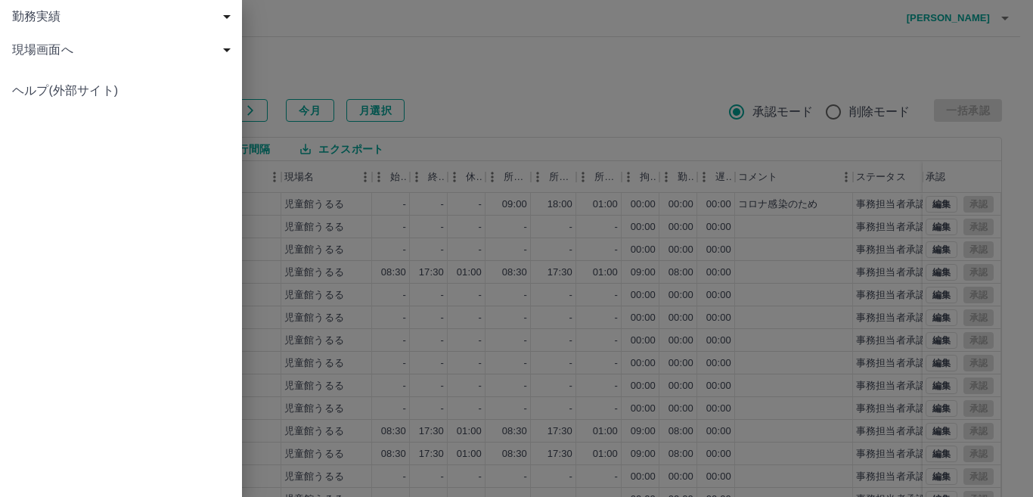
click at [59, 44] on span "現場画面へ" at bounding box center [124, 50] width 224 height 18
click at [85, 73] on link "現場画面へ" at bounding box center [121, 83] width 242 height 33
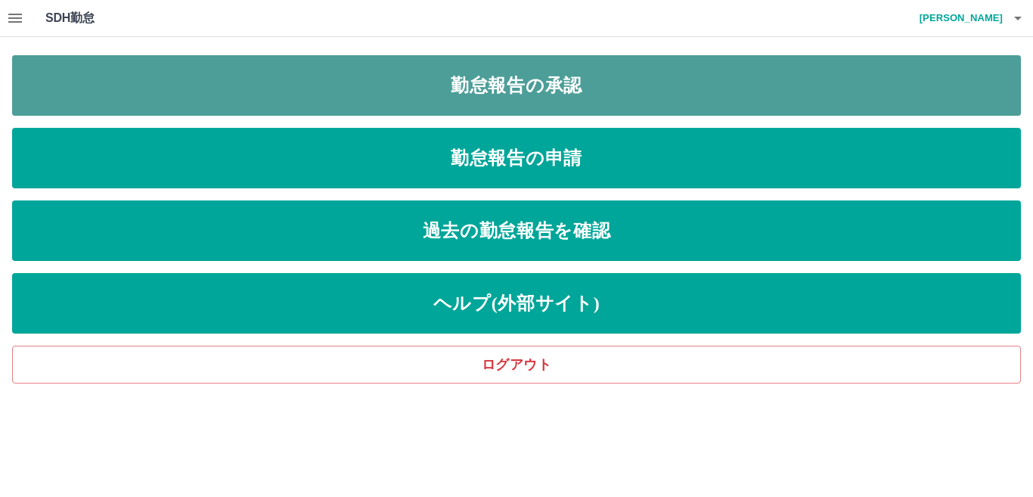
click at [449, 91] on link "勤怠報告の承認" at bounding box center [516, 85] width 1009 height 60
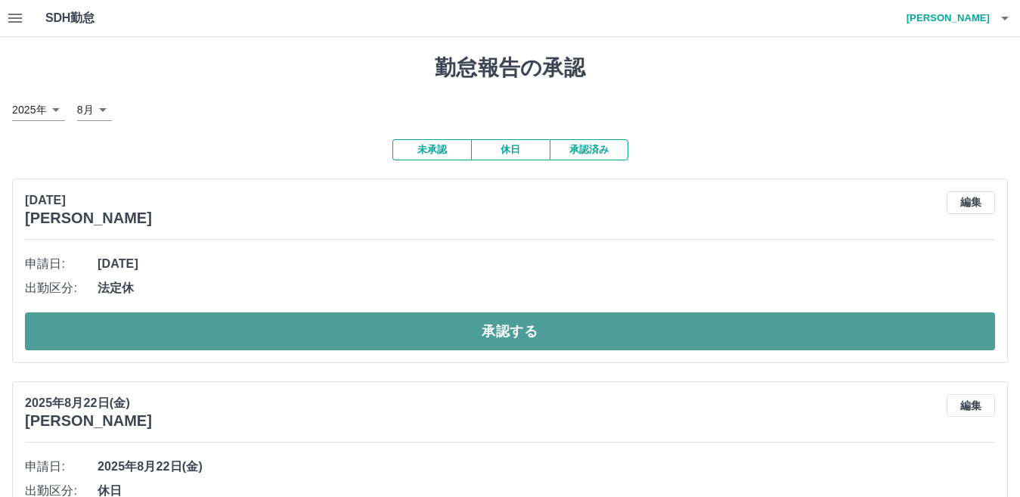
click at [489, 330] on button "承認する" at bounding box center [510, 331] width 970 height 38
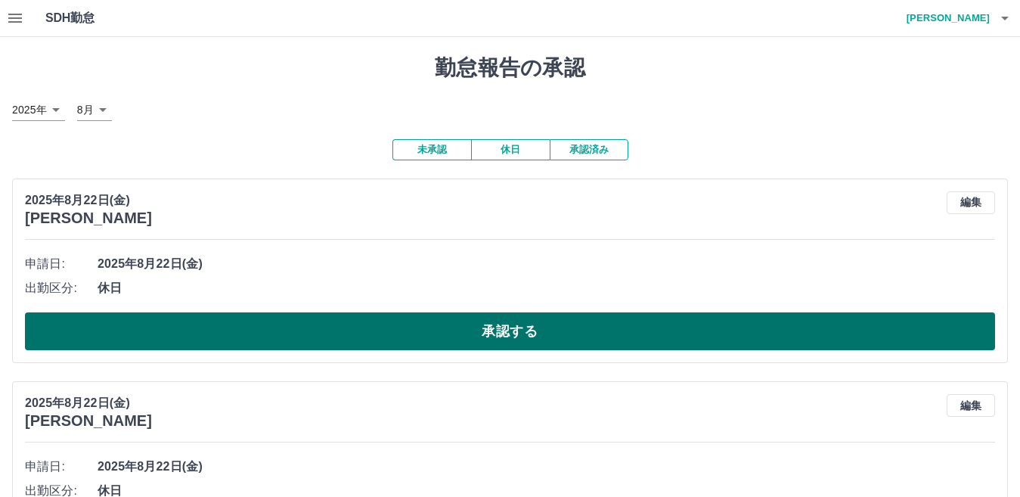
click at [436, 330] on button "承認する" at bounding box center [510, 331] width 970 height 38
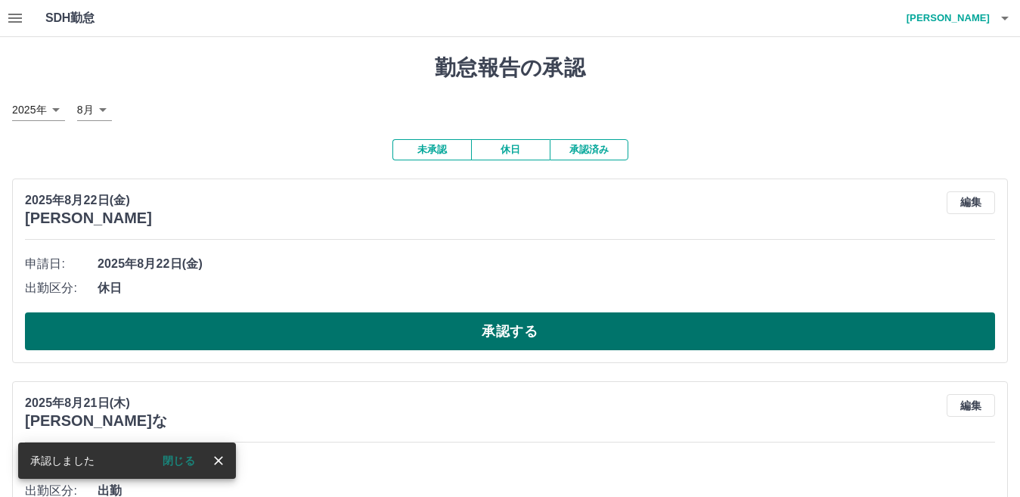
click at [485, 337] on button "承認する" at bounding box center [510, 331] width 970 height 38
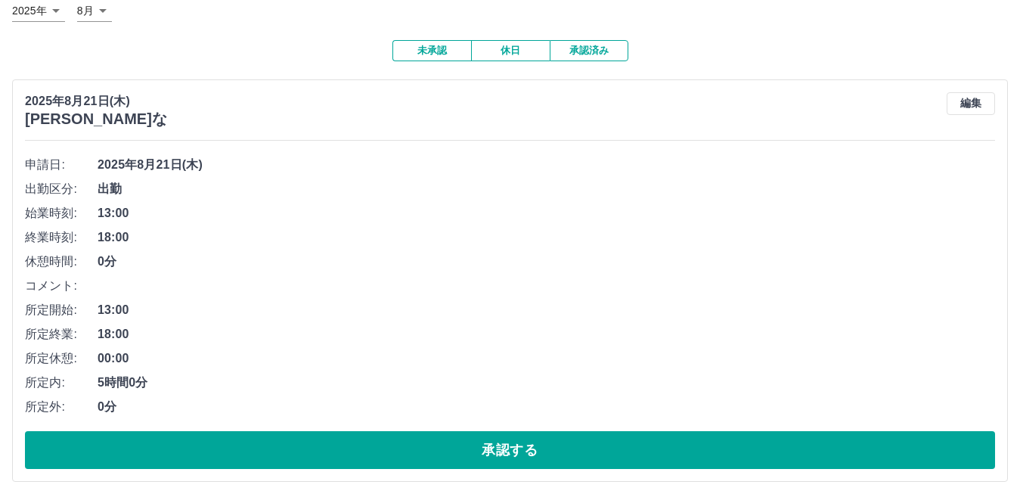
scroll to position [104, 0]
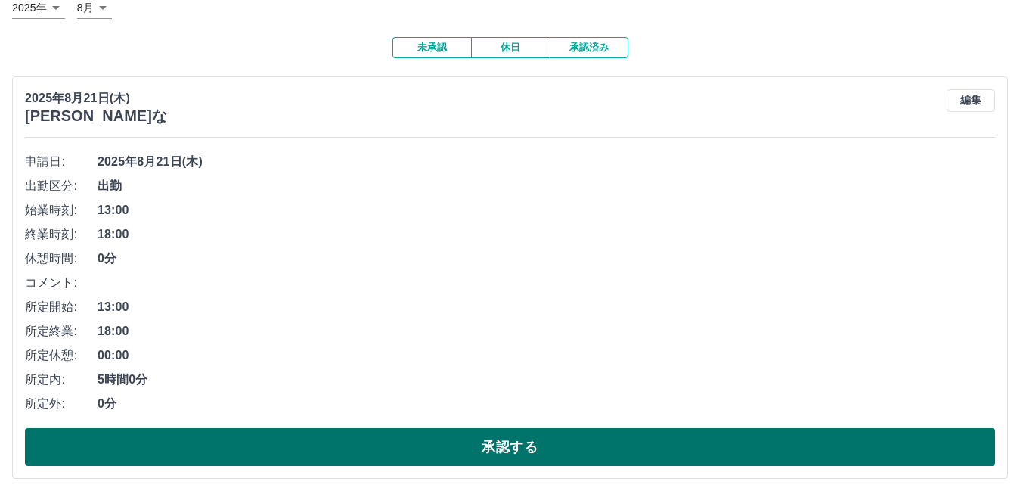
click at [437, 445] on button "承認する" at bounding box center [510, 447] width 970 height 38
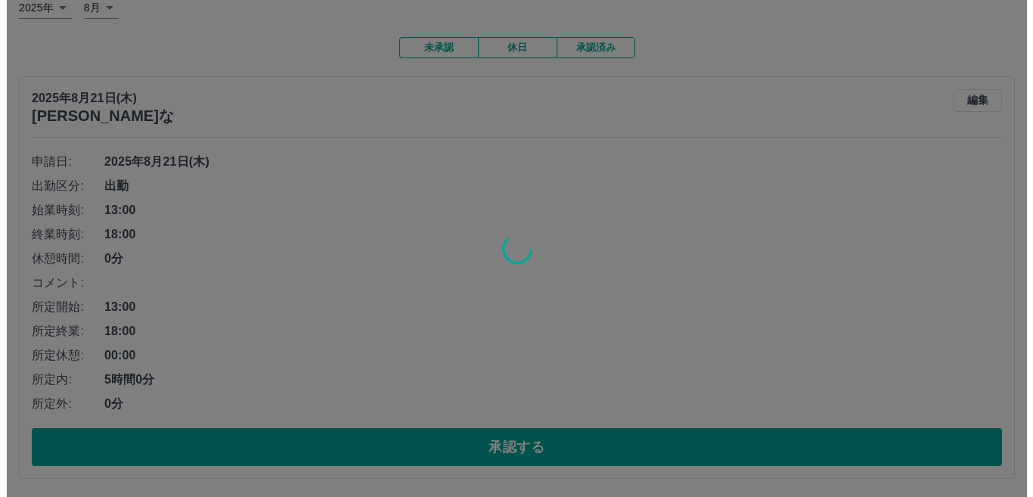
scroll to position [0, 0]
